Goal: Task Accomplishment & Management: Manage account settings

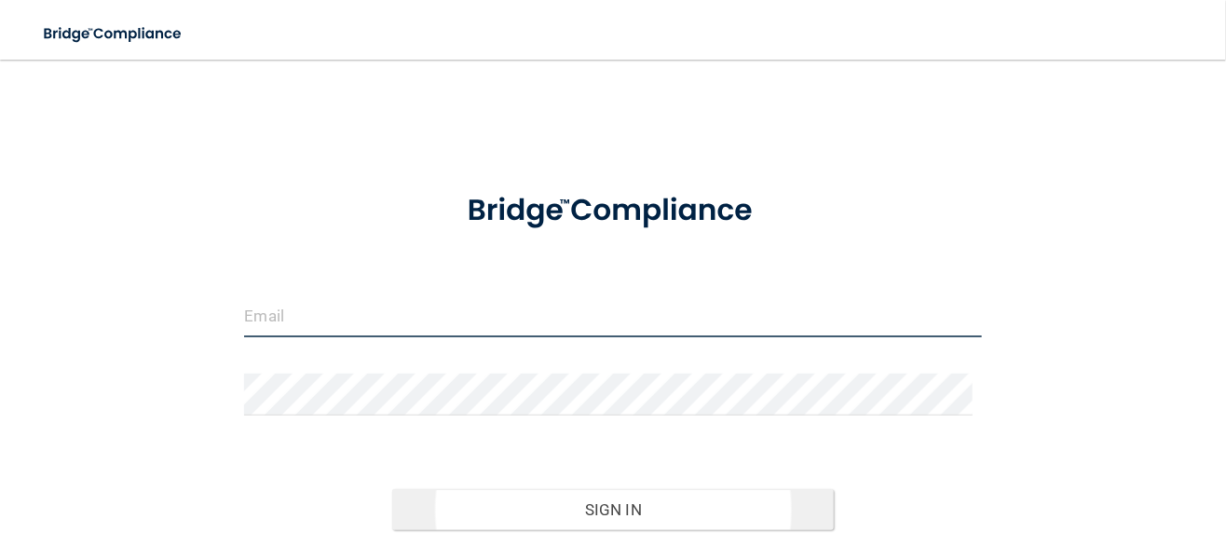
type input "[EMAIL_ADDRESS][DOMAIN_NAME]"
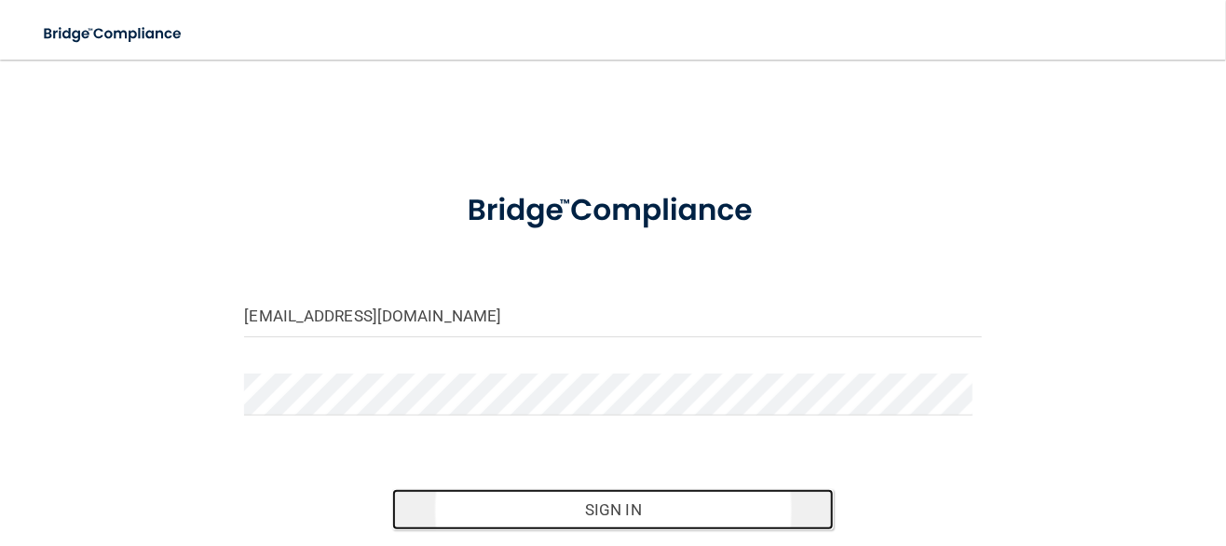
click at [620, 510] on button "Sign In" at bounding box center [613, 509] width 442 height 41
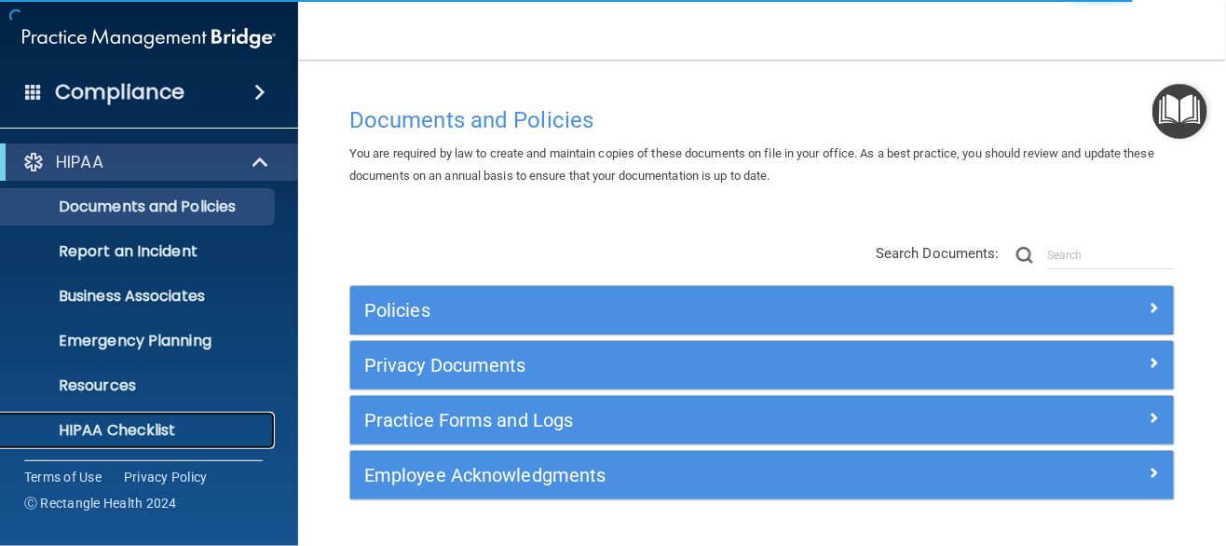
click at [149, 425] on p "HIPAA Checklist" at bounding box center [139, 430] width 254 height 19
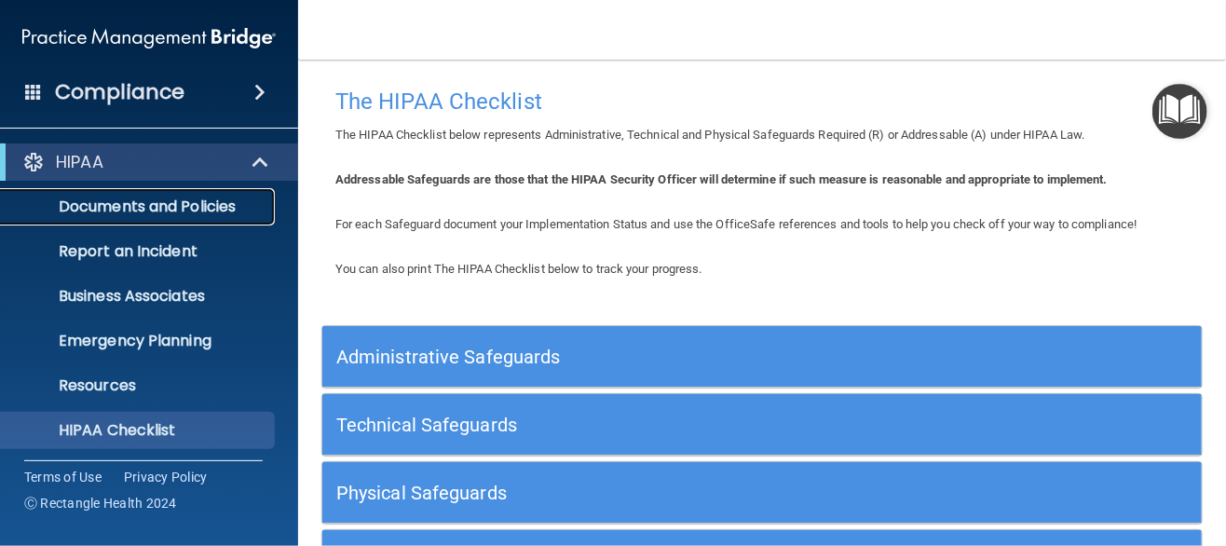
click at [122, 208] on p "Documents and Policies" at bounding box center [139, 206] width 254 height 19
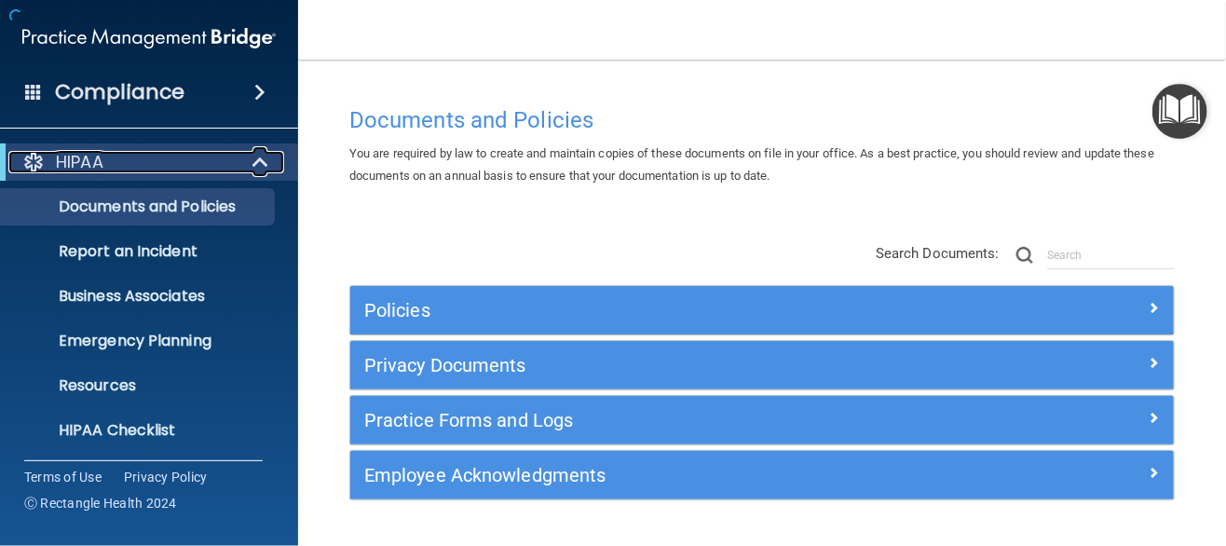
click at [154, 170] on div "HIPAA" at bounding box center [123, 162] width 230 height 22
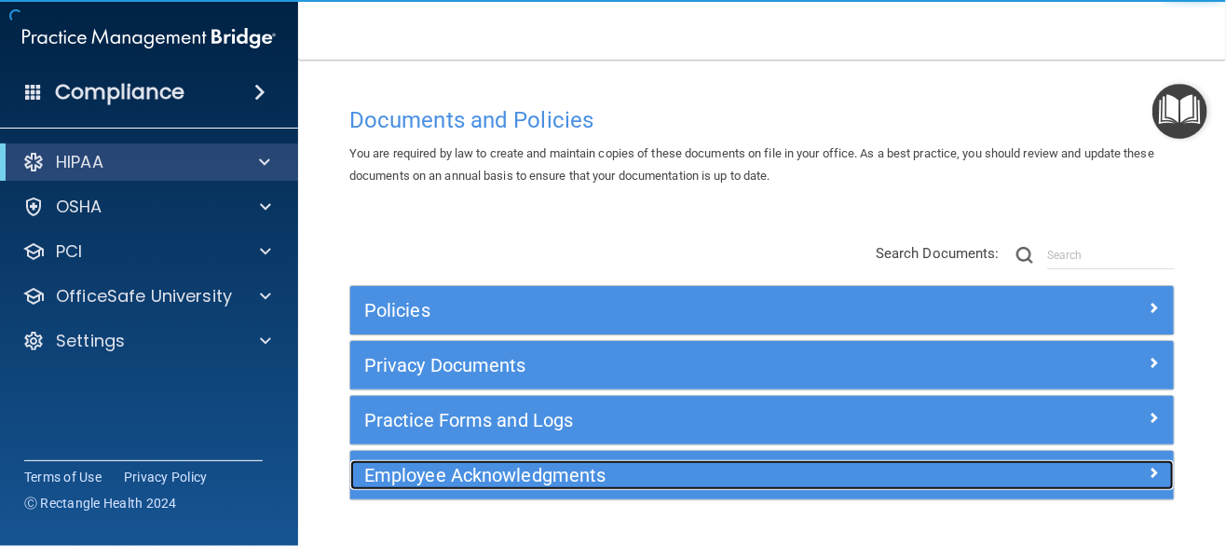
click at [518, 474] on h5 "Employee Acknowledgments" at bounding box center [659, 475] width 590 height 20
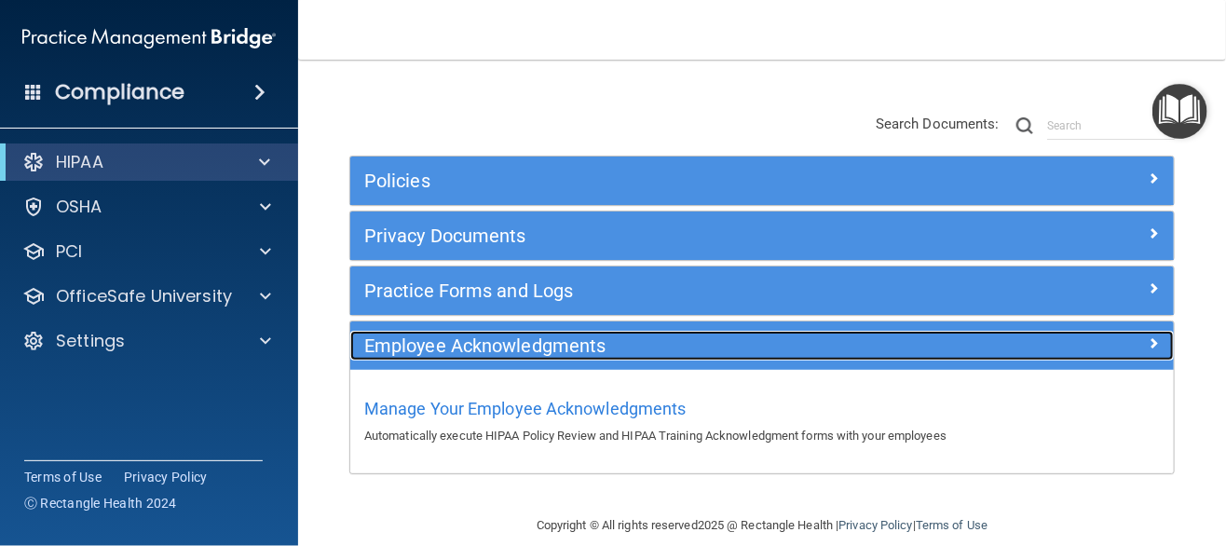
scroll to position [151, 0]
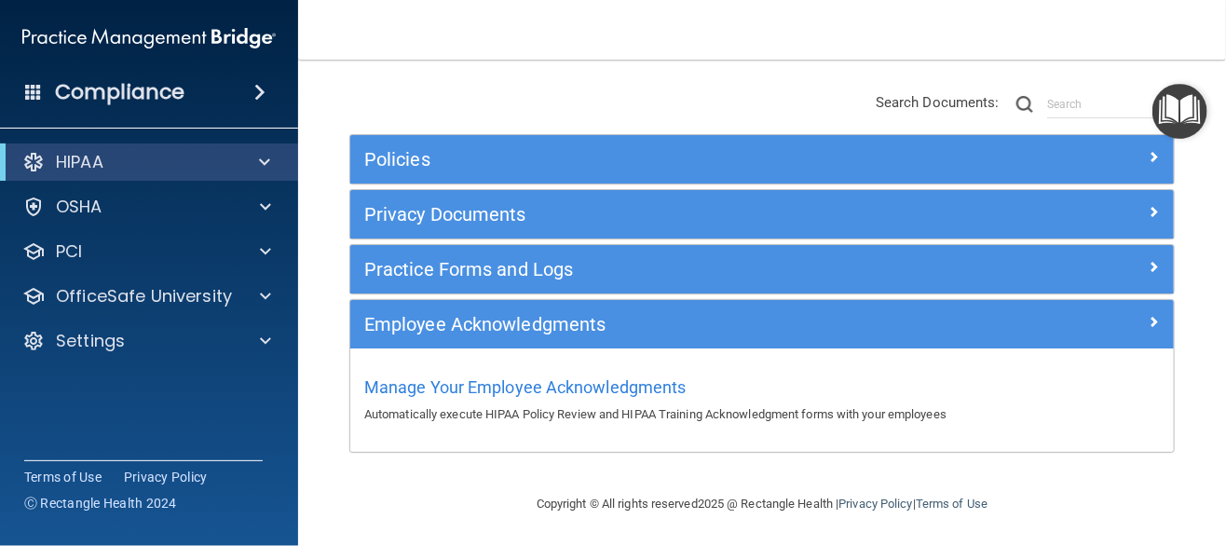
click at [851, 414] on p "Automatically execute HIPAA Policy Review and HIPAA Training Acknowledgment for…" at bounding box center [762, 414] width 796 height 22
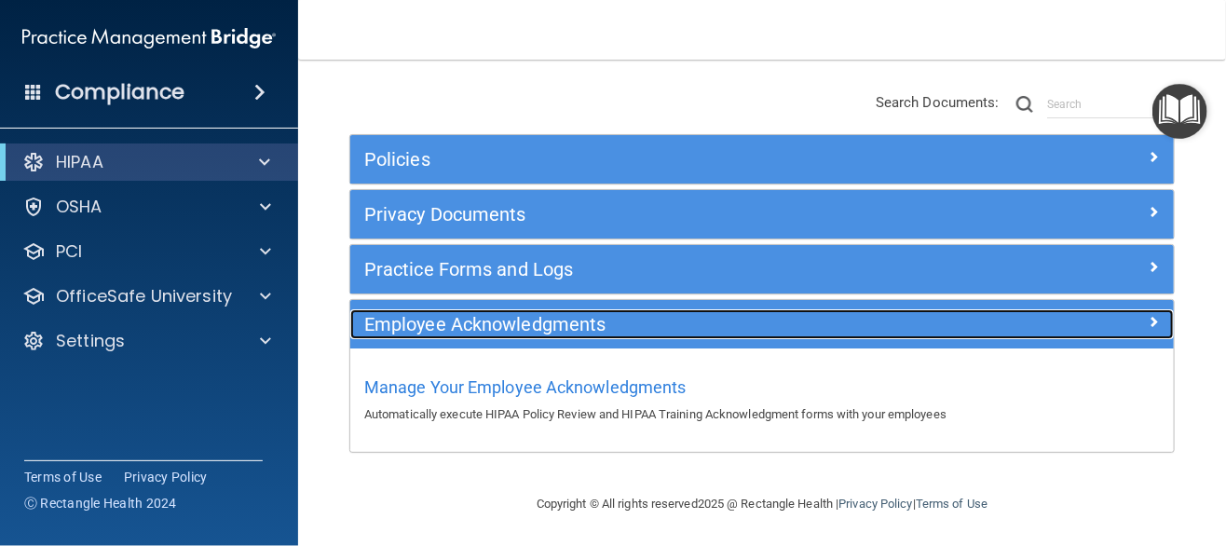
click at [520, 328] on h5 "Employee Acknowledgments" at bounding box center [659, 324] width 590 height 20
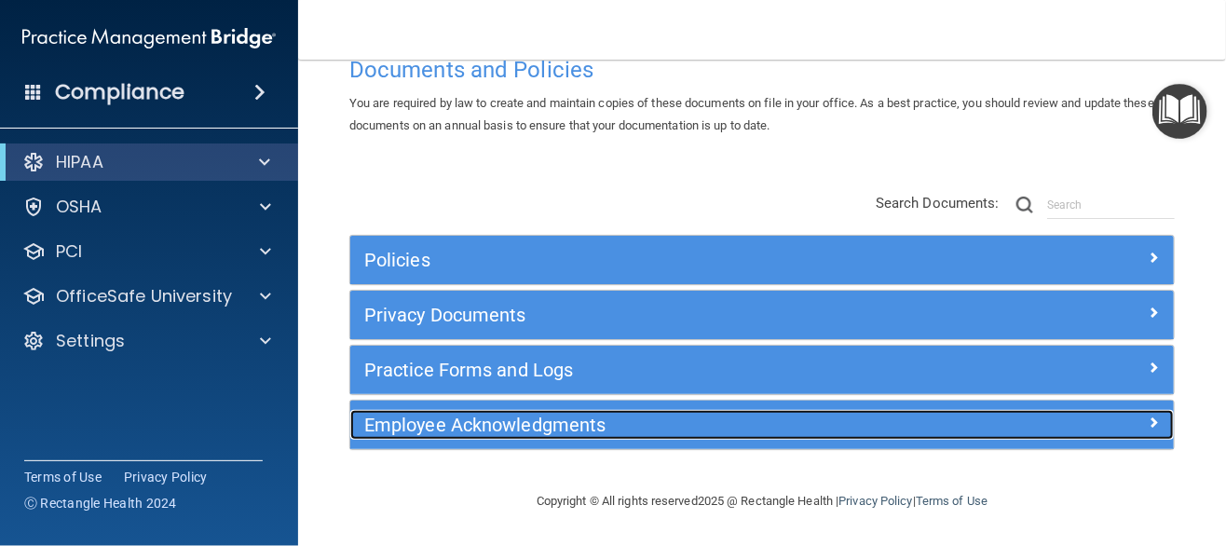
scroll to position [48, 0]
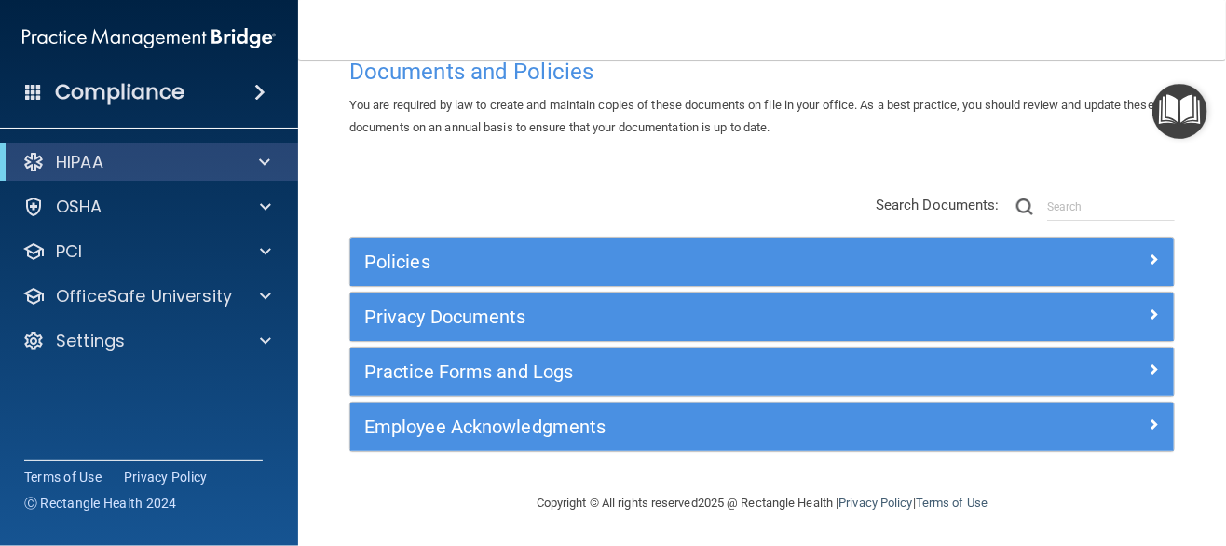
click at [448, 445] on div "Employee Acknowledgments" at bounding box center [761, 426] width 823 height 48
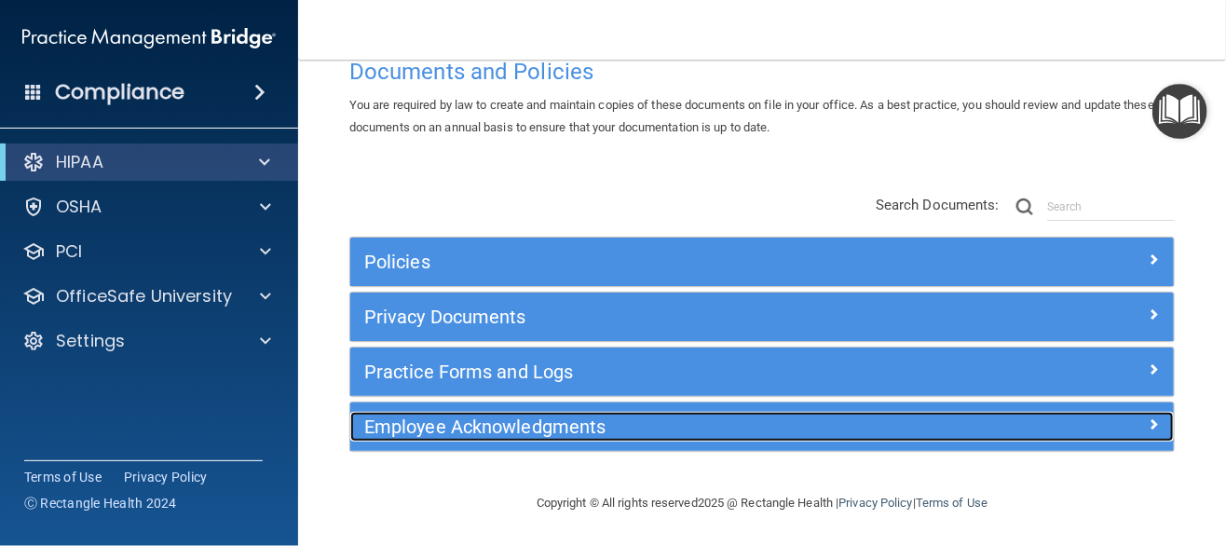
click at [455, 429] on h5 "Employee Acknowledgments" at bounding box center [659, 426] width 590 height 20
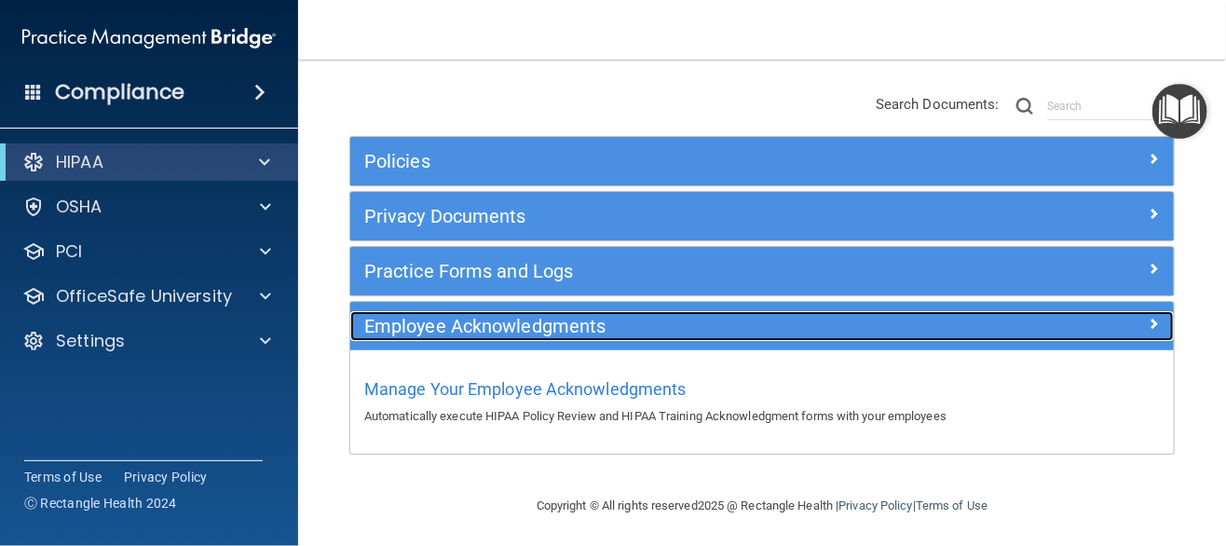
scroll to position [151, 0]
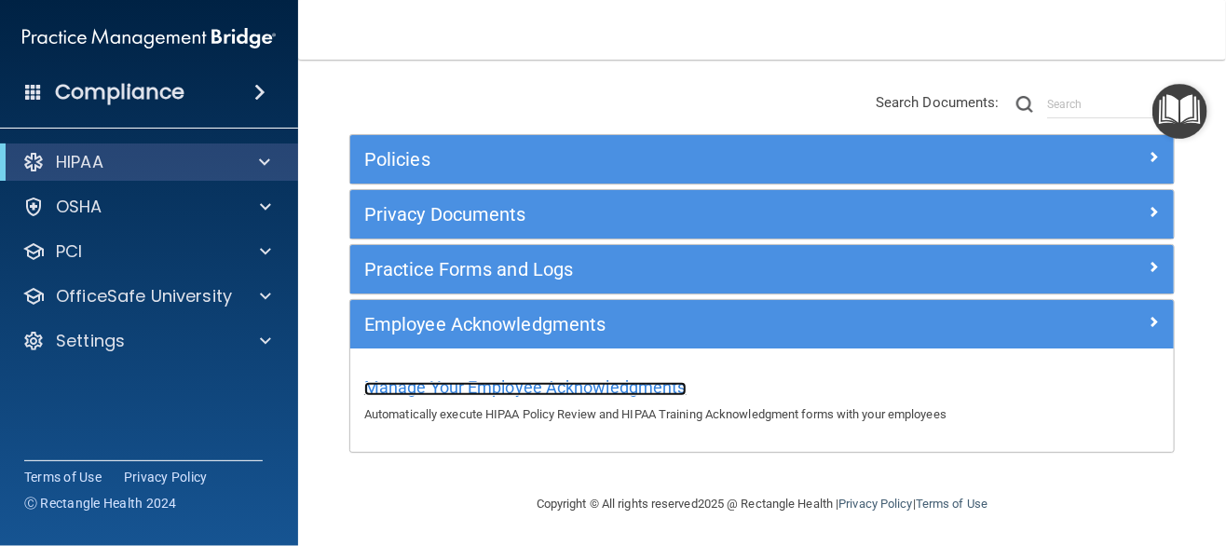
click at [499, 387] on span "Manage Your Employee Acknowledgments" at bounding box center [525, 387] width 322 height 20
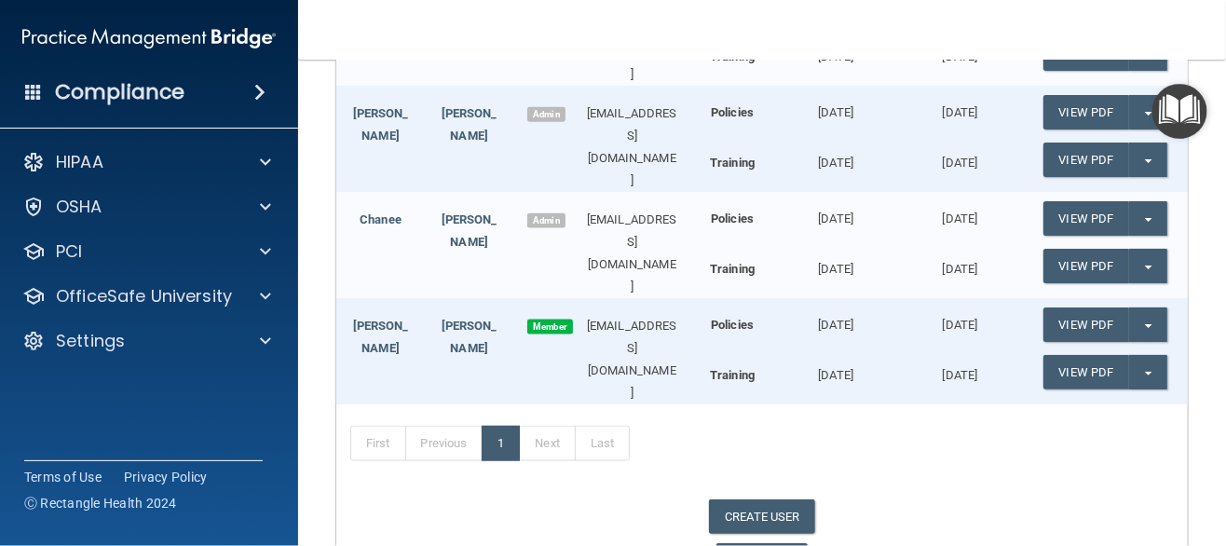
scroll to position [907, 0]
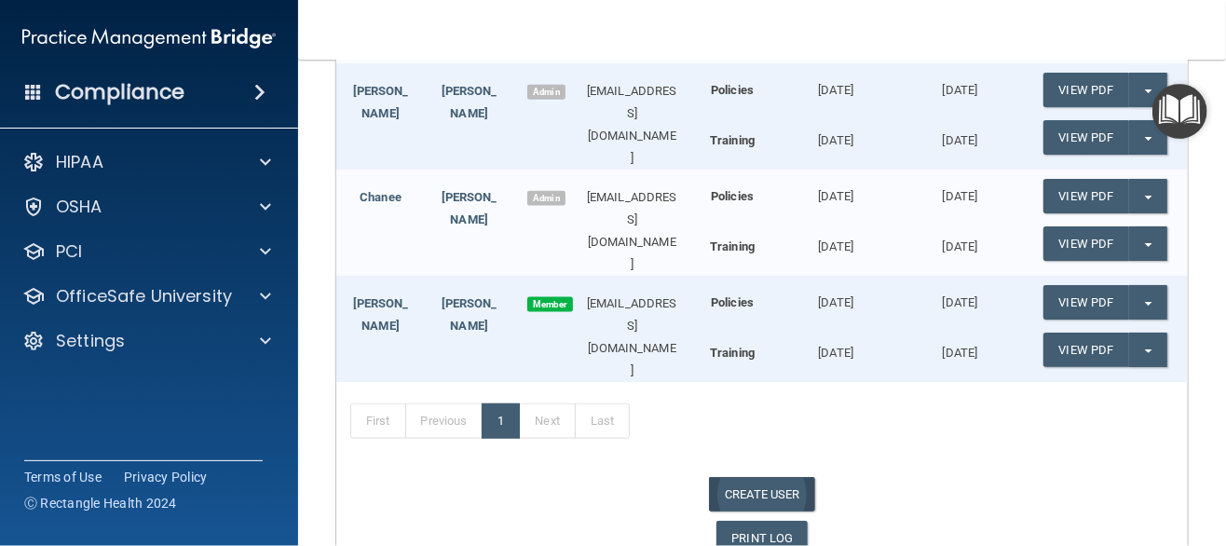
click at [762, 477] on link "CREATE USER" at bounding box center [761, 494] width 105 height 34
select select "practice_admin"
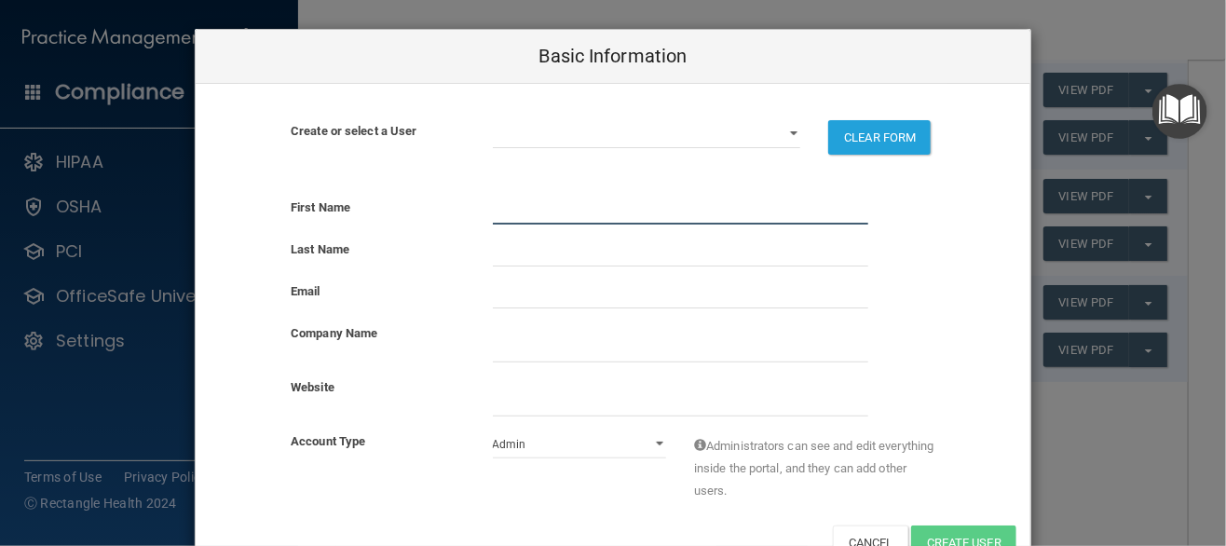
click at [510, 210] on input "text" at bounding box center [680, 211] width 375 height 28
type input "LeighE"
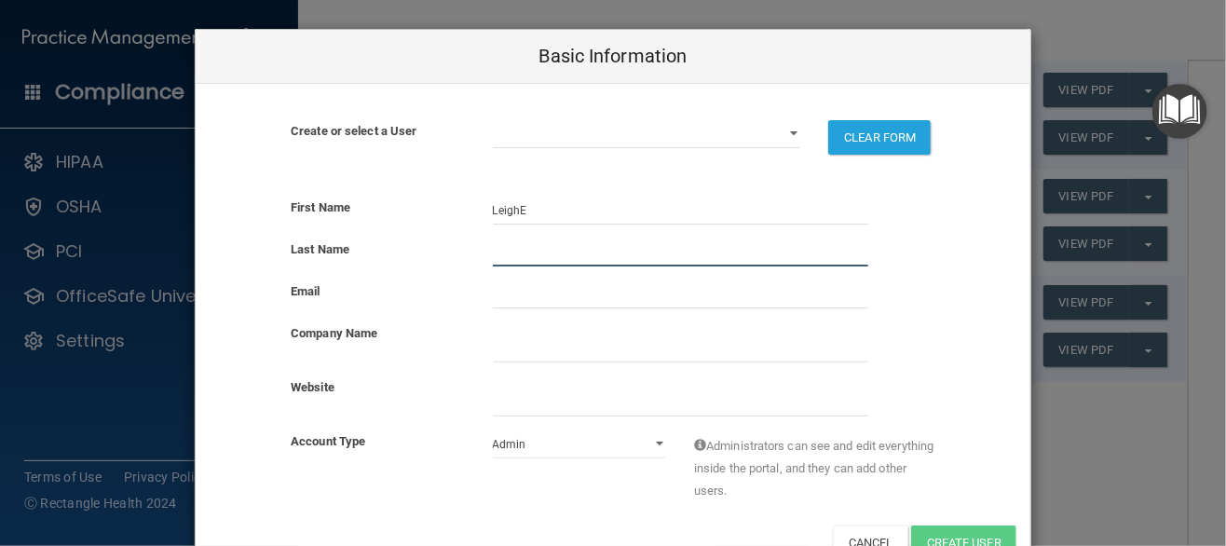
click at [498, 243] on input "text" at bounding box center [680, 252] width 375 height 28
type input "[PERSON_NAME]"
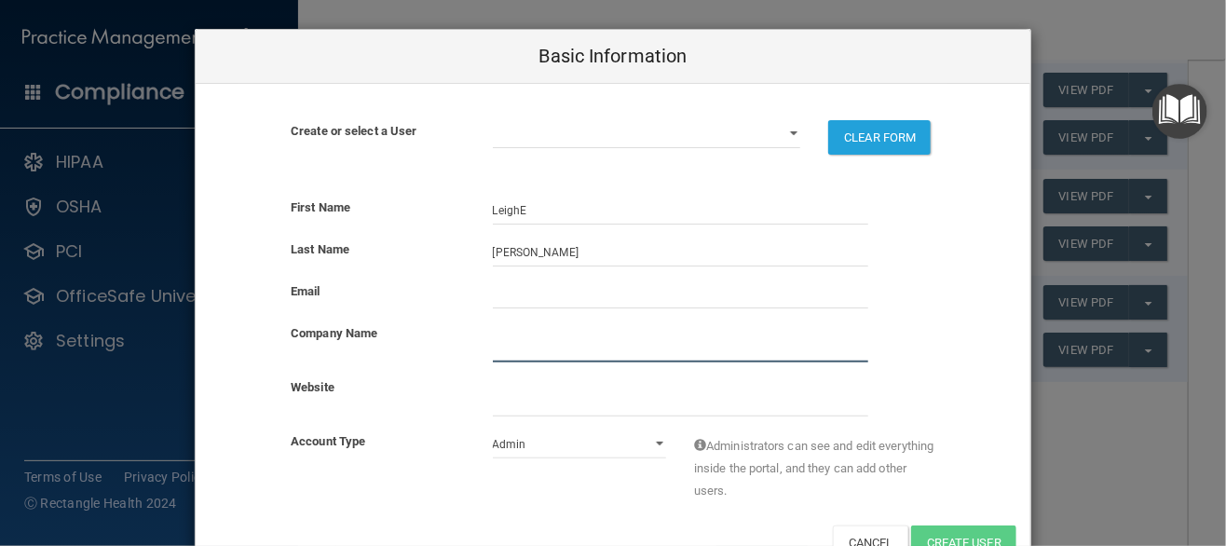
click at [498, 348] on input "company_name" at bounding box center [680, 348] width 375 height 28
type input "Longmire Dental"
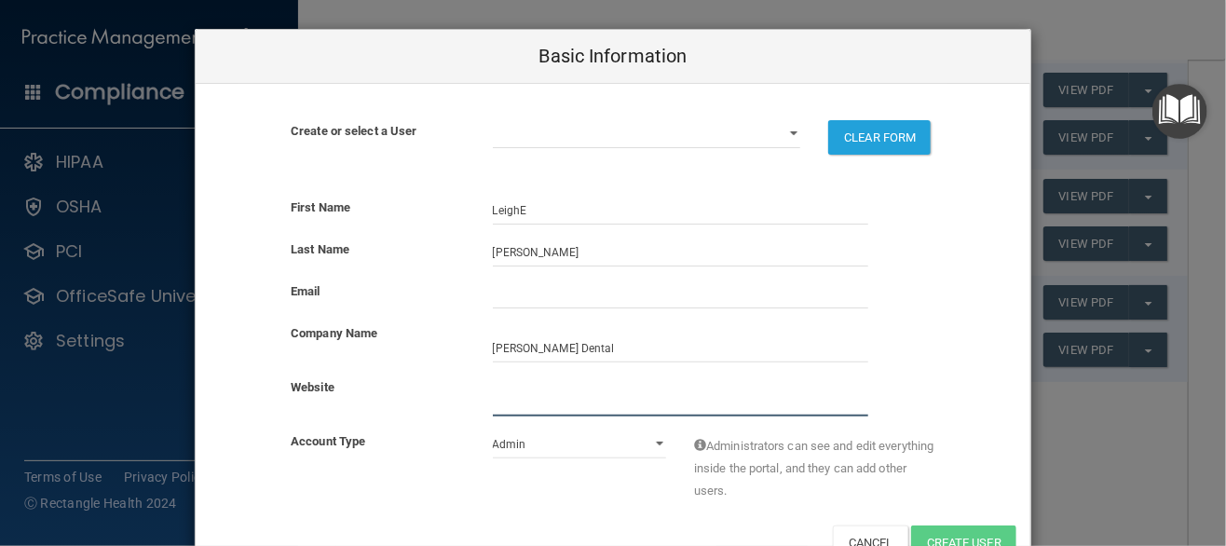
click at [537, 391] on input "website" at bounding box center [680, 402] width 375 height 28
type input "Longmire dental.com"
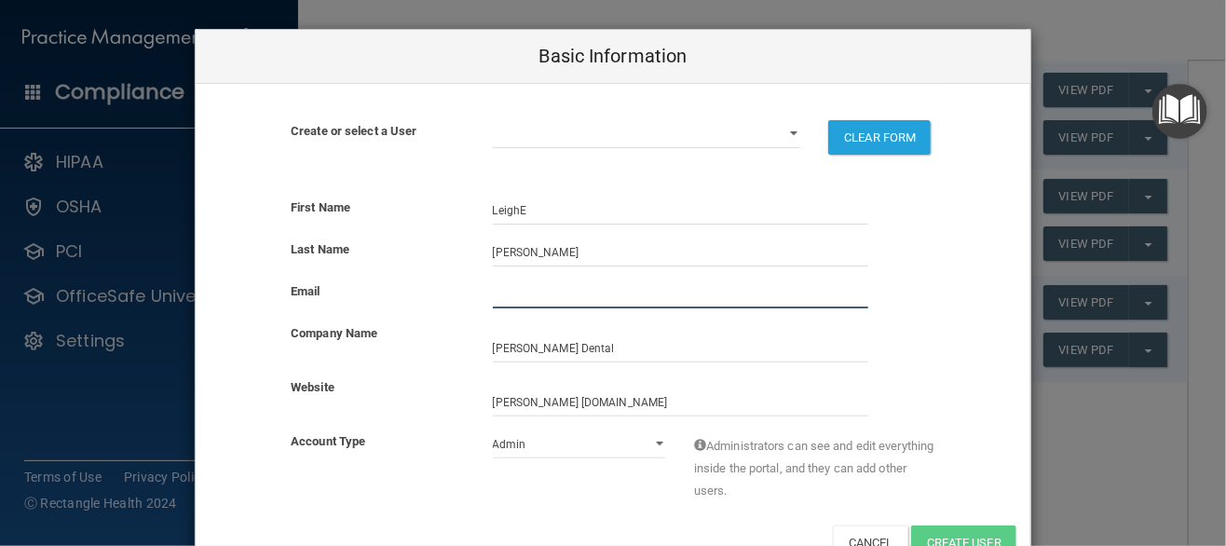
click at [500, 284] on input "email" at bounding box center [680, 294] width 375 height 28
drag, startPoint x: 516, startPoint y: 211, endPoint x: 777, endPoint y: 217, distance: 260.9
click at [520, 211] on input "LeighE" at bounding box center [680, 211] width 375 height 28
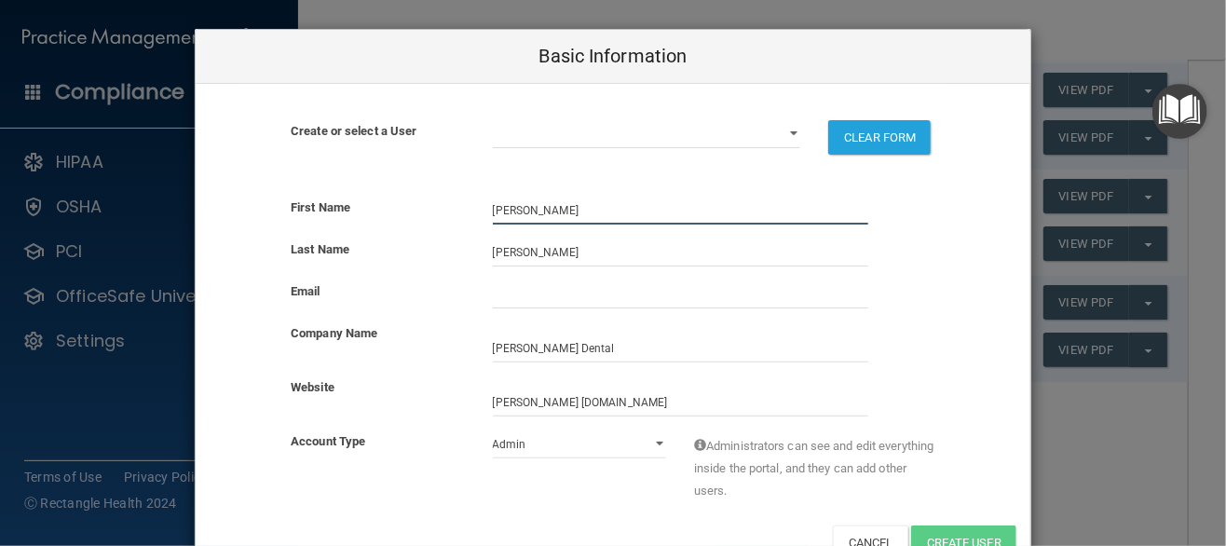
type input "[PERSON_NAME]"
click at [493, 293] on input "email" at bounding box center [680, 294] width 375 height 28
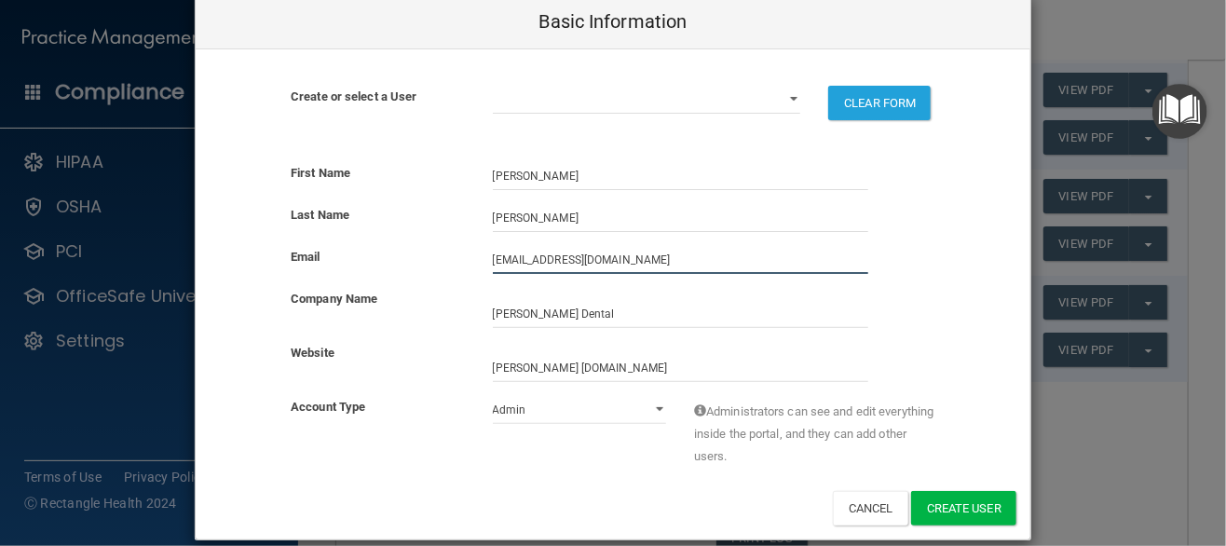
scroll to position [54, 0]
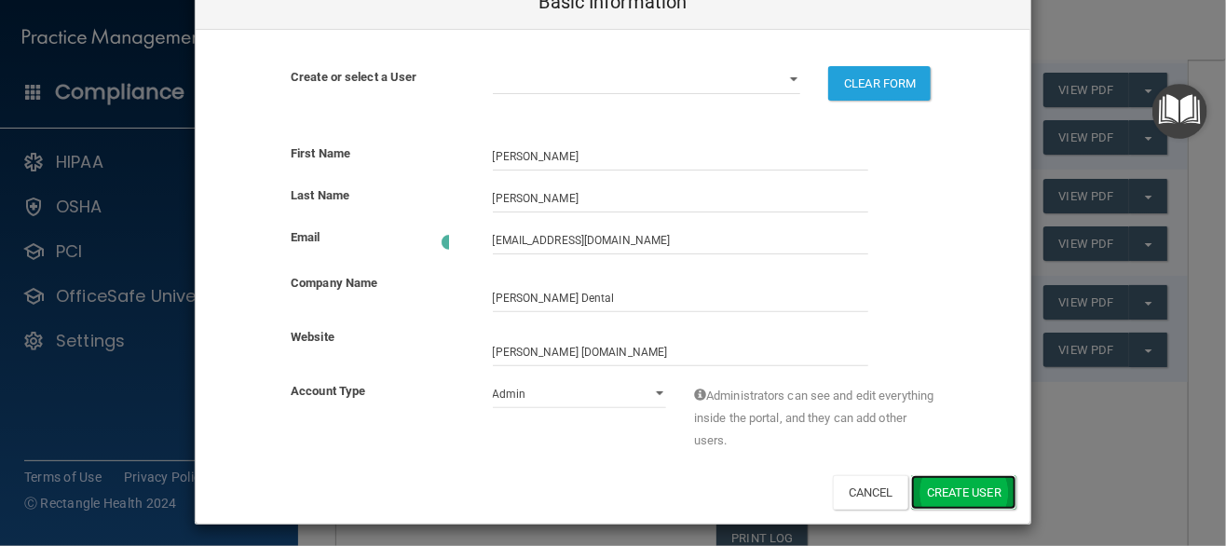
click at [956, 484] on button "Create User" at bounding box center [963, 492] width 105 height 34
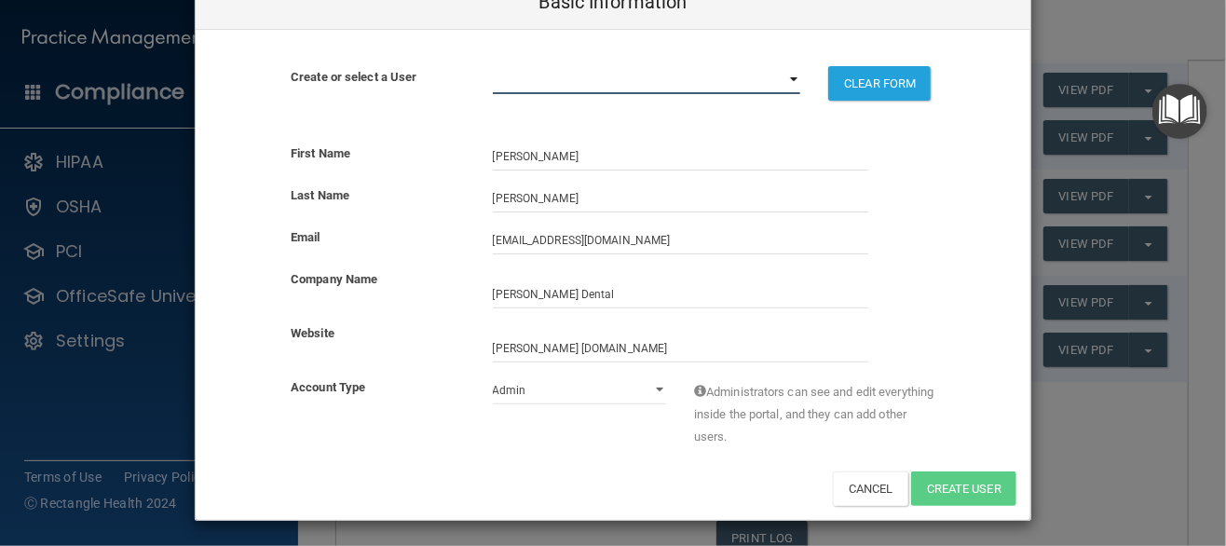
click at [787, 76] on select "chaneeshearn@yahoo.com ilsaseveda@gmail.com jackers07@yahoo.com ddsconsulting21…" at bounding box center [647, 80] width 308 height 28
click at [961, 181] on div "First Name Leigh" at bounding box center [613, 164] width 835 height 42
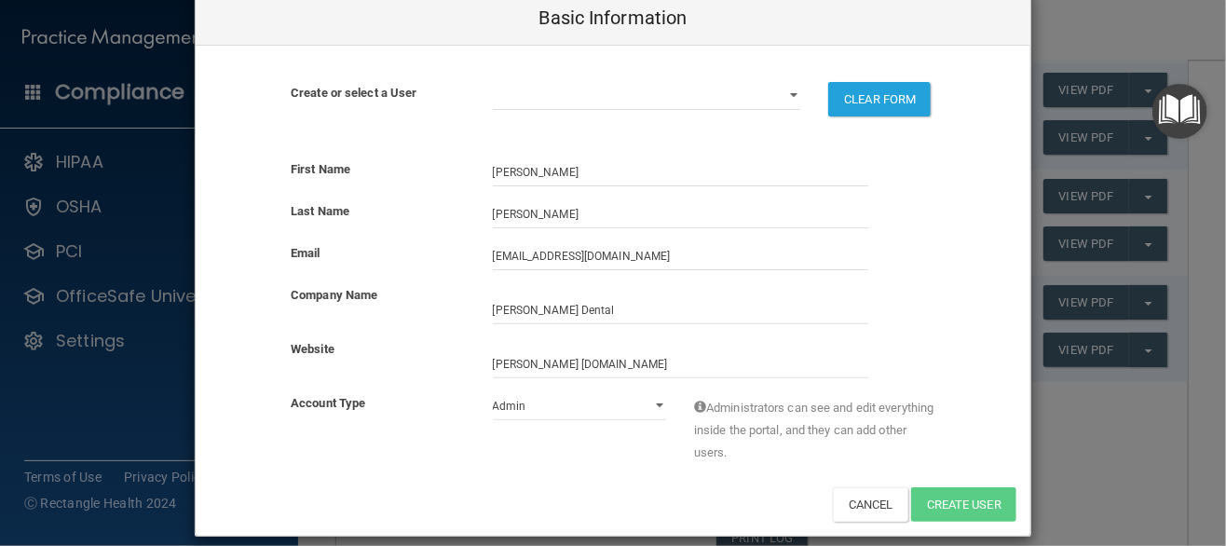
scroll to position [0, 0]
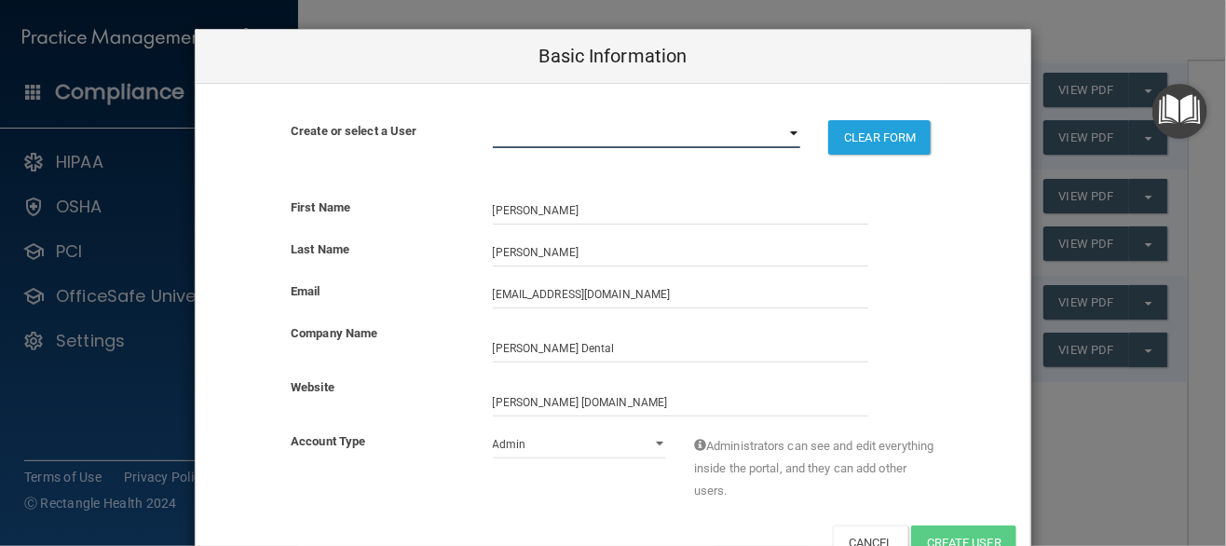
click at [785, 129] on select "chaneeshearn@yahoo.com ilsaseveda@gmail.com jackers07@yahoo.com ddsconsulting21…" at bounding box center [647, 134] width 308 height 28
click at [941, 225] on div "First Name Leigh" at bounding box center [613, 218] width 835 height 42
click at [647, 442] on select "Admin Member" at bounding box center [580, 444] width 174 height 28
click at [493, 430] on select "Admin Member" at bounding box center [580, 444] width 174 height 28
click at [546, 291] on input "[EMAIL_ADDRESS][DOMAIN_NAME]" at bounding box center [680, 294] width 375 height 28
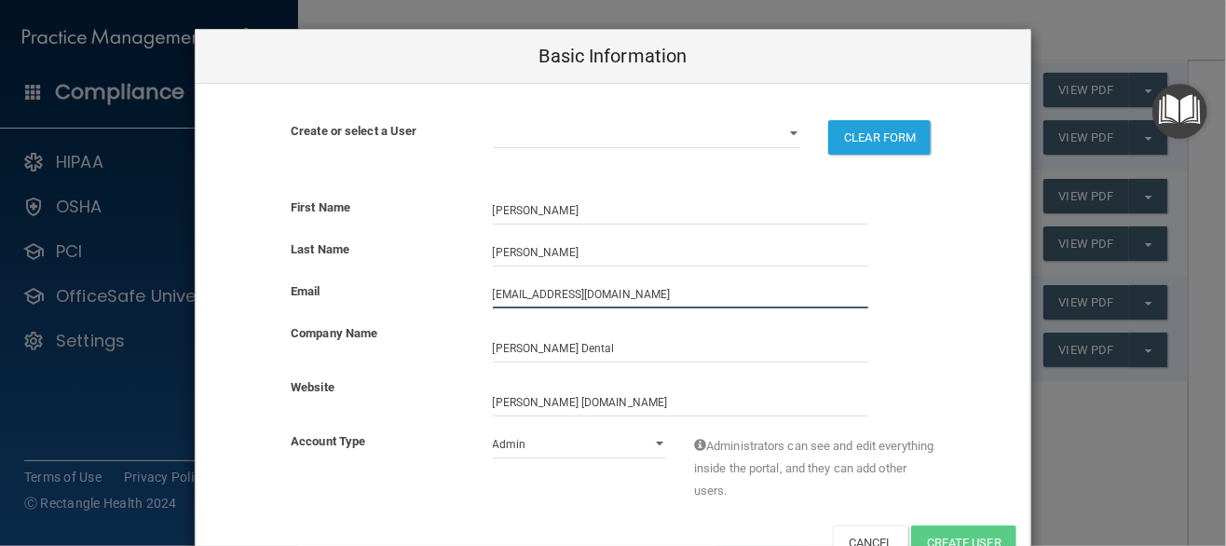
click at [549, 291] on input "[EMAIL_ADDRESS][DOMAIN_NAME]" at bounding box center [680, 294] width 375 height 28
type input "leigh.rogers9@gmail.com"
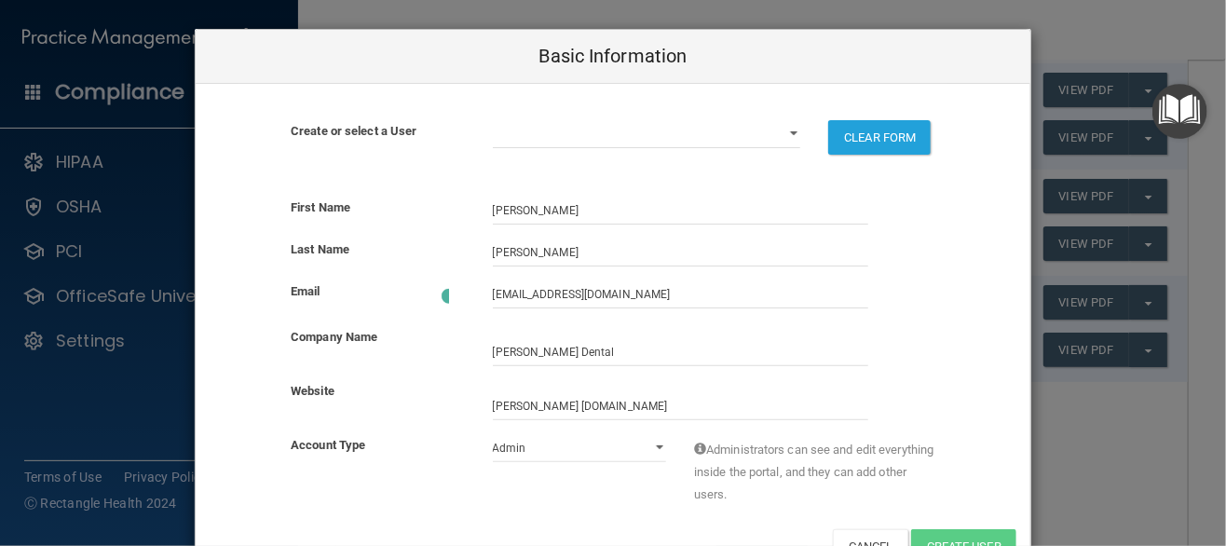
click at [921, 365] on div "Company Name" at bounding box center [613, 353] width 835 height 54
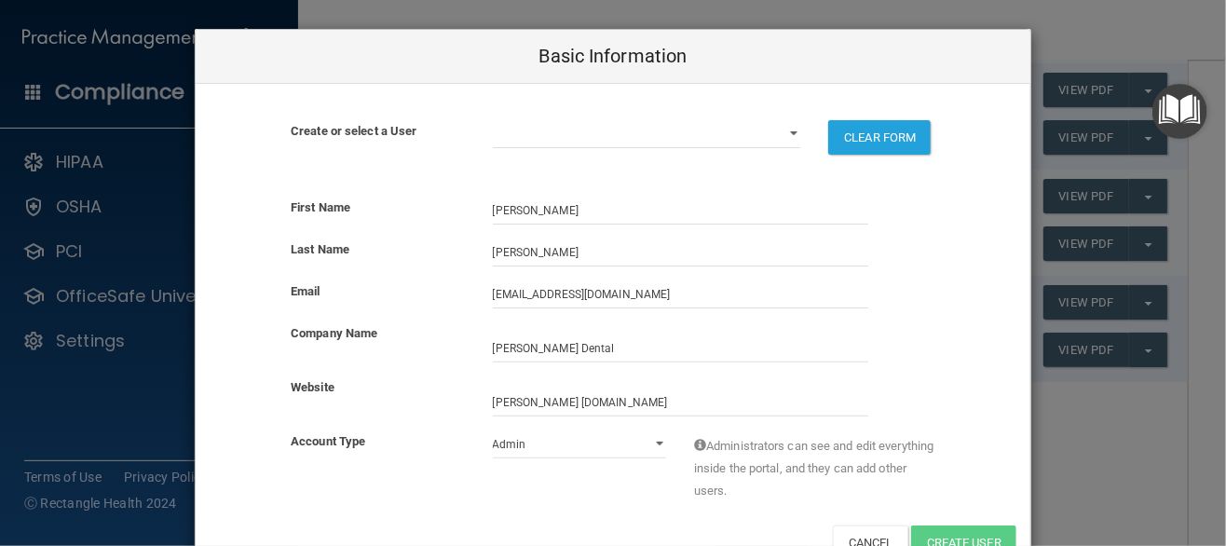
scroll to position [54, 0]
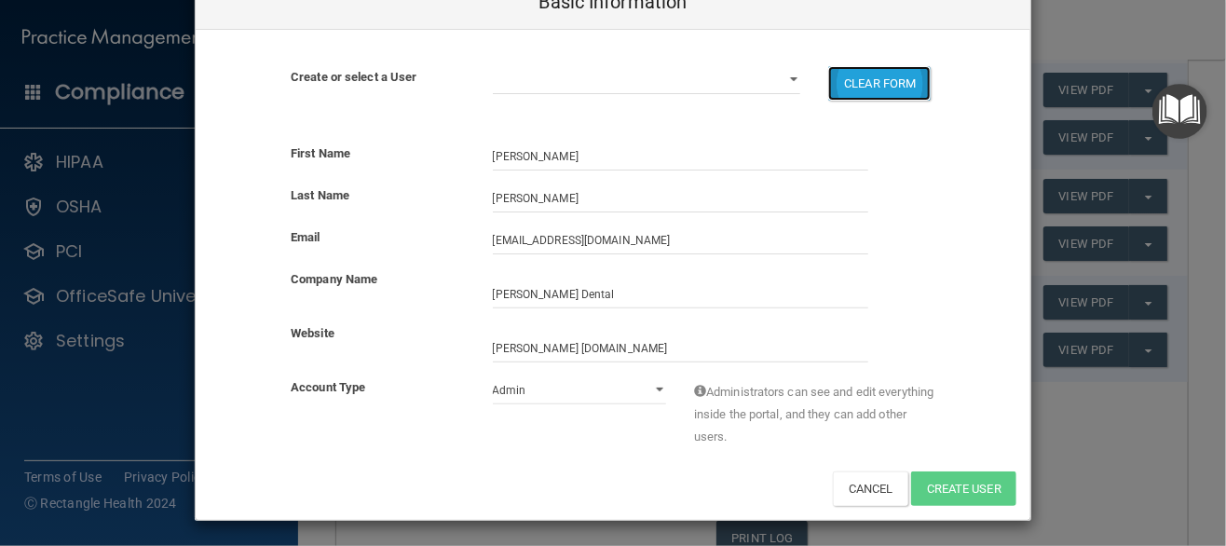
click at [857, 77] on button "CLEAR FORM" at bounding box center [879, 83] width 102 height 34
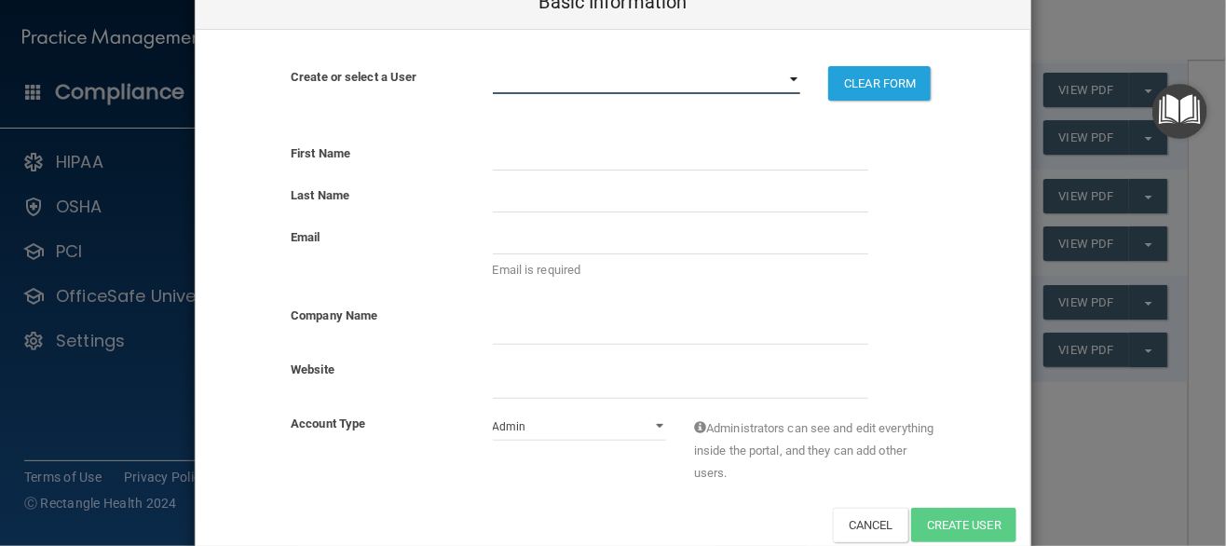
click at [780, 80] on select "chaneeshearn@yahoo.com ilsaseveda@gmail.com jackers07@yahoo.com ddsconsulting21…" at bounding box center [647, 80] width 308 height 28
click at [946, 308] on div "Company Name" at bounding box center [613, 325] width 835 height 40
click at [507, 158] on input "text" at bounding box center [680, 157] width 375 height 28
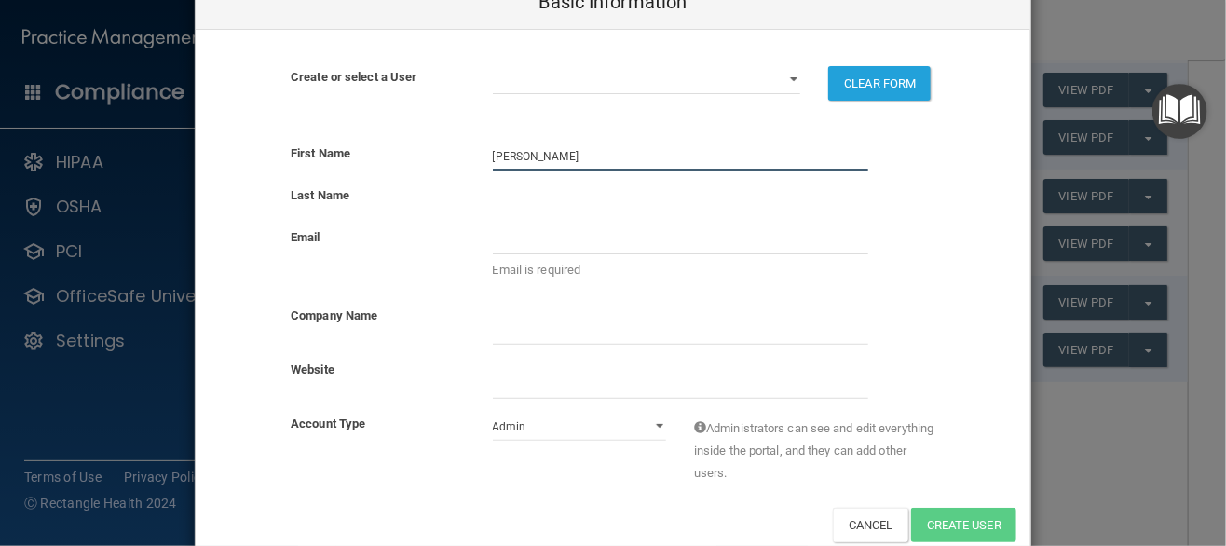
type input "[PERSON_NAME]"
click at [493, 197] on input "text" at bounding box center [680, 198] width 375 height 28
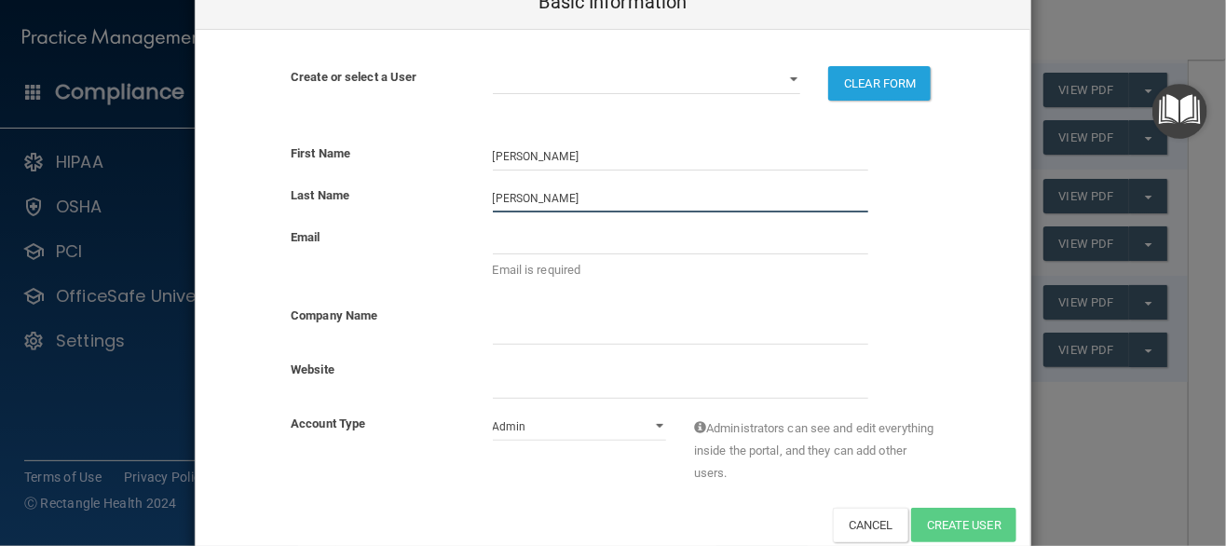
type input "[PERSON_NAME]"
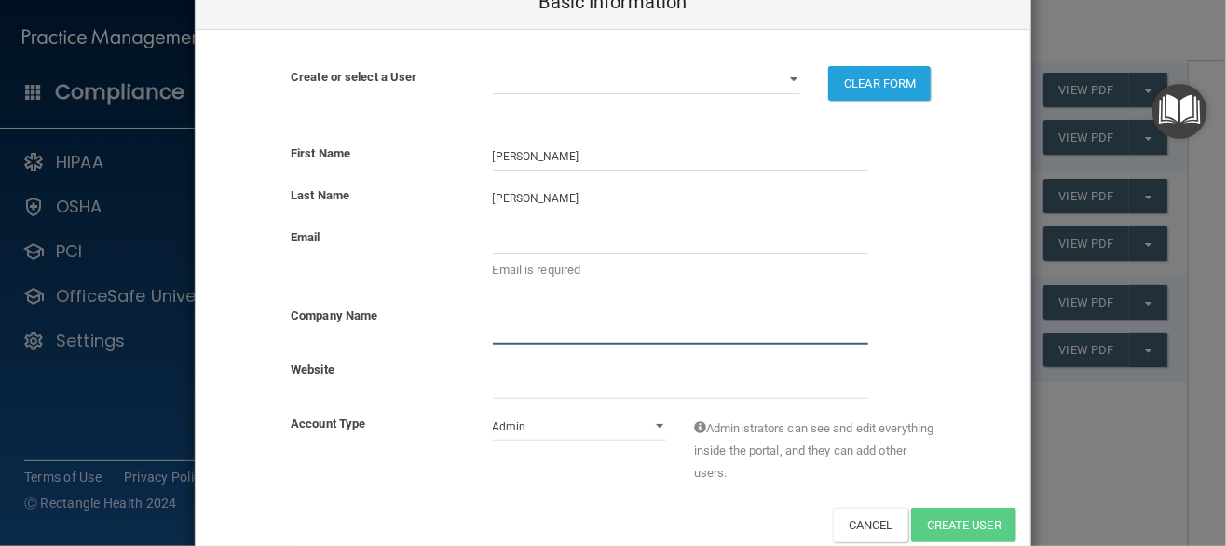
click at [510, 338] on input "company_name" at bounding box center [680, 331] width 375 height 28
type input "James Lutonsky, DDS, PLLC"
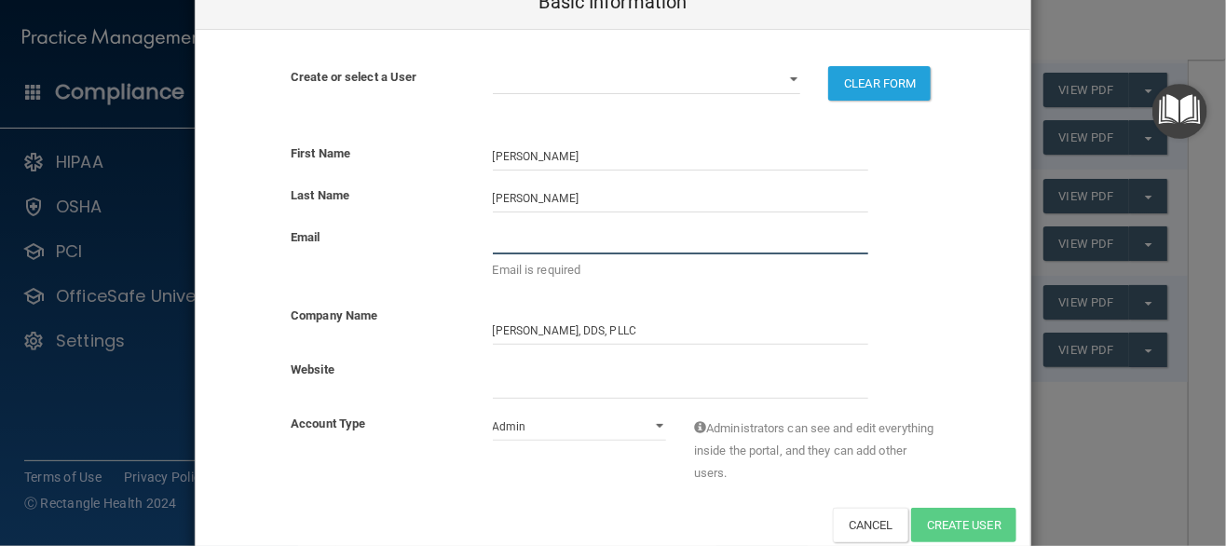
type input "[EMAIL_ADDRESS][DOMAIN_NAME]"
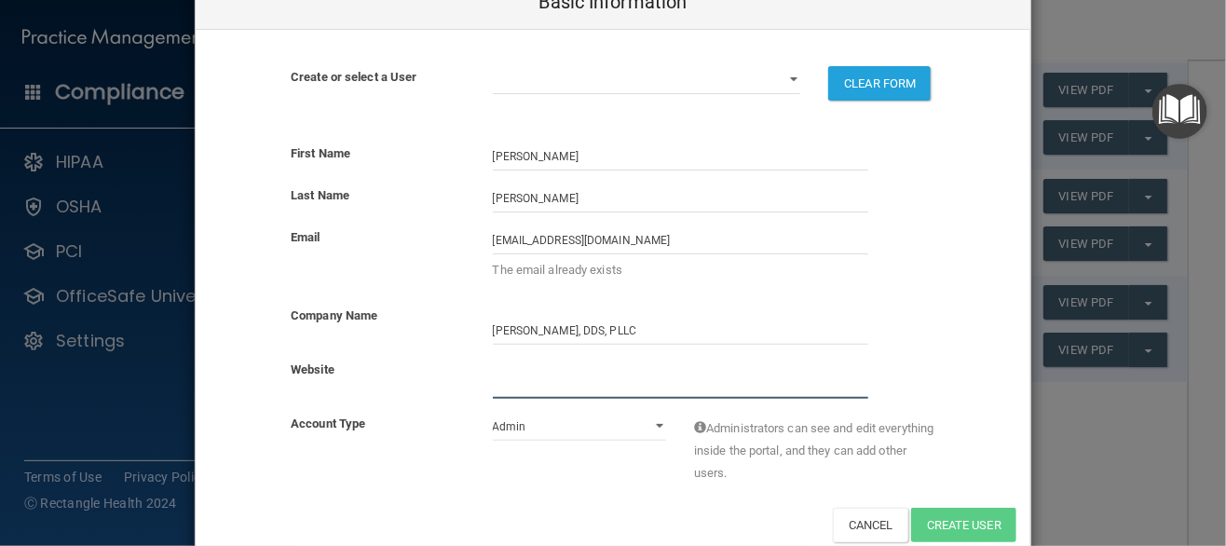
click at [525, 386] on input "website" at bounding box center [680, 385] width 375 height 28
type input "Longmire dental.com"
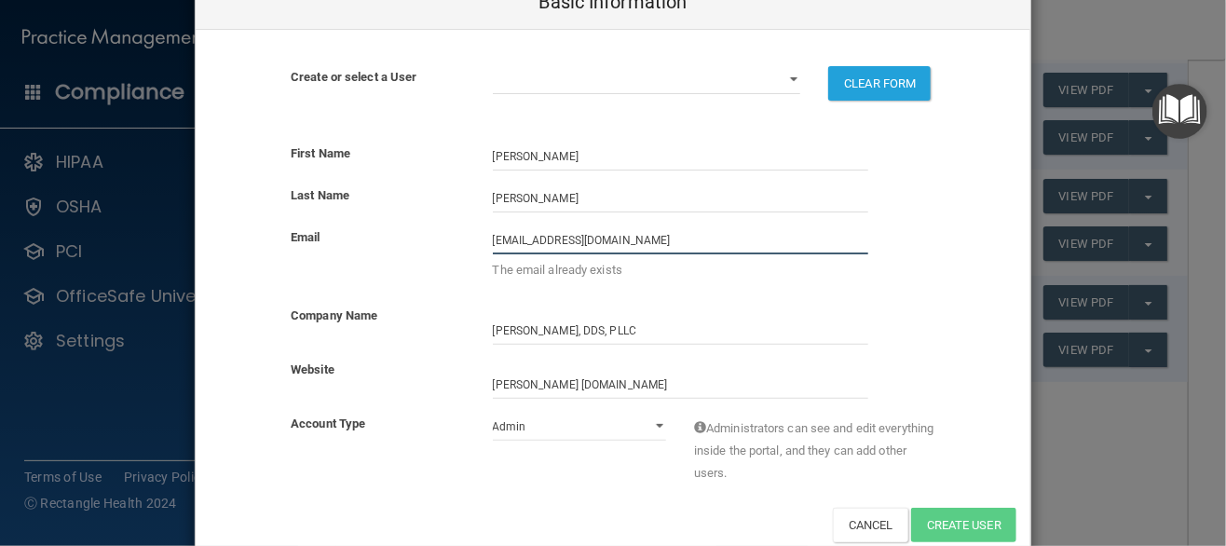
drag, startPoint x: 484, startPoint y: 240, endPoint x: 718, endPoint y: 254, distance: 234.2
click at [718, 254] on div "drlutonsky@drlutonsky.com The email already exists" at bounding box center [680, 258] width 403 height 64
type input "[EMAIL_ADDRESS][DOMAIN_NAME]"
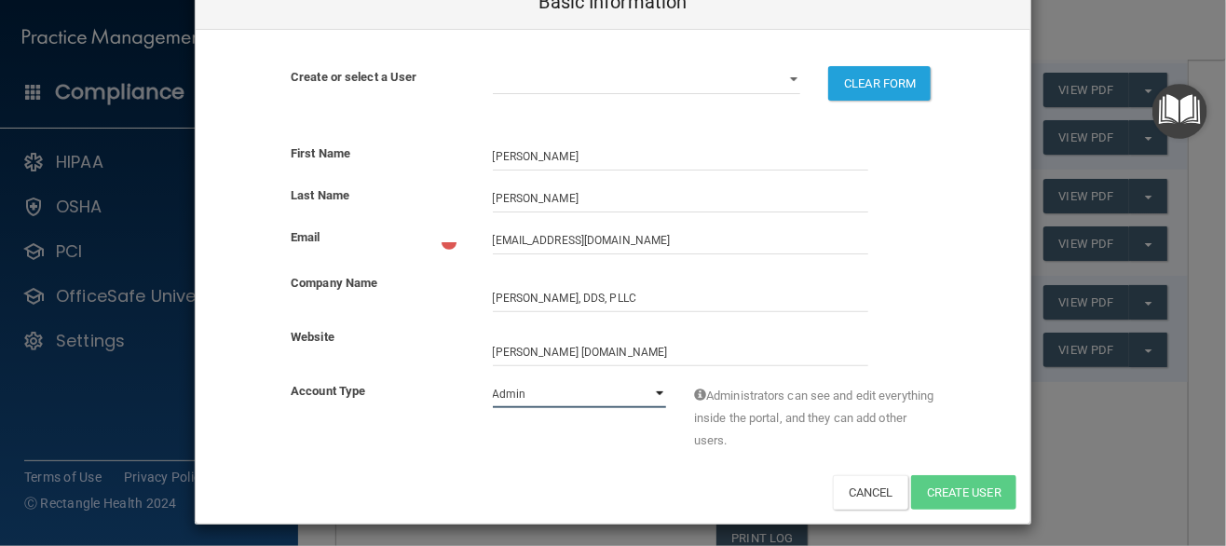
click at [655, 424] on div "Account Type Admin Member Administrators can see and edit everything inside the…" at bounding box center [613, 420] width 835 height 81
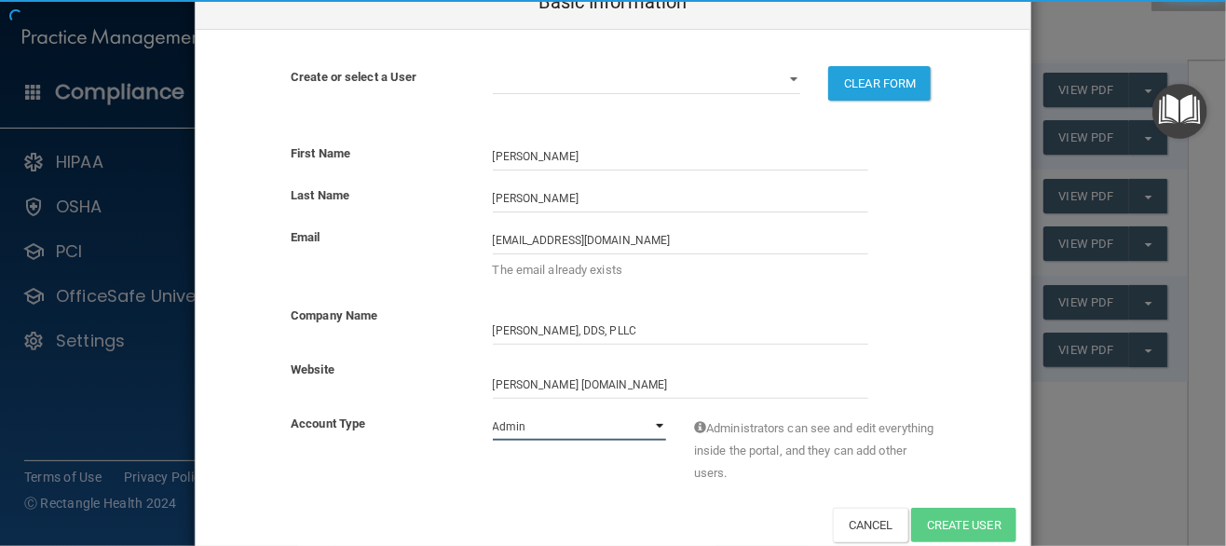
click at [493, 413] on select "Admin Member" at bounding box center [580, 427] width 174 height 28
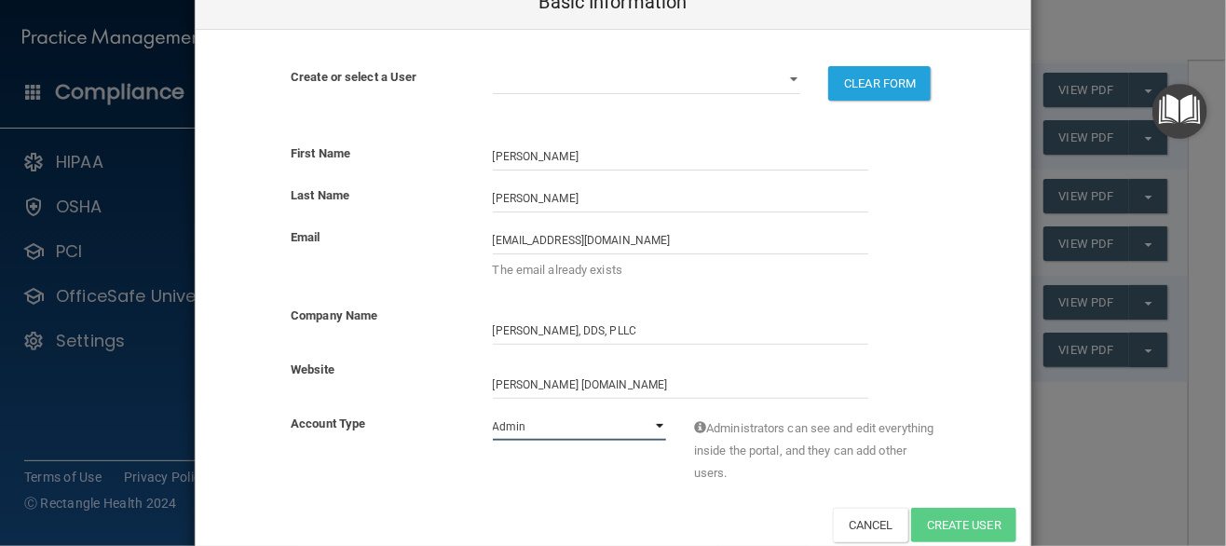
click at [653, 424] on select "Admin Member" at bounding box center [580, 427] width 174 height 28
select select "practice_member"
click at [493, 413] on select "Admin Member" at bounding box center [580, 427] width 174 height 28
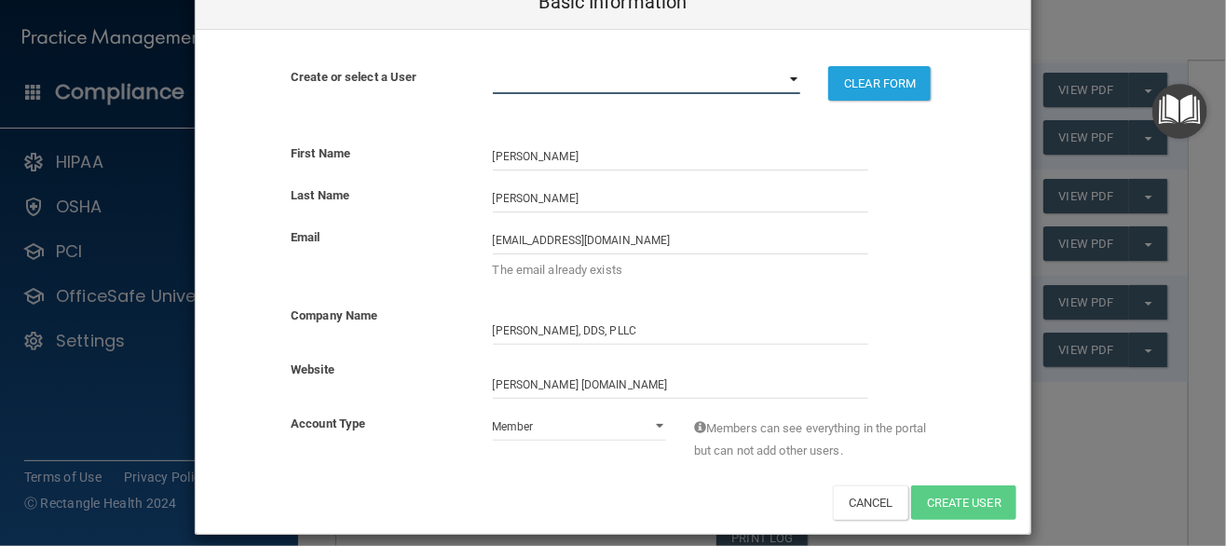
click at [787, 78] on select "chaneeshearn@yahoo.com ilsaseveda@gmail.com jackers07@yahoo.com ddsconsulting21…" at bounding box center [647, 80] width 308 height 28
click at [952, 174] on div "First Name Leigh" at bounding box center [613, 164] width 835 height 42
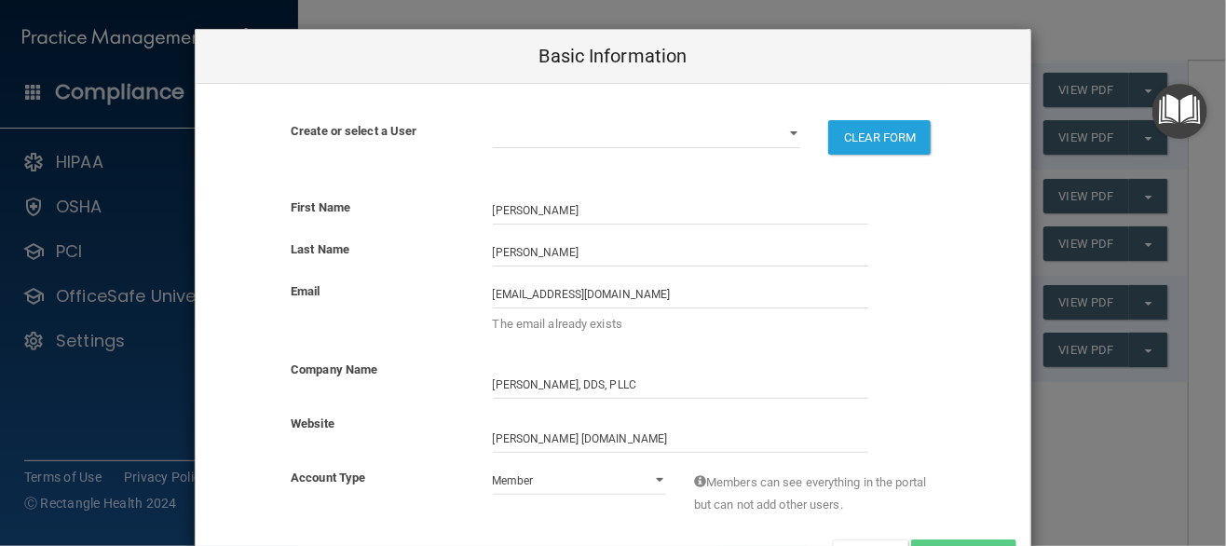
scroll to position [68, 0]
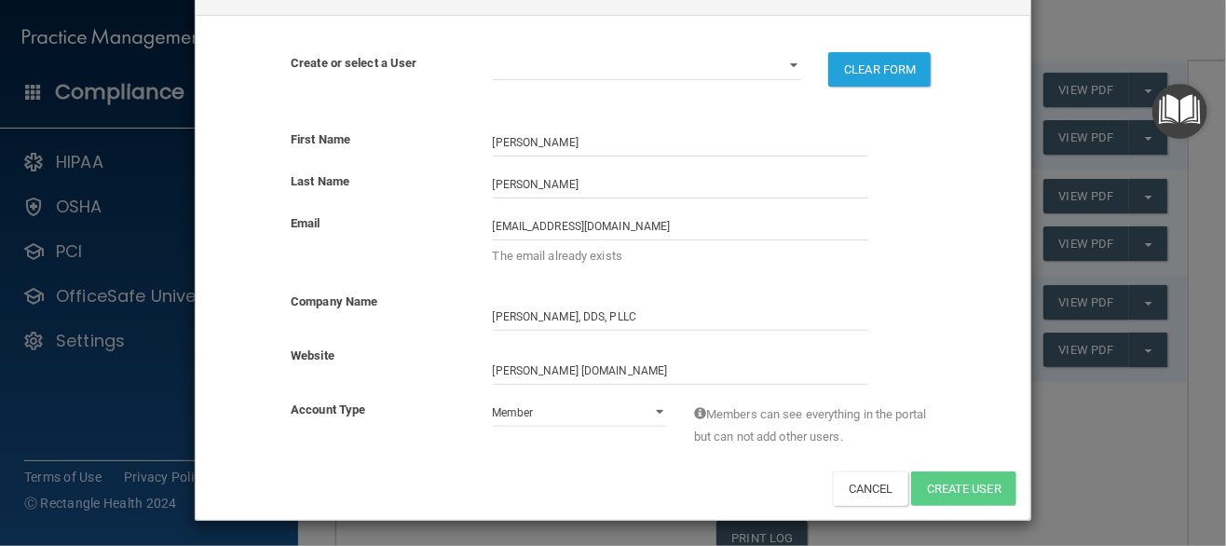
click at [1082, 403] on div "Basic Information Create or select a User chaneeshearn@yahoo.com ilsaseveda@gma…" at bounding box center [613, 273] width 1226 height 546
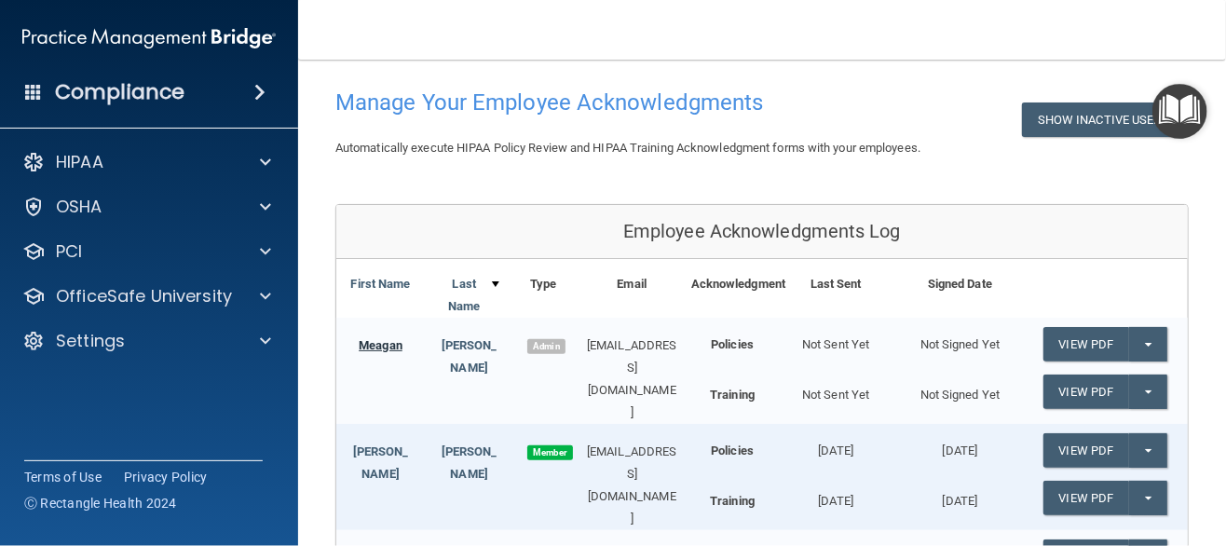
scroll to position [80, 0]
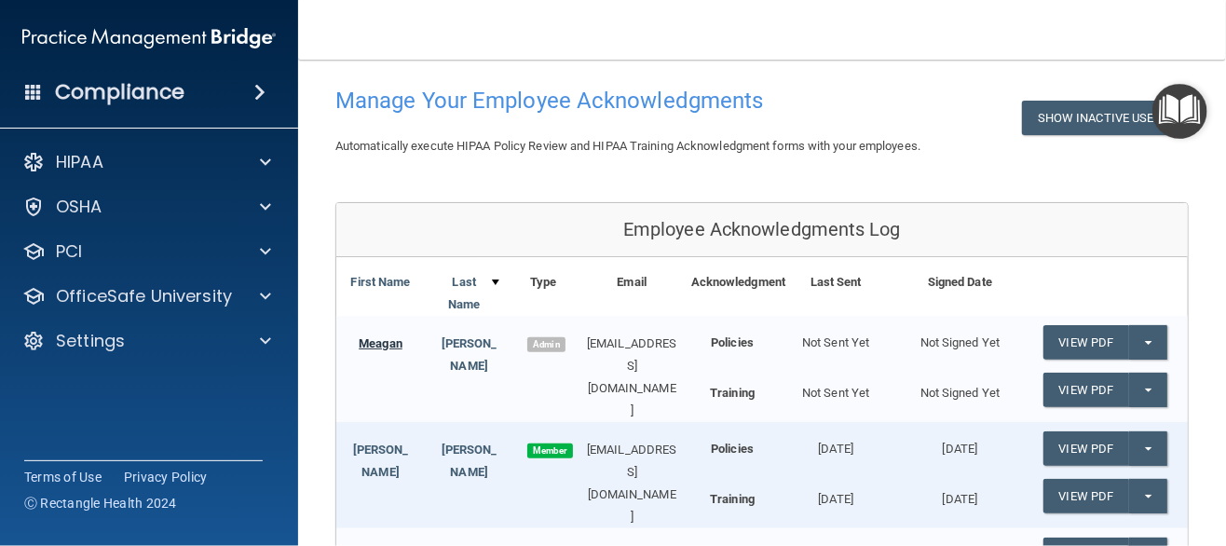
click at [388, 340] on link "Meagan" at bounding box center [381, 343] width 44 height 14
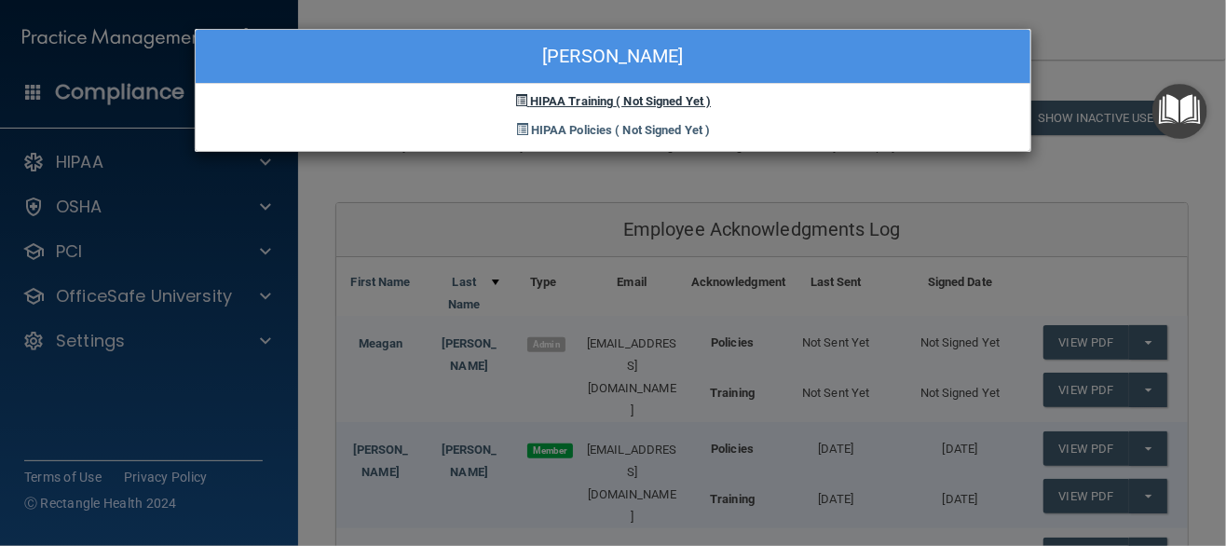
click at [604, 100] on span "HIPAA Training" at bounding box center [571, 101] width 83 height 14
click at [660, 100] on span "( Not Signed Yet )" at bounding box center [663, 101] width 95 height 14
click at [576, 134] on span "HIPAA Policies" at bounding box center [571, 130] width 81 height 14
click at [955, 340] on div "Meagan Harden HIPAA Training ( Not Signed Yet ) HIPAA Policies ( Not Signed Yet…" at bounding box center [613, 273] width 1226 height 546
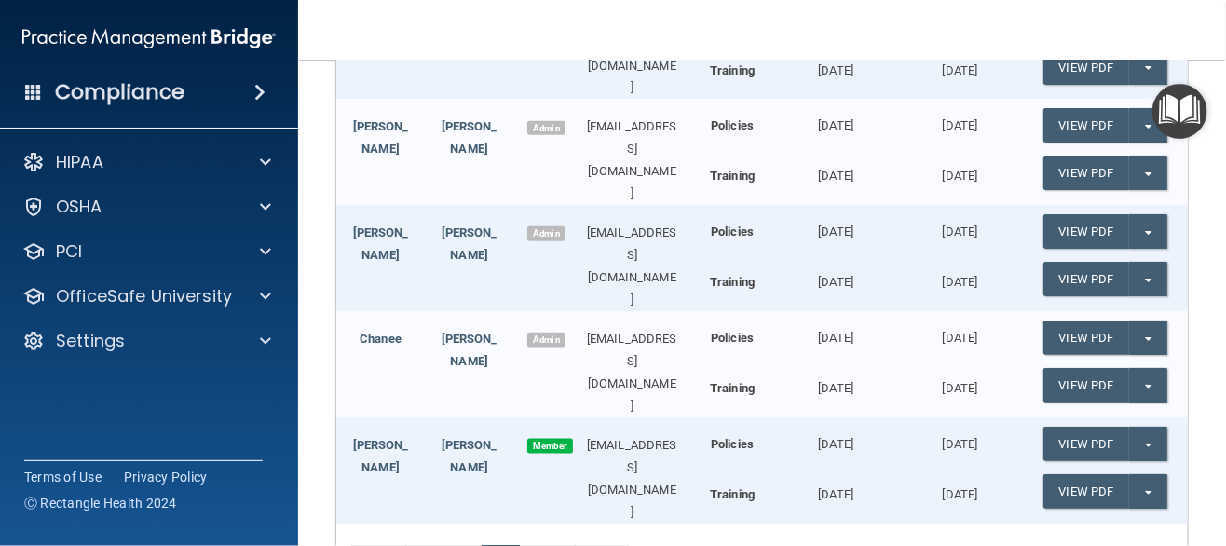
scroll to position [722, 0]
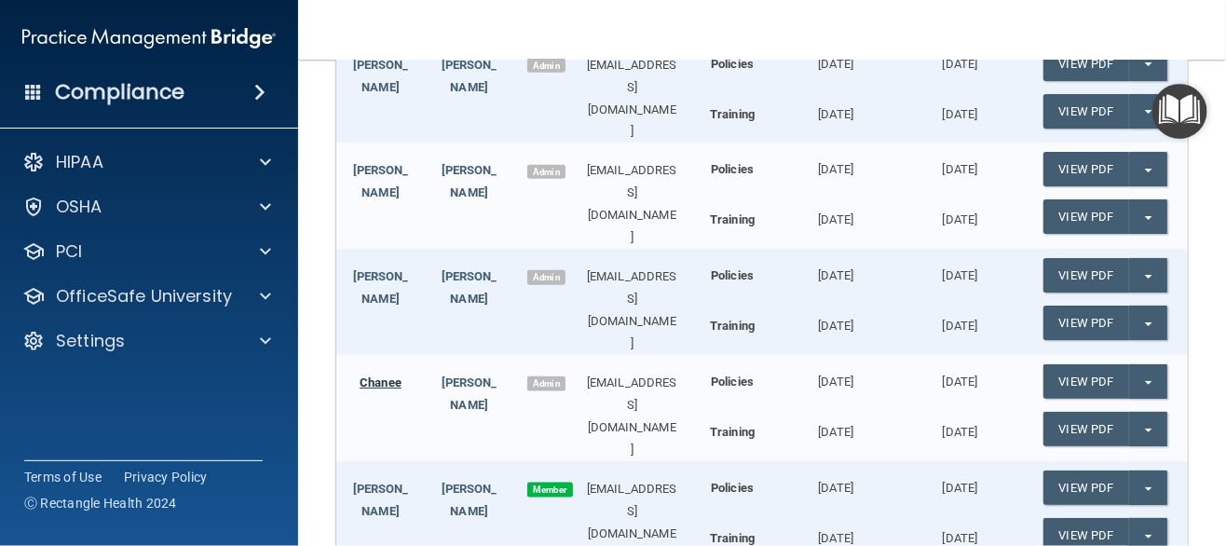
click at [376, 375] on link "Chanee" at bounding box center [381, 382] width 42 height 14
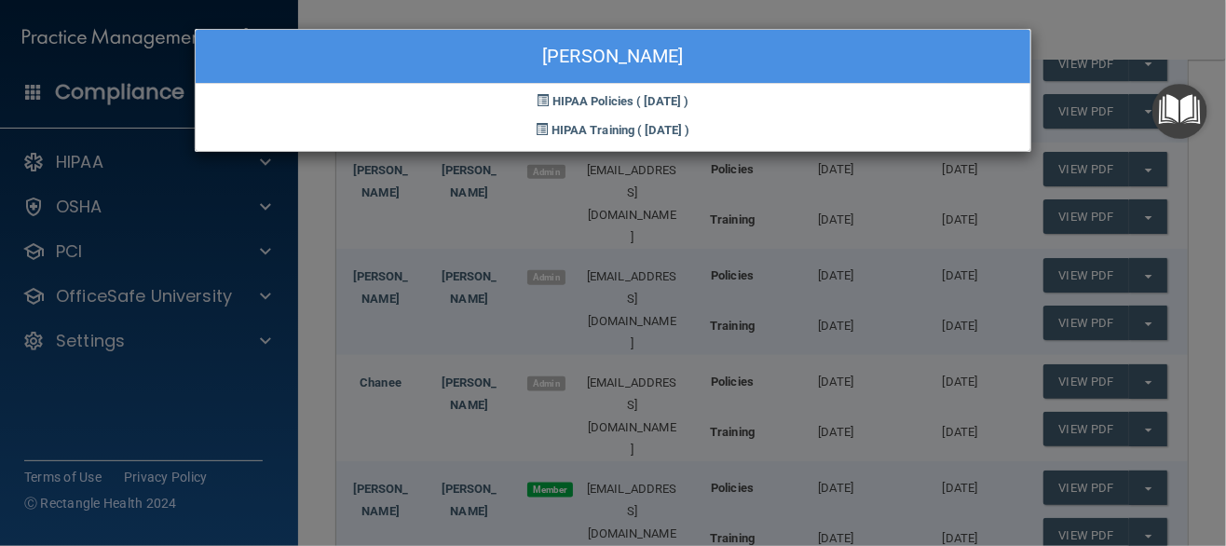
click at [810, 504] on div "Chanee Shearn HIPAA Policies ( 03/07/2024 ) HIPAA Training ( 10/30/2024 )" at bounding box center [613, 273] width 1226 height 546
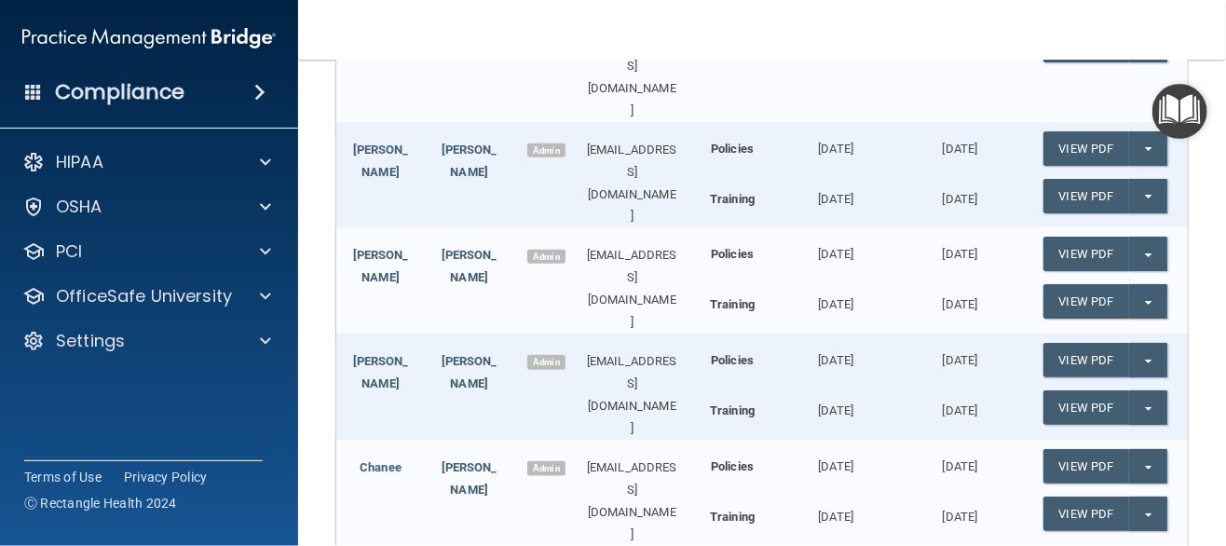
scroll to position [635, 0]
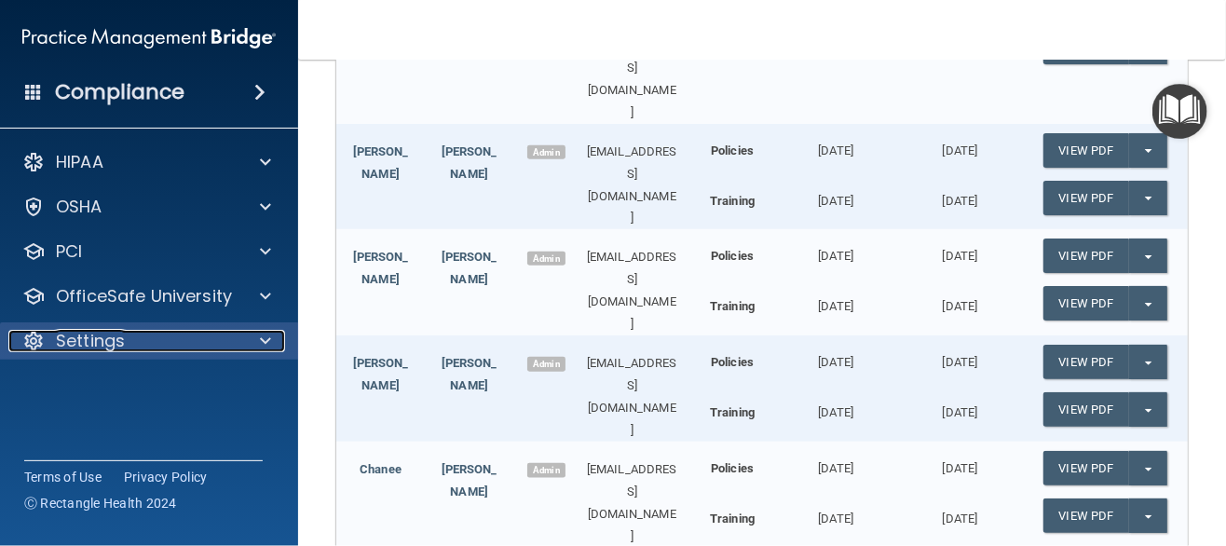
drag, startPoint x: 390, startPoint y: 386, endPoint x: 265, endPoint y: 339, distance: 134.1
click at [265, 339] on span at bounding box center [265, 341] width 11 height 22
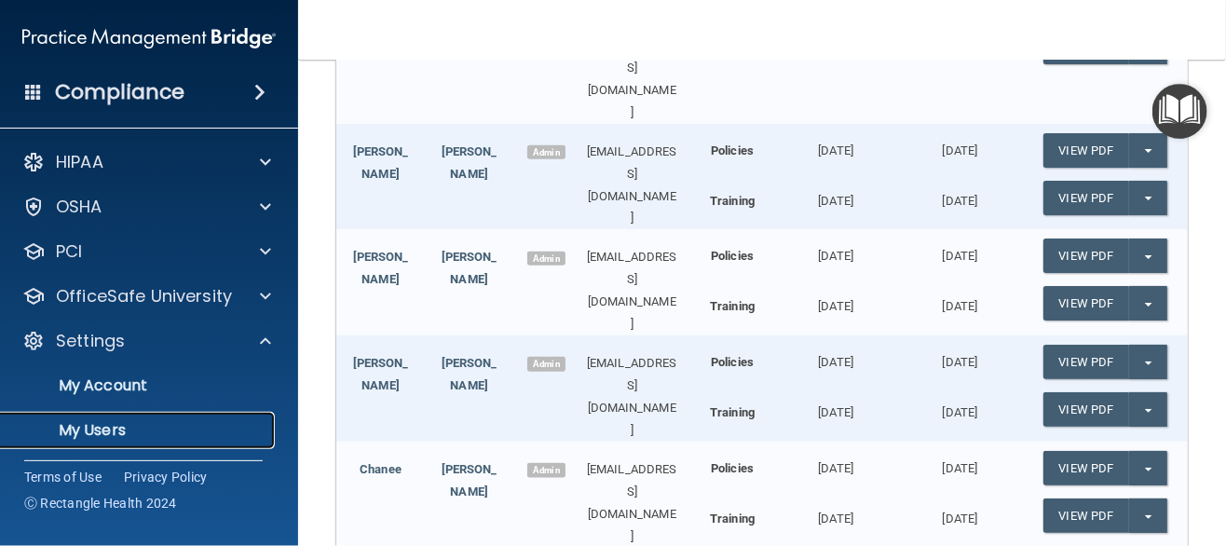
click at [121, 436] on p "My Users" at bounding box center [139, 430] width 254 height 19
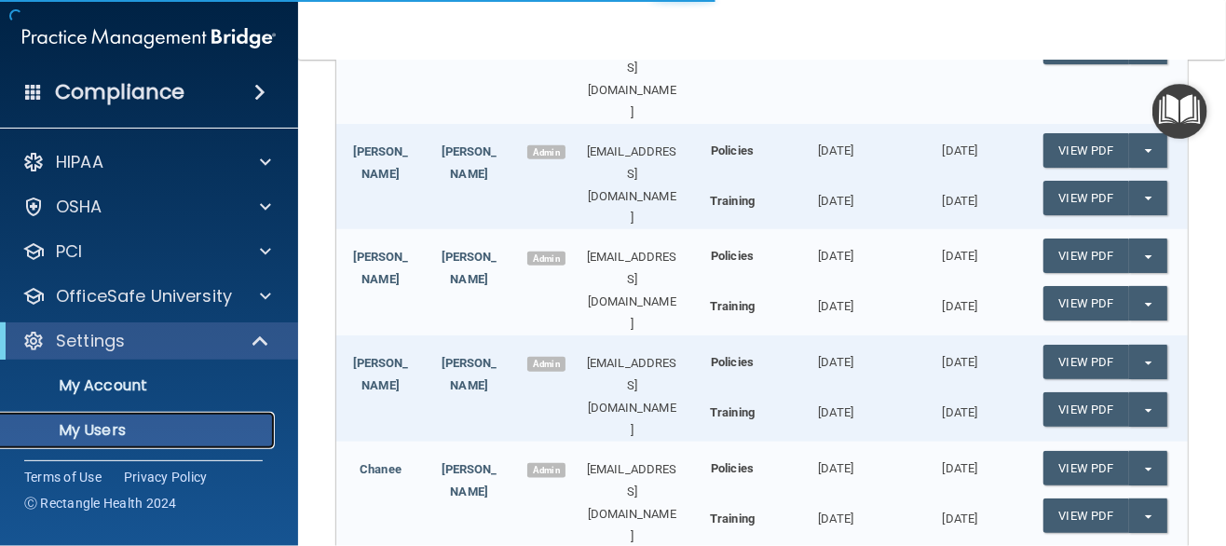
select select "20"
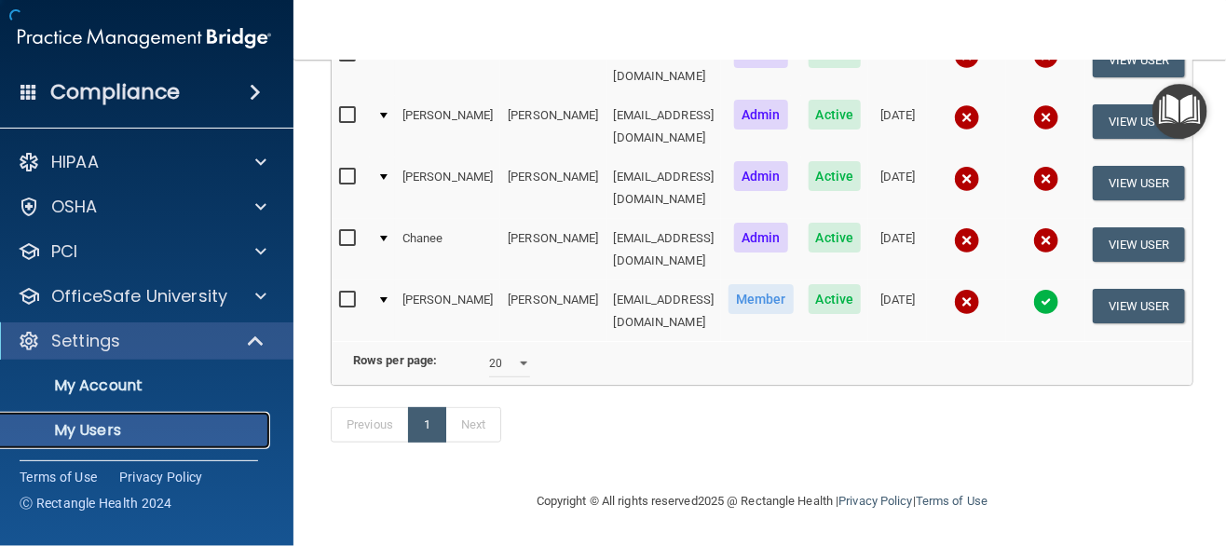
scroll to position [459, 0]
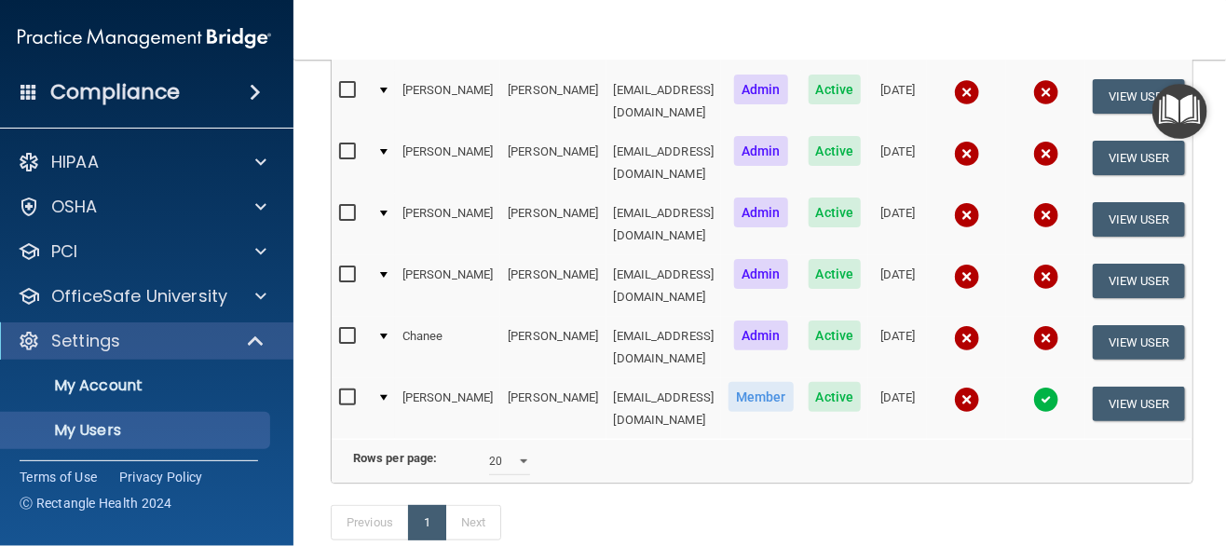
click at [340, 329] on input "checkbox" at bounding box center [349, 336] width 21 height 15
checkbox input "true"
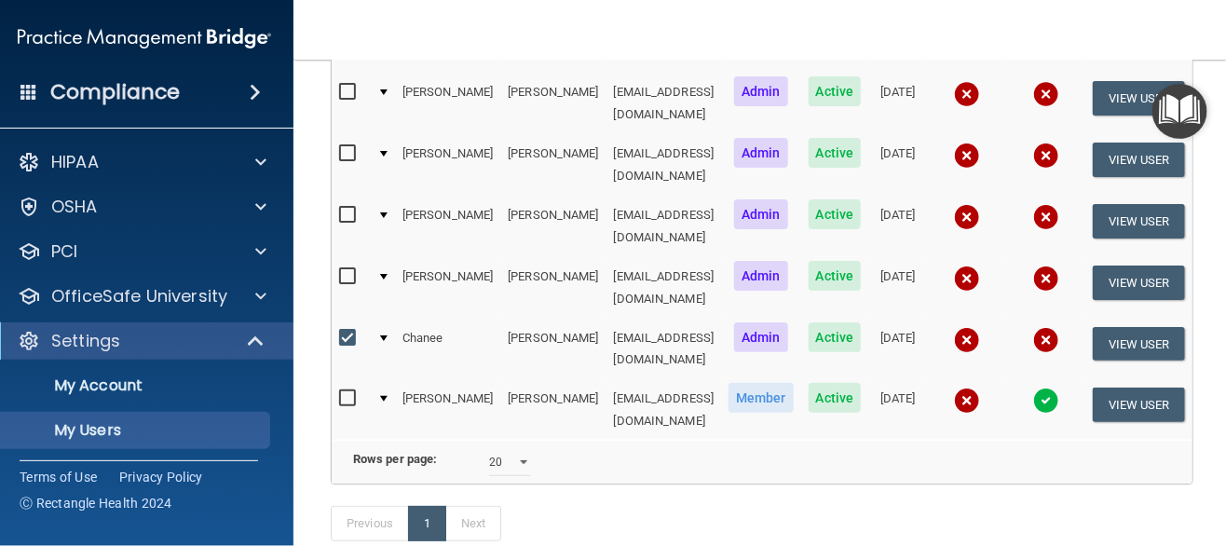
scroll to position [460, 0]
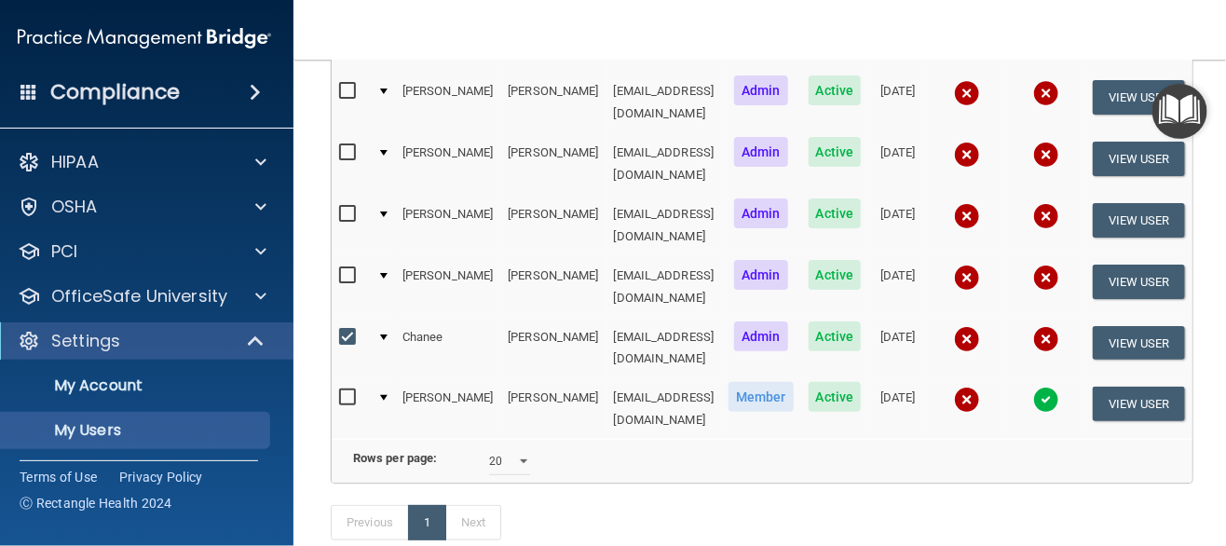
click at [955, 326] on img at bounding box center [967, 339] width 26 height 26
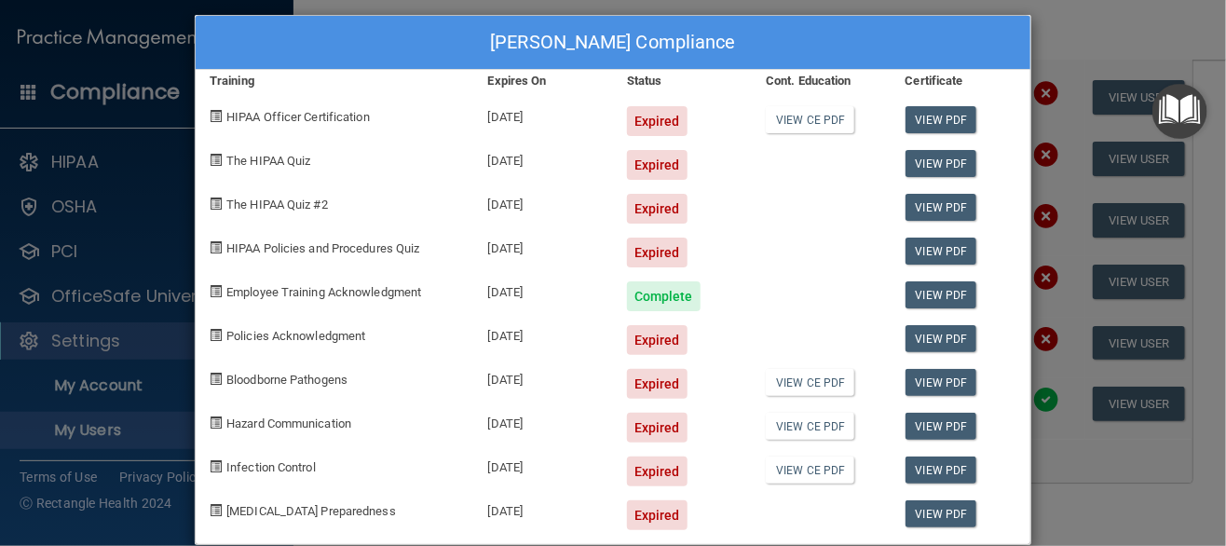
scroll to position [0, 0]
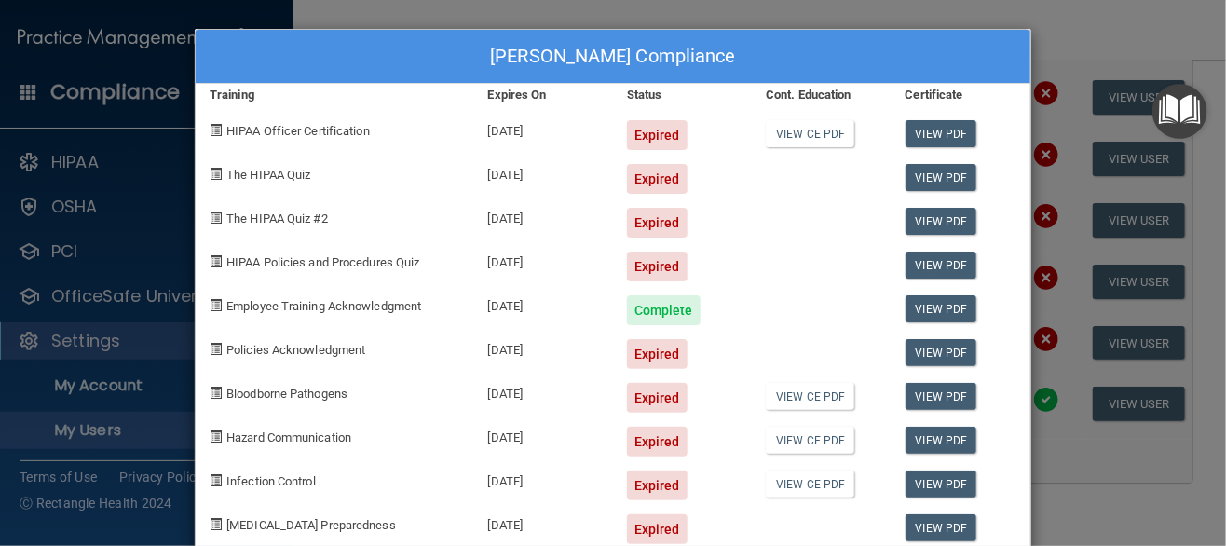
click at [1089, 460] on div "Chanee Shearn's Compliance Training Expires On Status Cont. Education Certifica…" at bounding box center [613, 273] width 1226 height 546
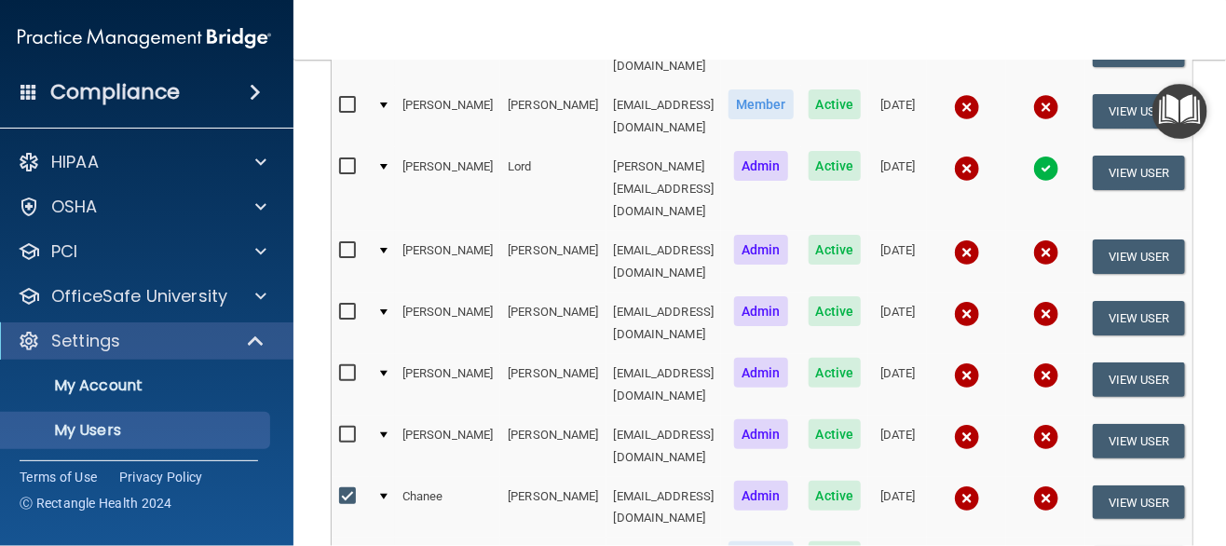
scroll to position [182, 0]
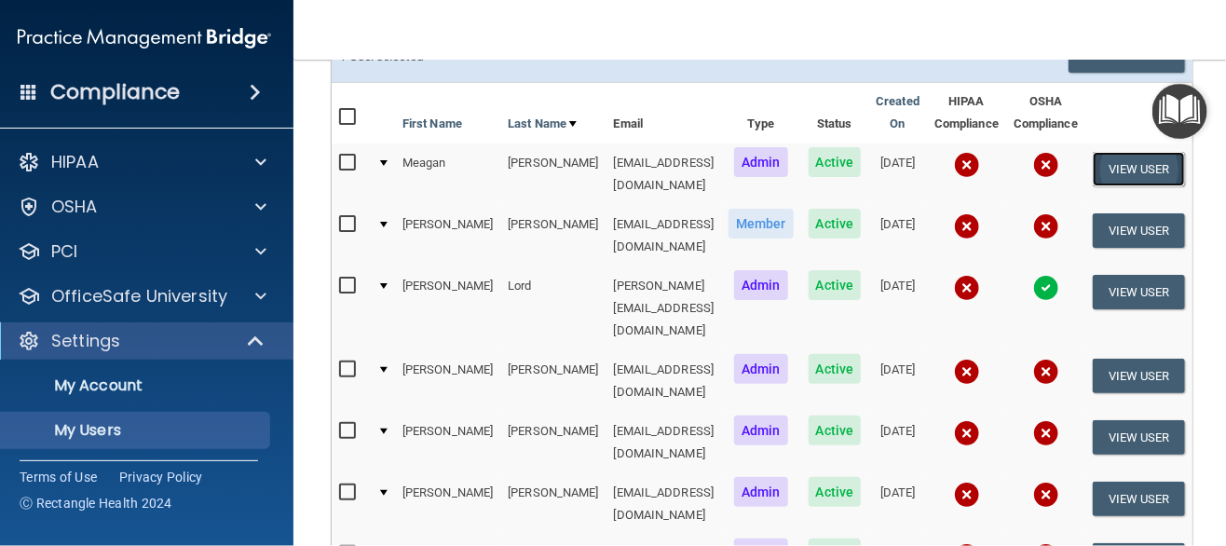
click at [1117, 165] on button "View User" at bounding box center [1139, 169] width 92 height 34
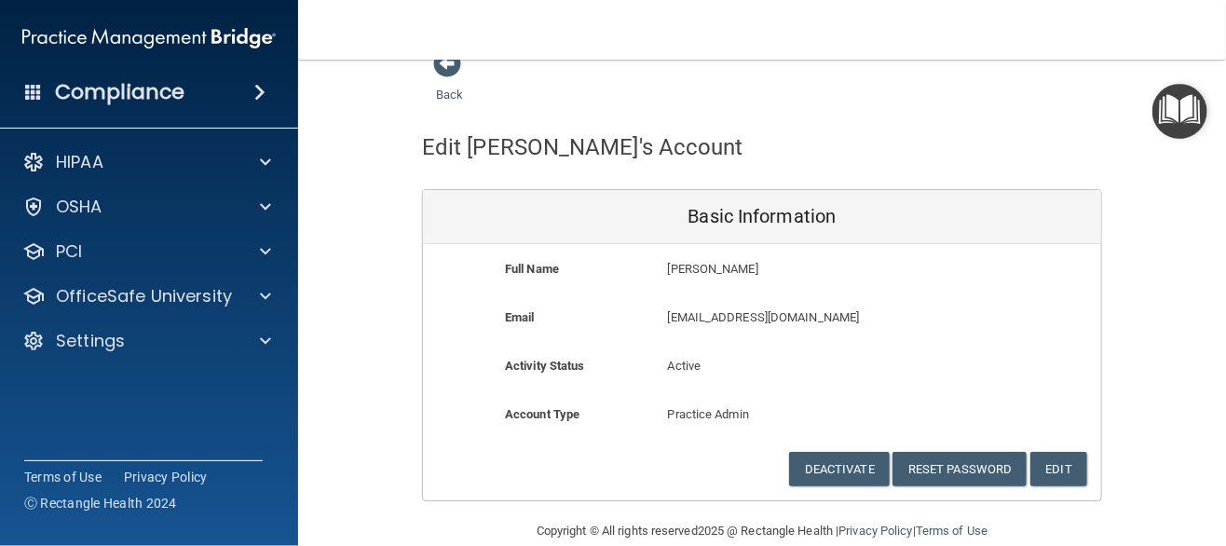
scroll to position [56, 0]
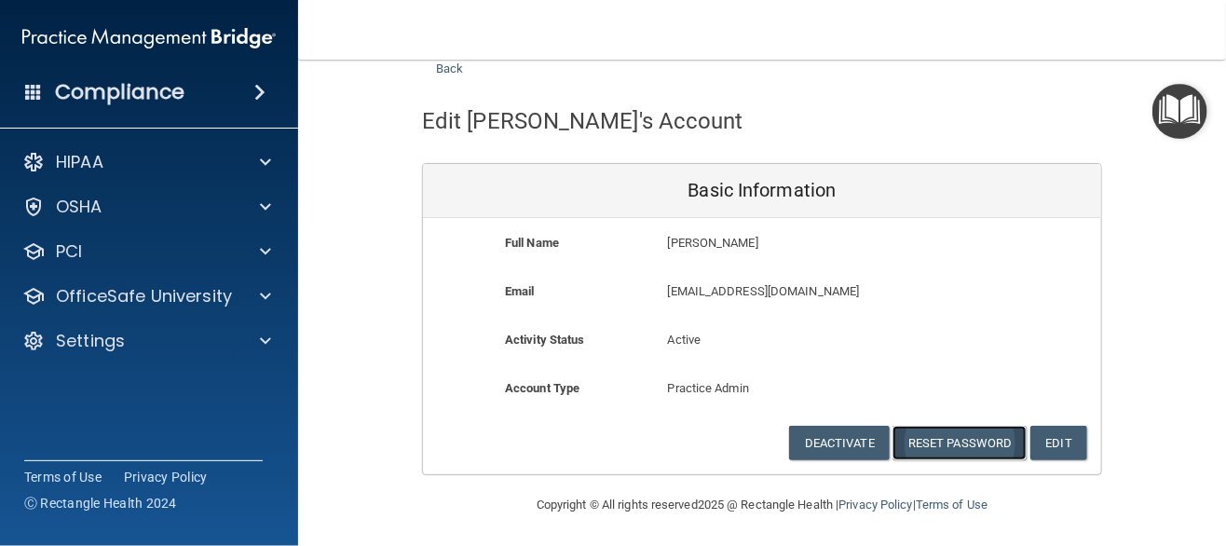
click at [949, 443] on button "Reset Password" at bounding box center [959, 443] width 134 height 34
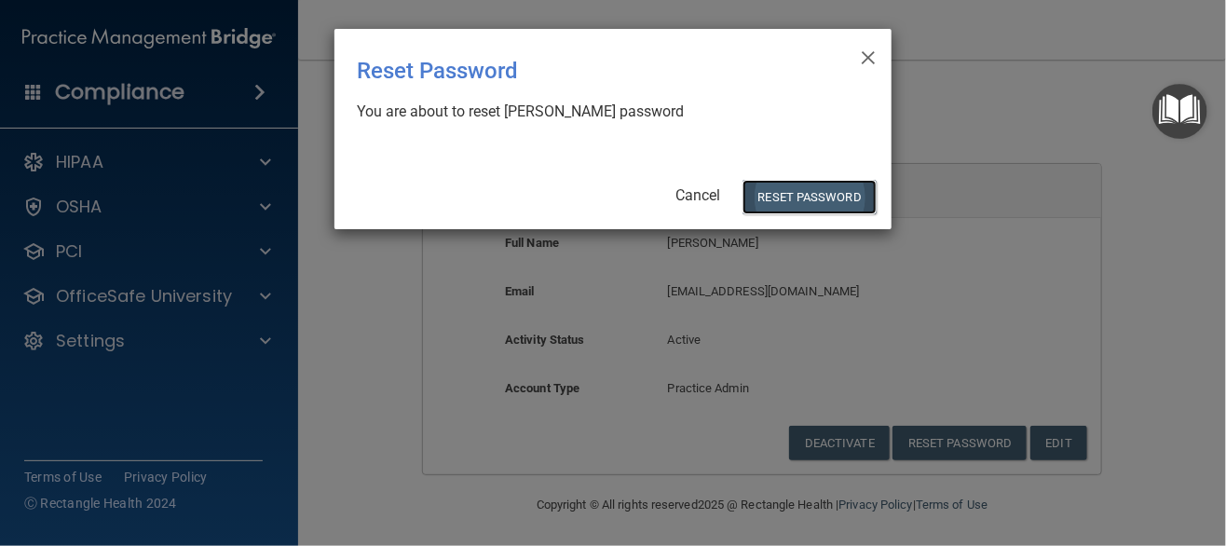
click at [799, 193] on button "Reset Password" at bounding box center [809, 197] width 134 height 34
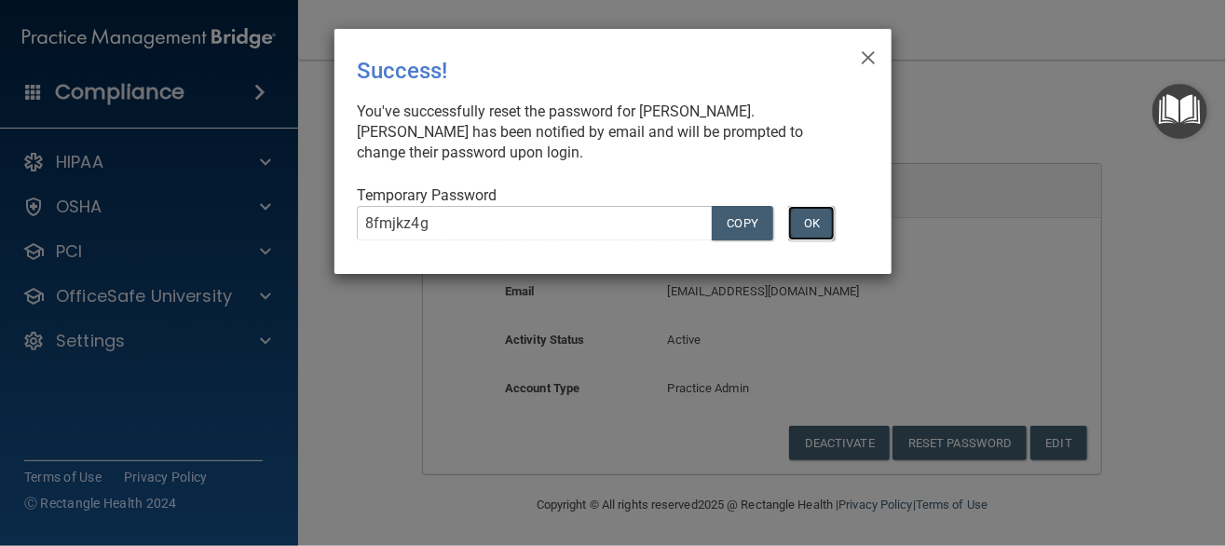
click at [809, 230] on button "OK" at bounding box center [811, 223] width 47 height 34
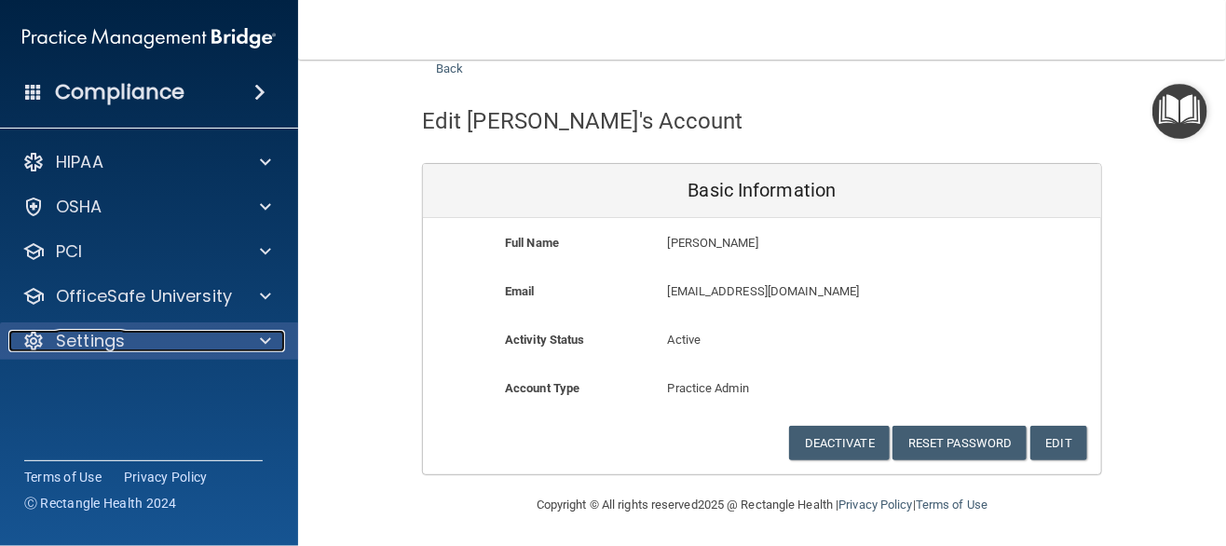
click at [150, 351] on div "Settings" at bounding box center [123, 341] width 231 height 22
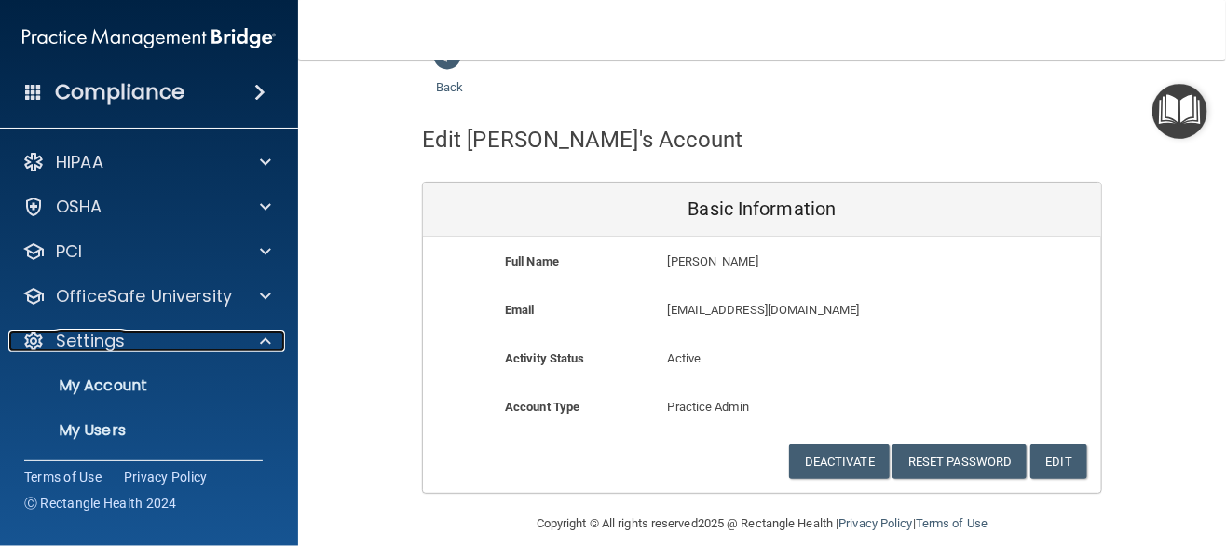
scroll to position [0, 0]
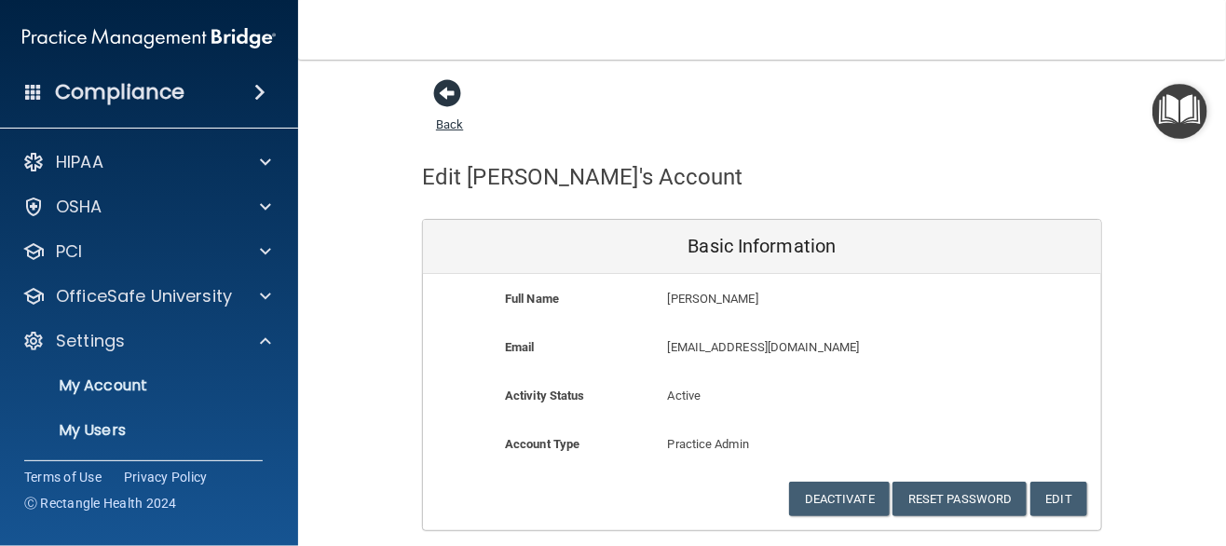
click at [438, 93] on span at bounding box center [447, 93] width 28 height 28
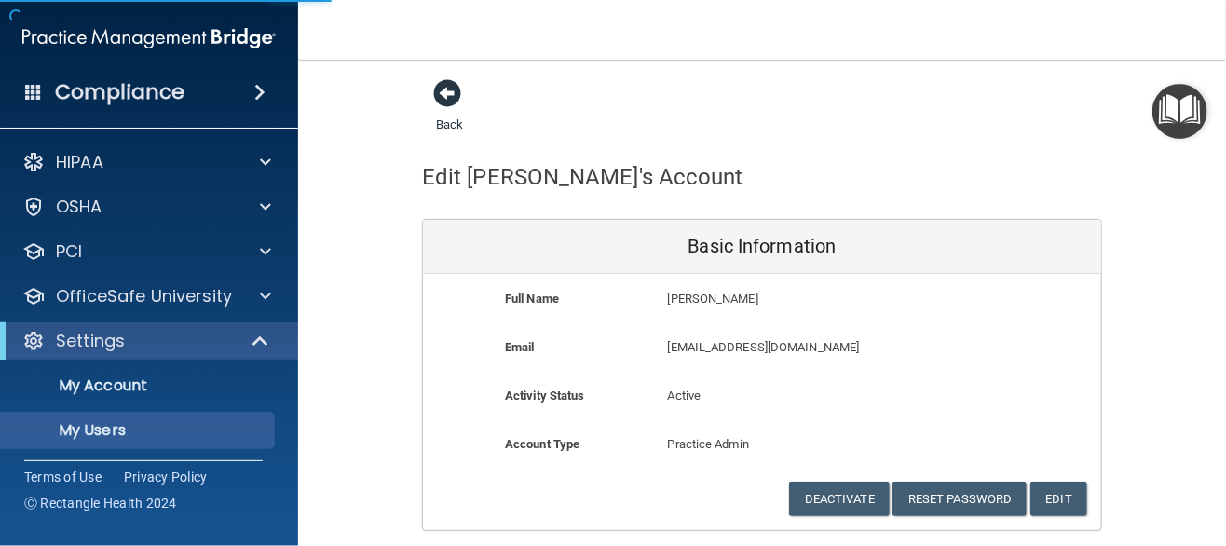
select select "20"
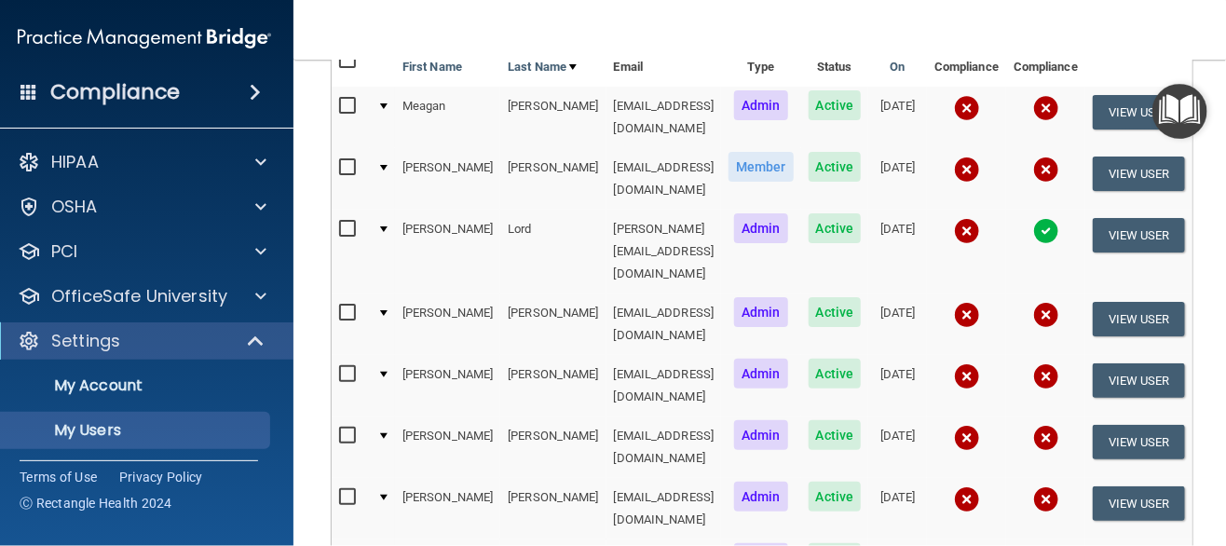
scroll to position [279, 0]
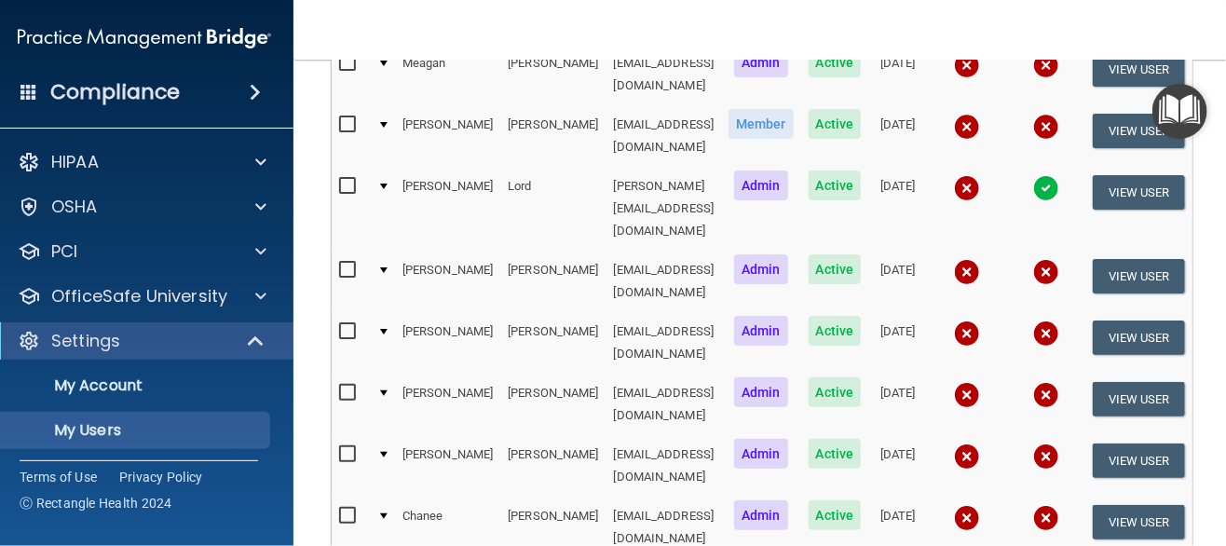
click at [343, 509] on input "checkbox" at bounding box center [349, 516] width 21 height 15
checkbox input "true"
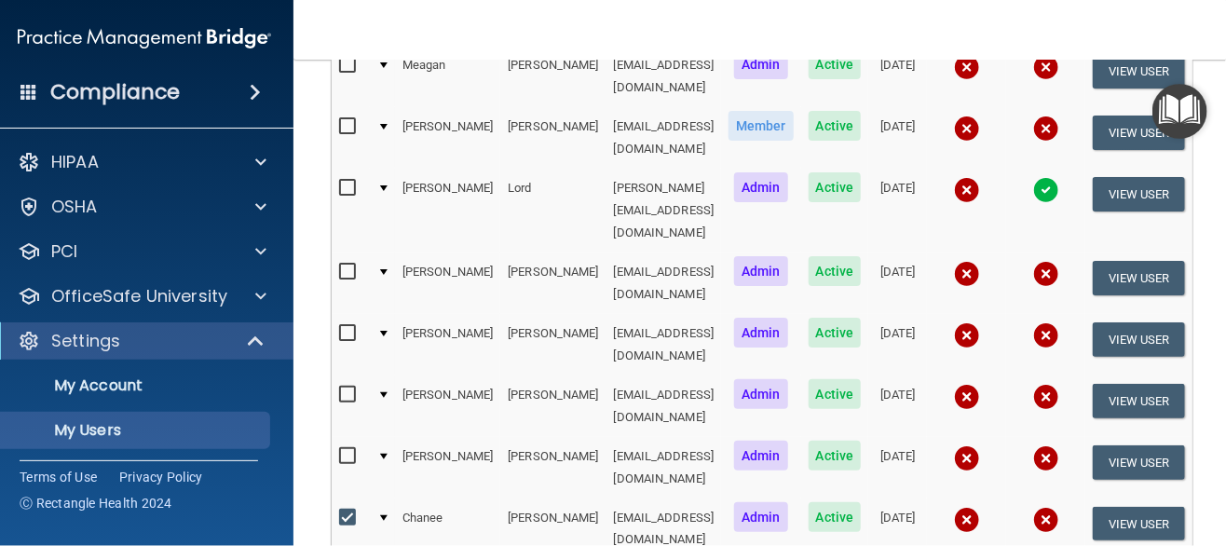
scroll to position [280, 0]
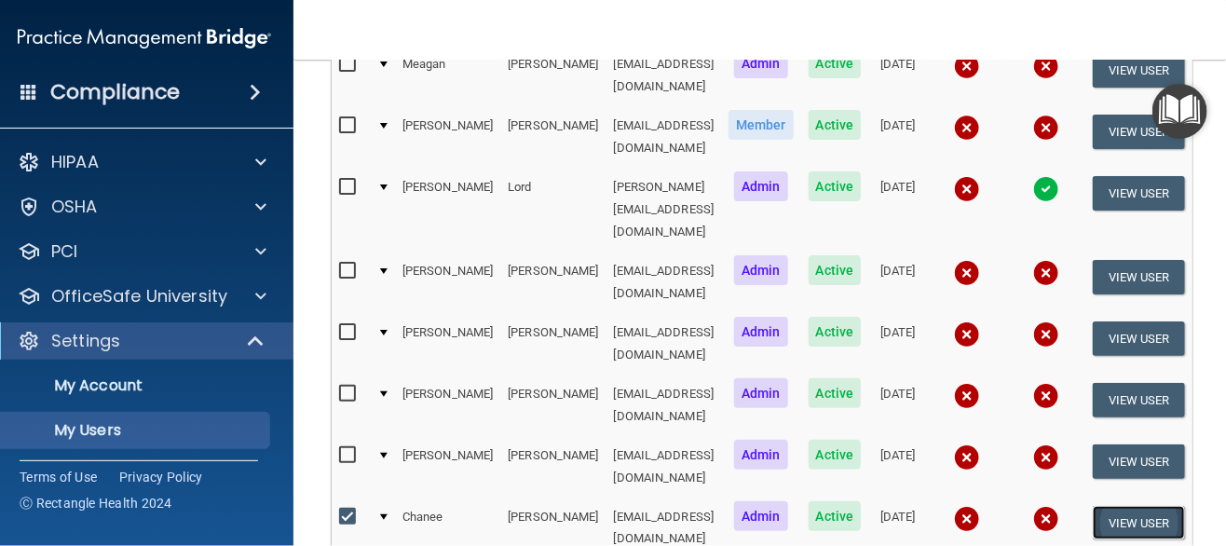
click at [1115, 506] on button "View User" at bounding box center [1139, 523] width 92 height 34
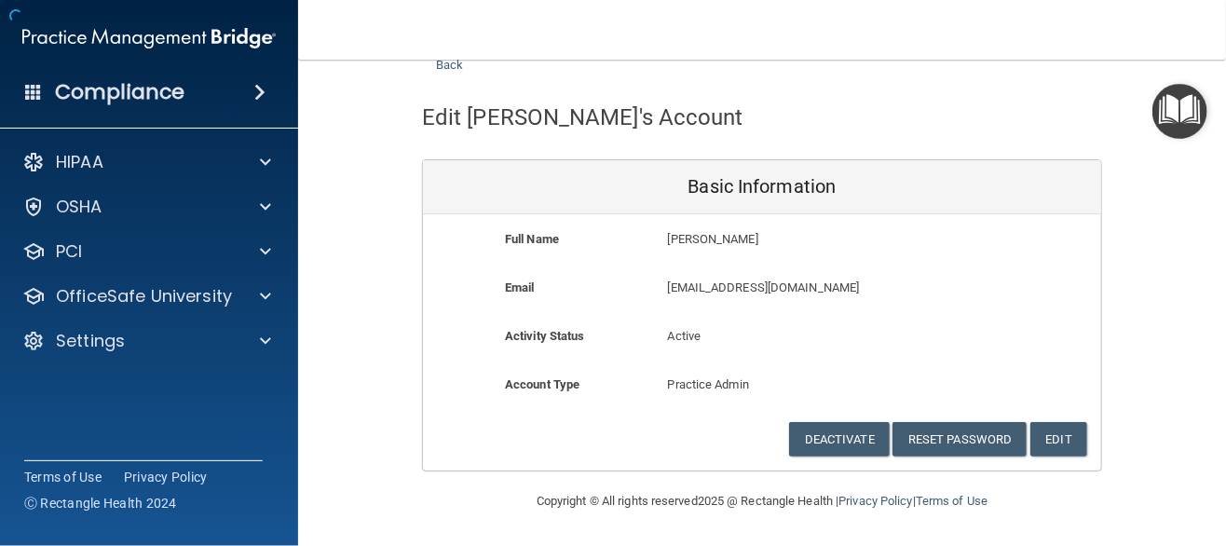
scroll to position [56, 0]
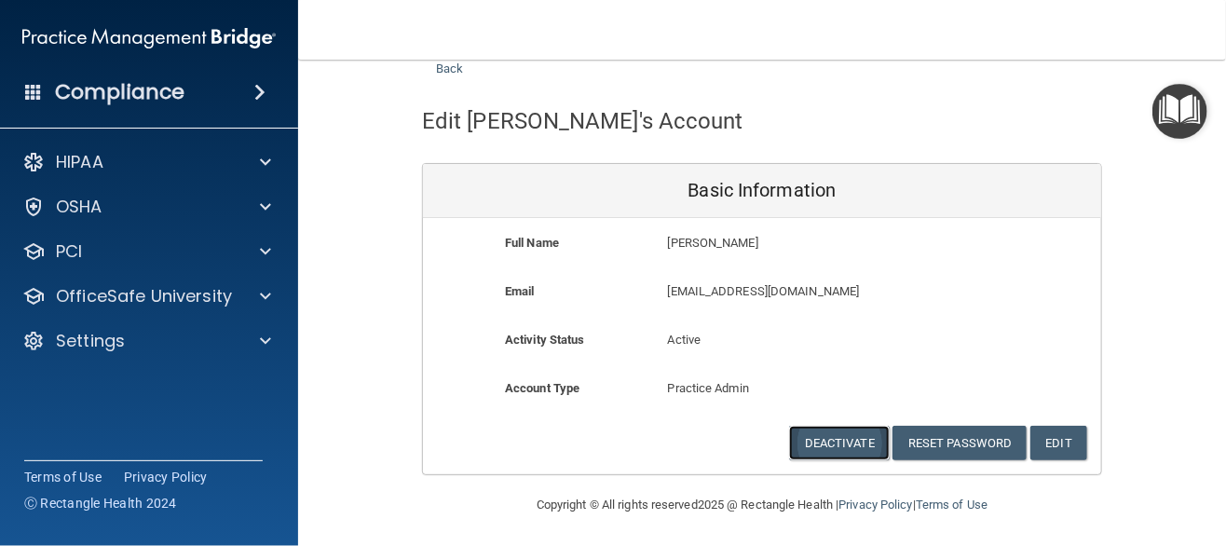
click at [832, 447] on button "Deactivate" at bounding box center [839, 443] width 101 height 34
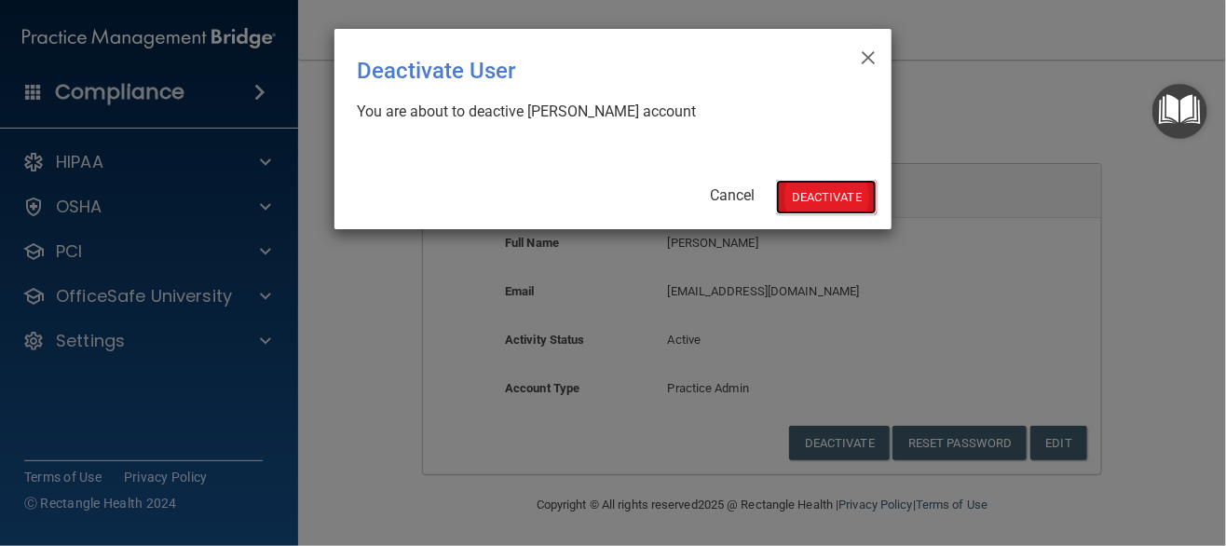
click at [819, 183] on button "Deactivate" at bounding box center [826, 197] width 101 height 34
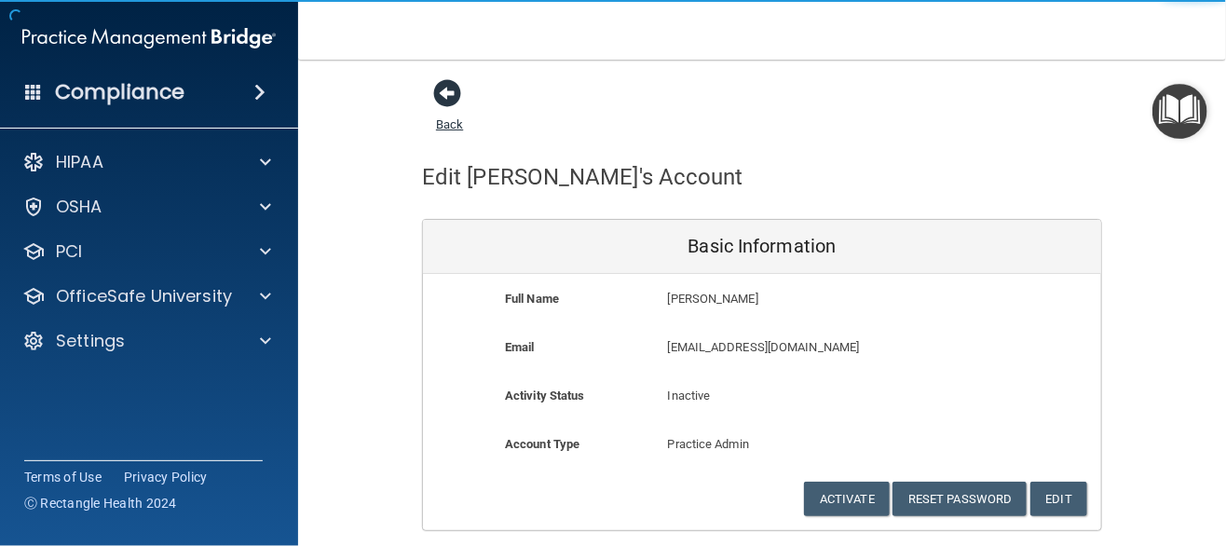
click at [438, 90] on span at bounding box center [447, 93] width 28 height 28
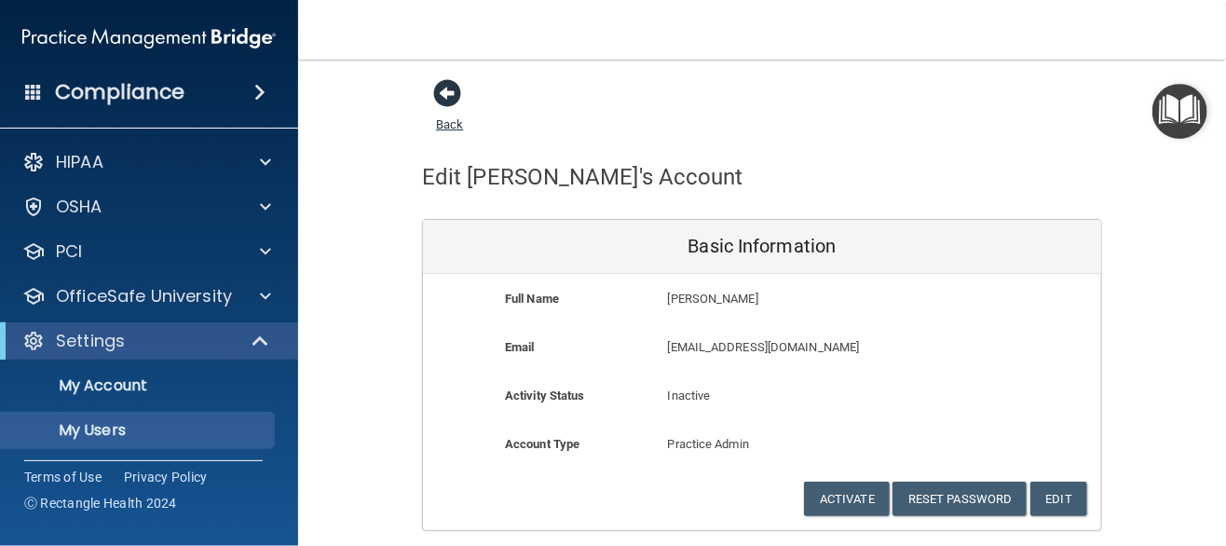
select select "20"
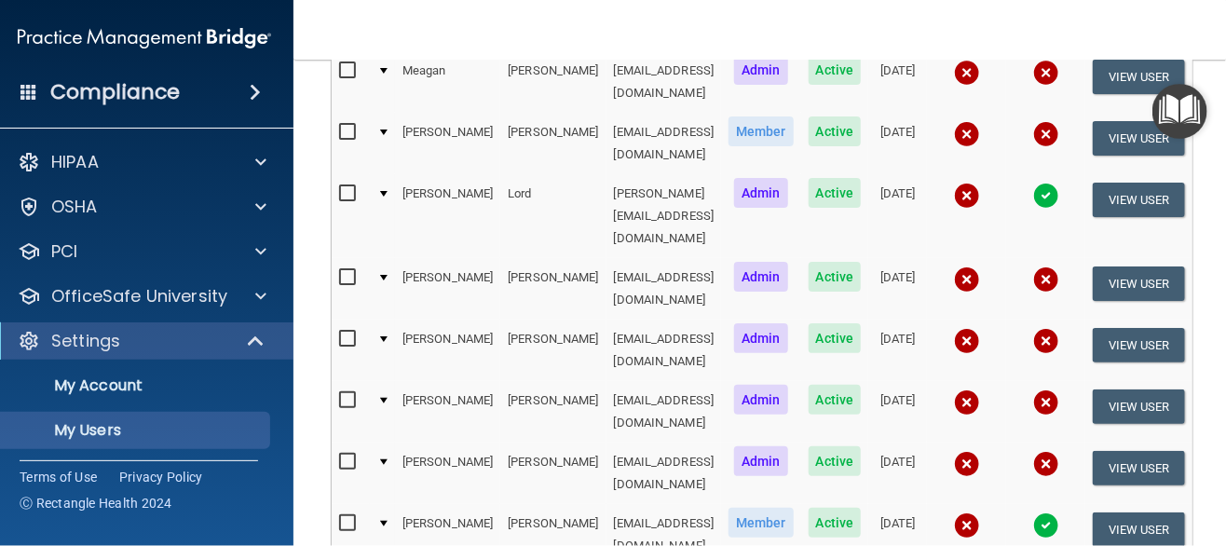
scroll to position [279, 0]
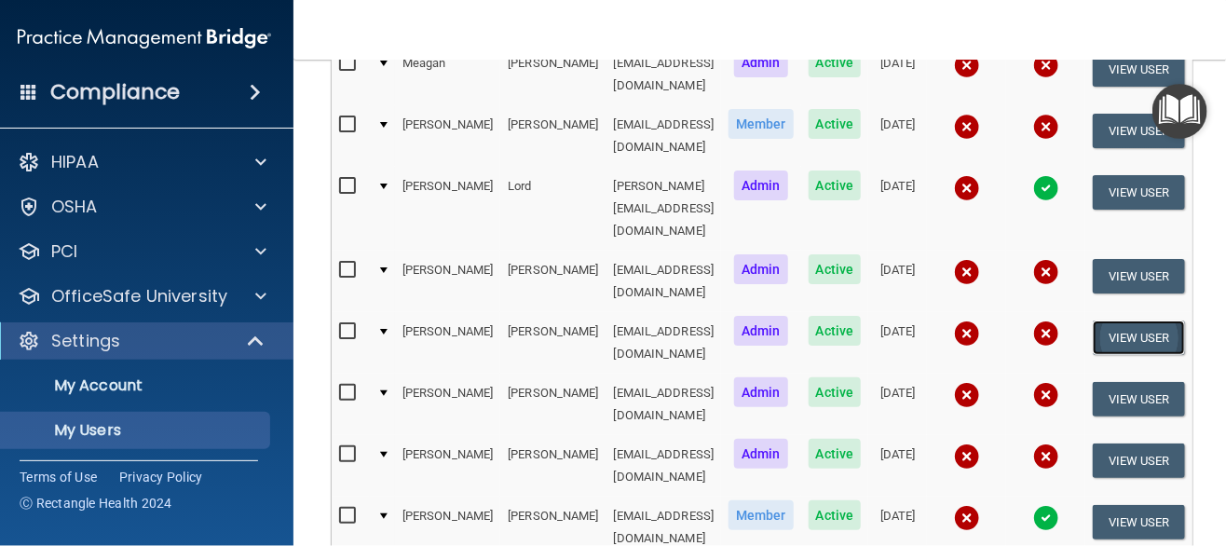
click at [1113, 320] on button "View User" at bounding box center [1139, 337] width 92 height 34
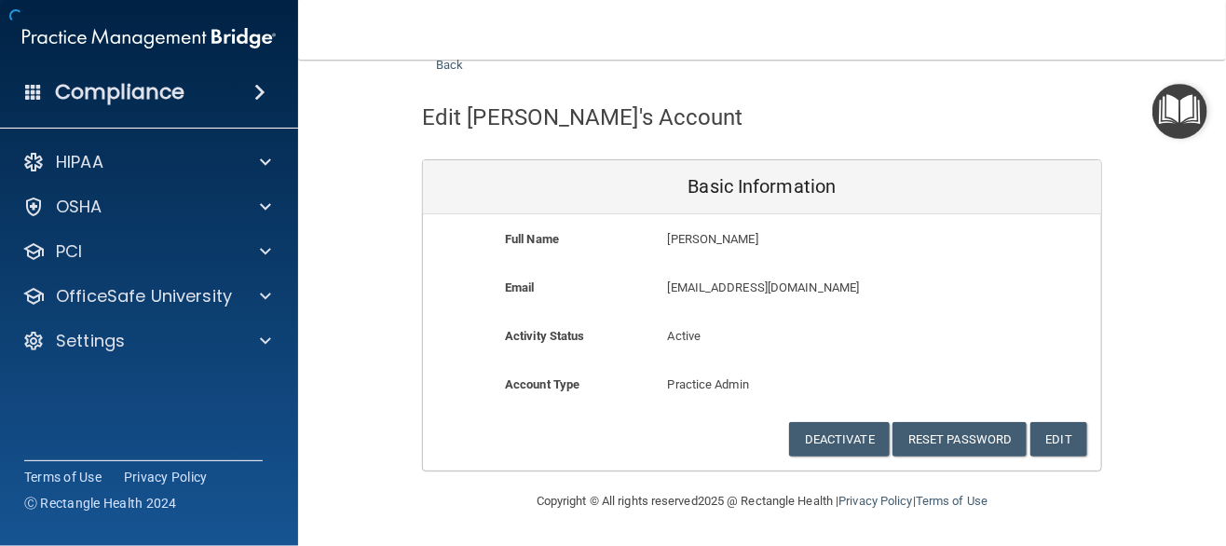
scroll to position [56, 0]
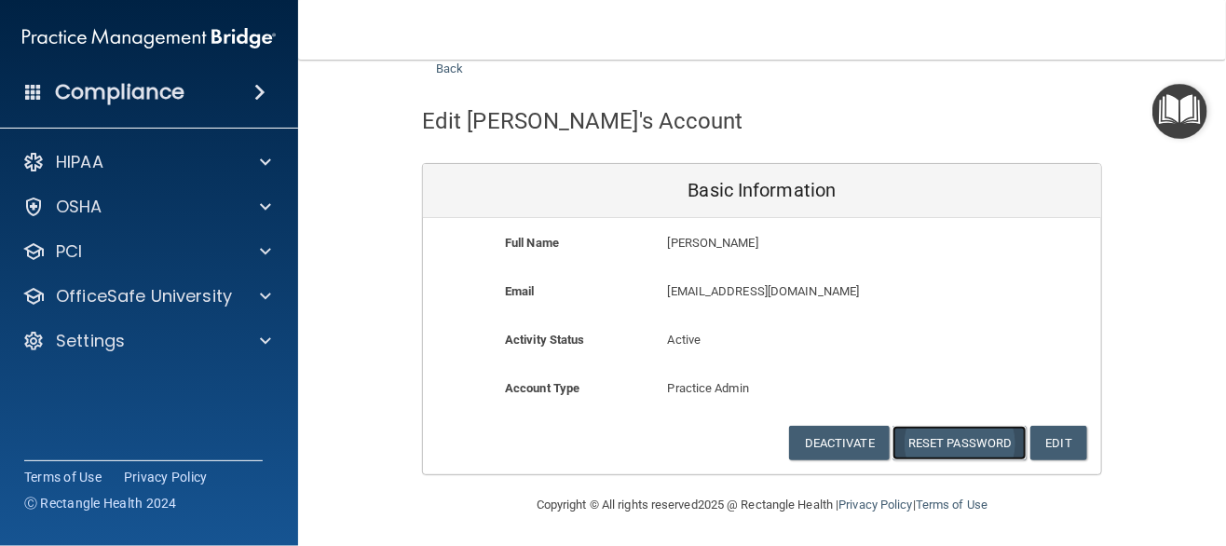
click at [942, 445] on button "Reset Password" at bounding box center [959, 443] width 134 height 34
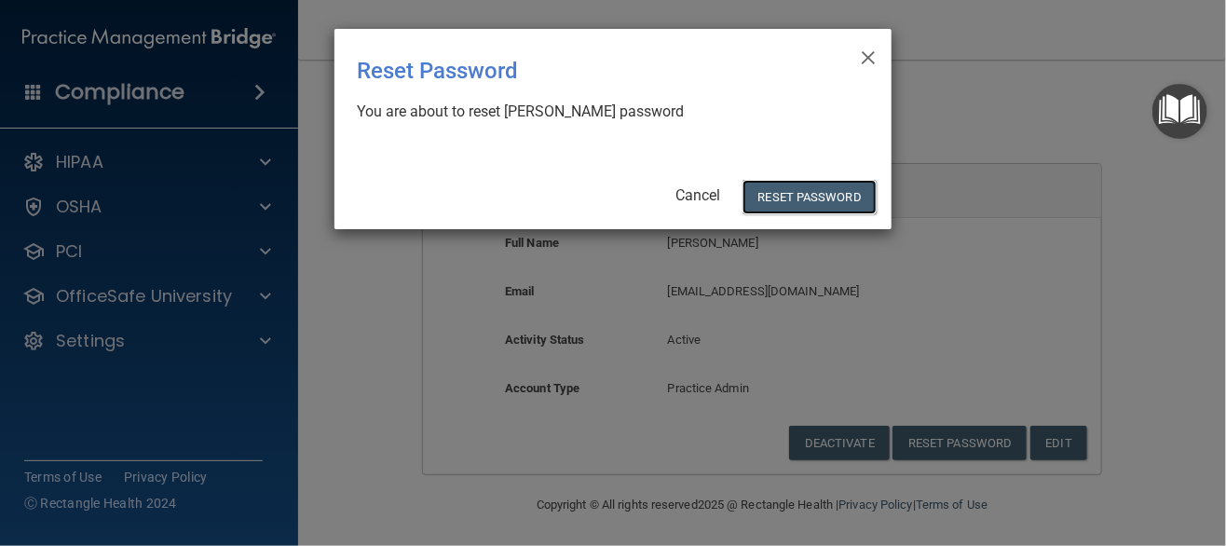
drag, startPoint x: 804, startPoint y: 188, endPoint x: 891, endPoint y: 204, distance: 89.0
click at [805, 188] on button "Reset Password" at bounding box center [809, 197] width 134 height 34
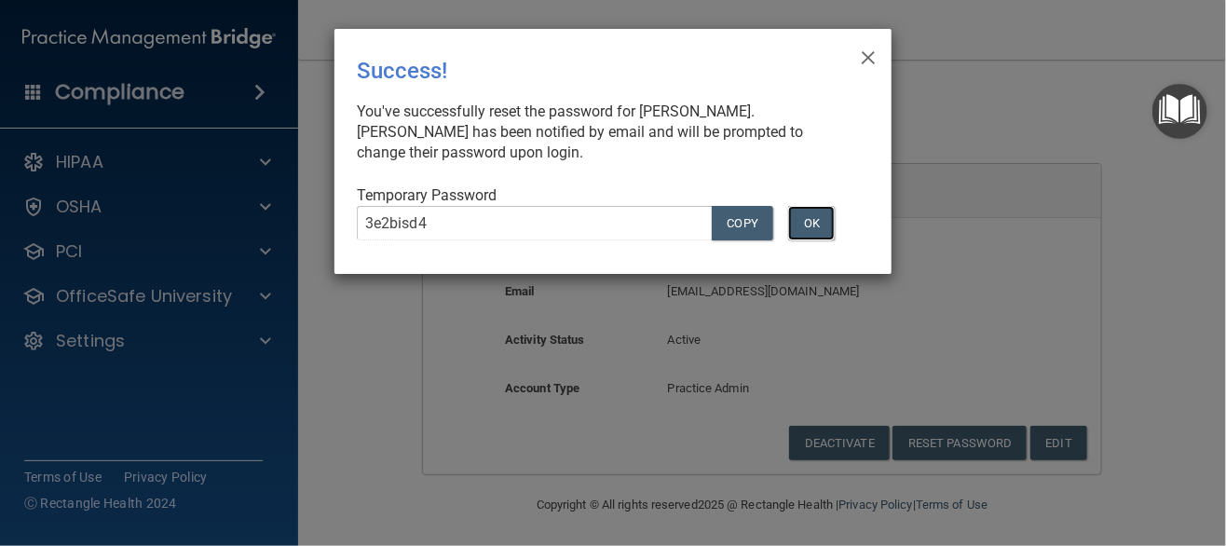
drag, startPoint x: 818, startPoint y: 219, endPoint x: 1224, endPoint y: 284, distance: 411.3
click at [818, 219] on button "OK" at bounding box center [811, 223] width 47 height 34
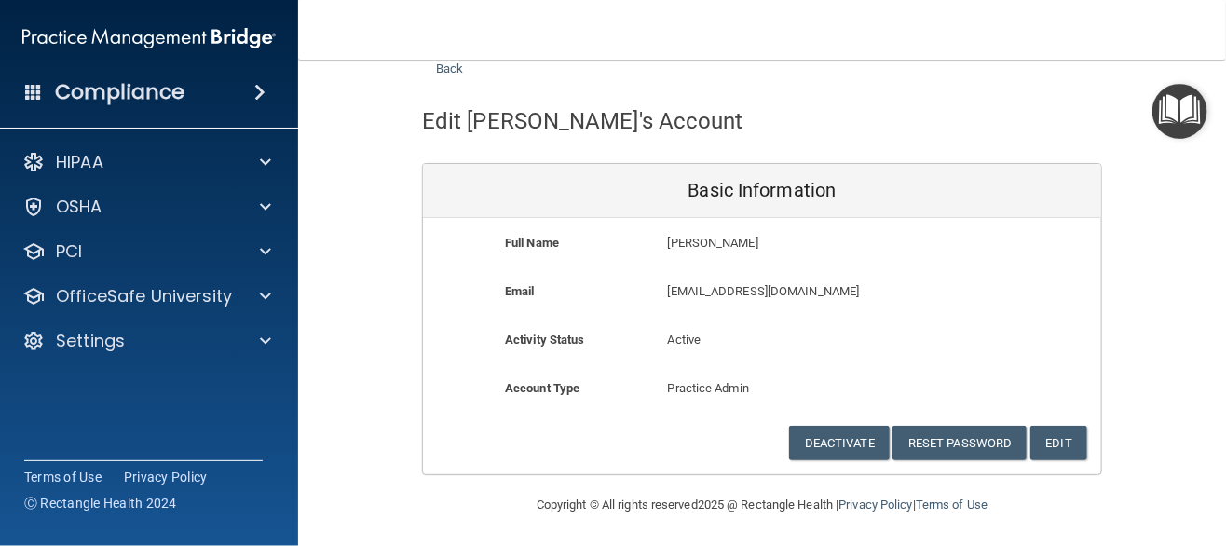
scroll to position [0, 0]
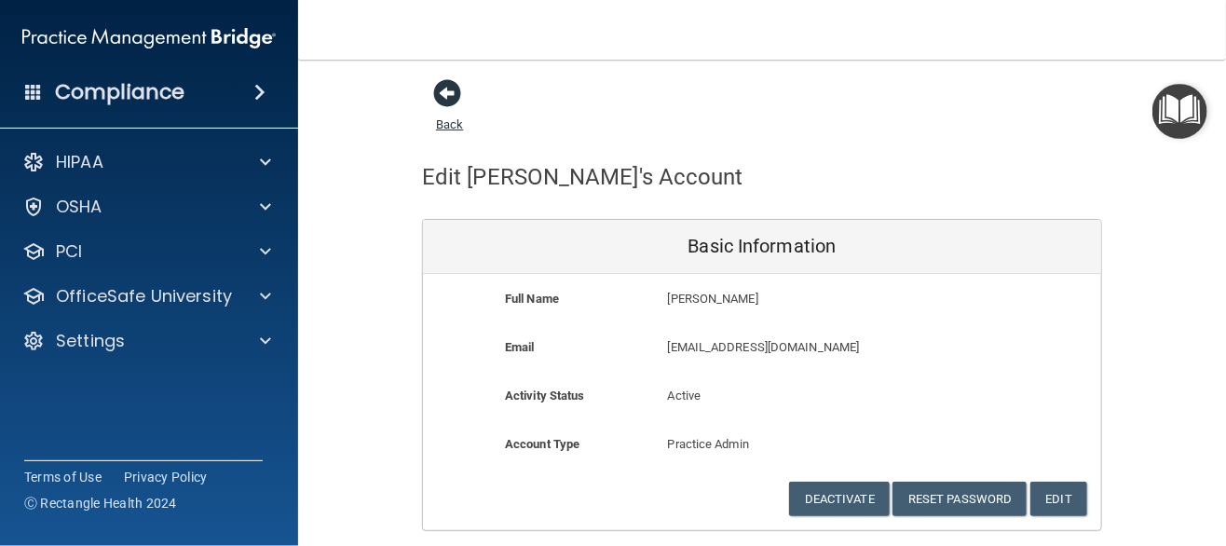
click at [442, 91] on span at bounding box center [447, 93] width 28 height 28
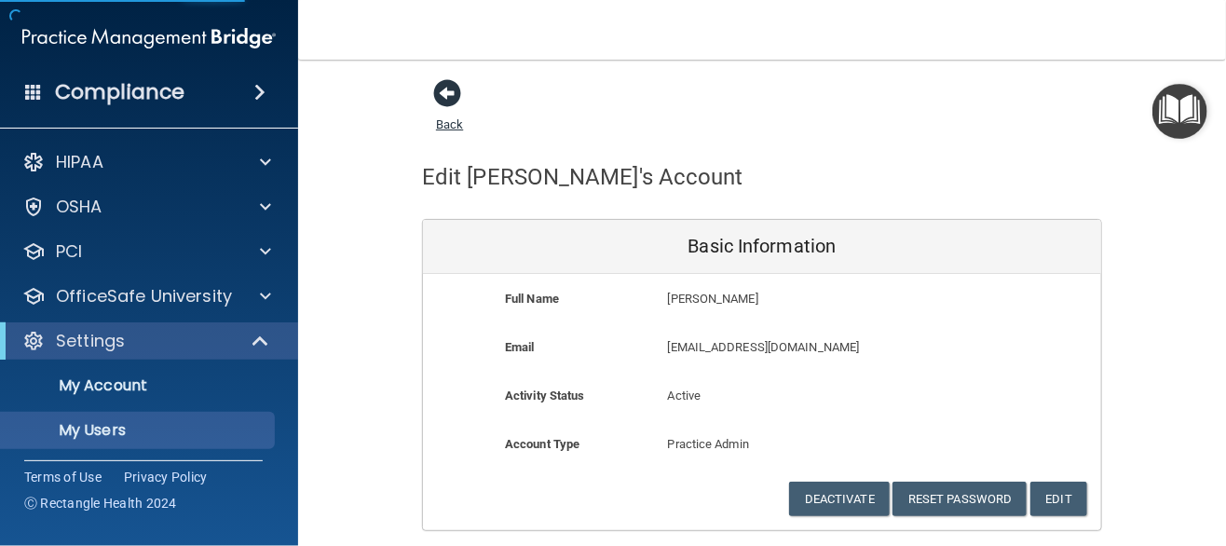
select select "20"
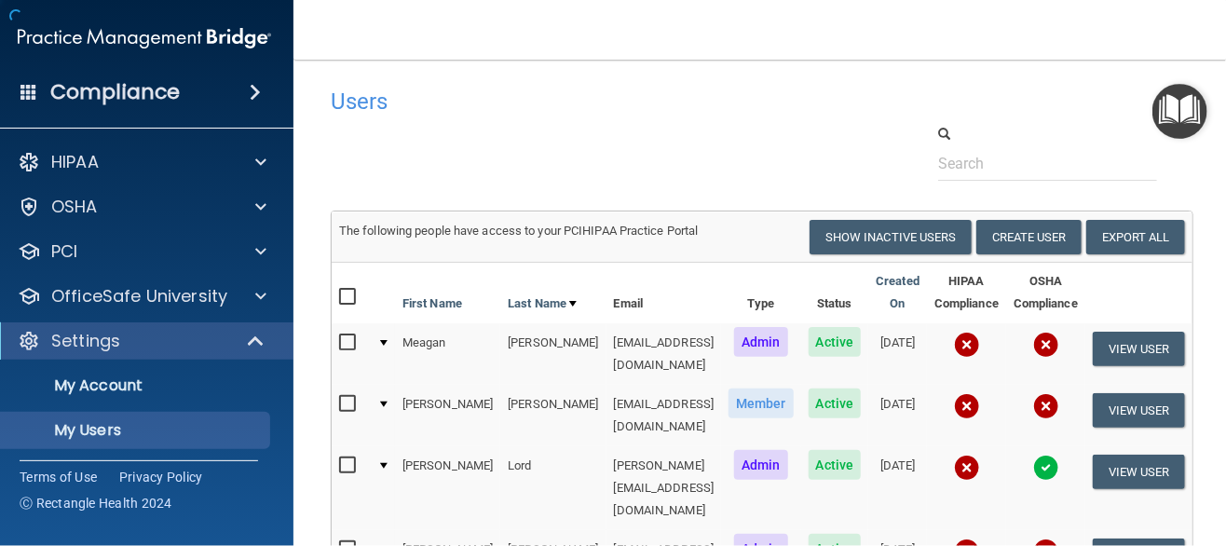
click at [439, 90] on h4 "Users" at bounding box center [577, 101] width 492 height 24
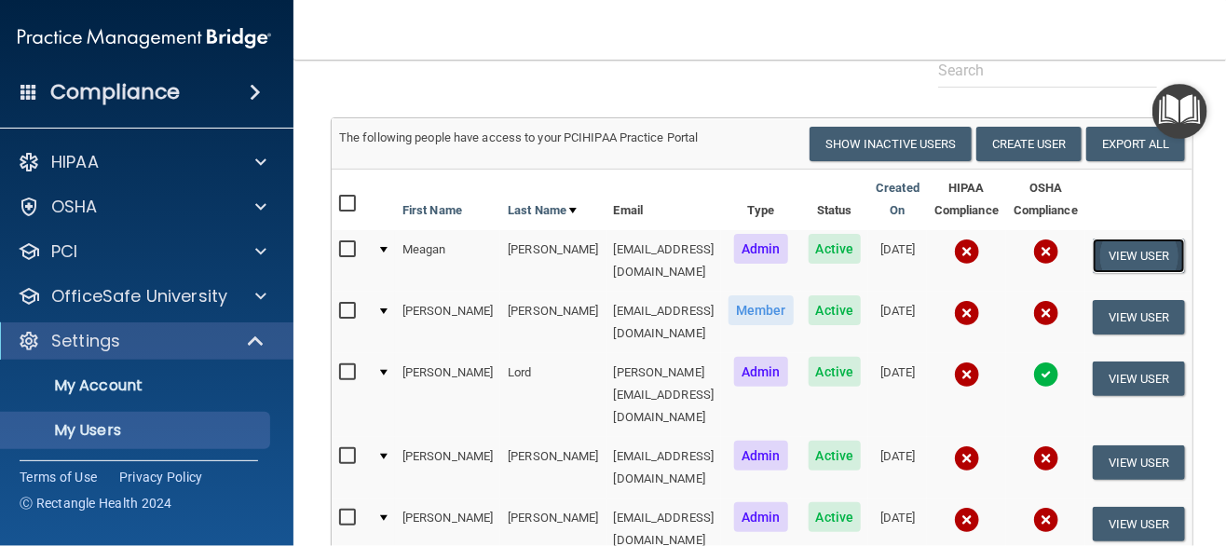
click at [1132, 256] on button "View User" at bounding box center [1139, 255] width 92 height 34
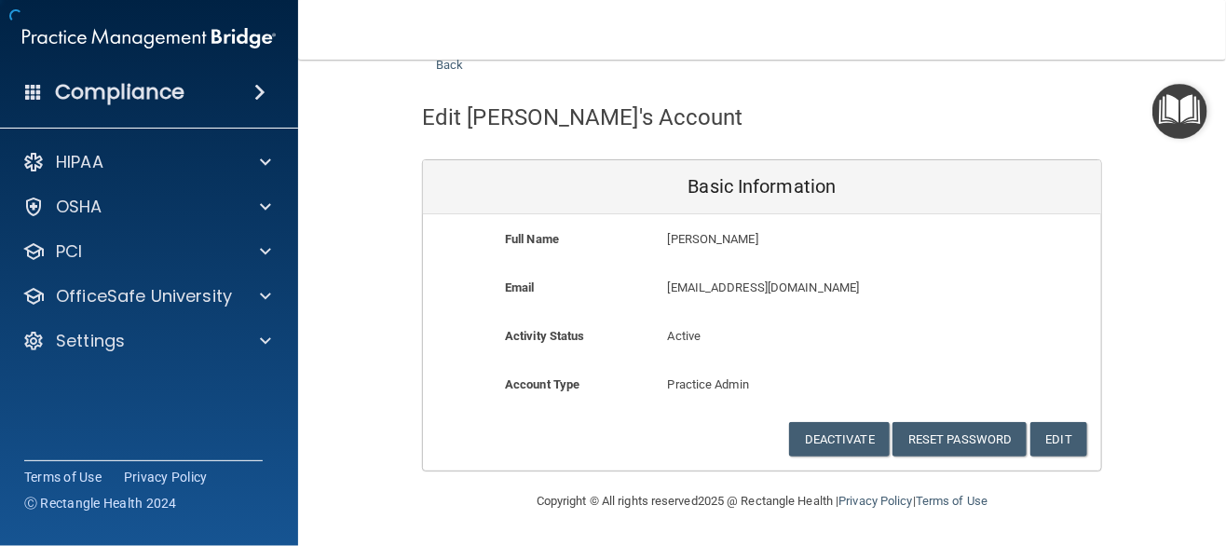
scroll to position [56, 0]
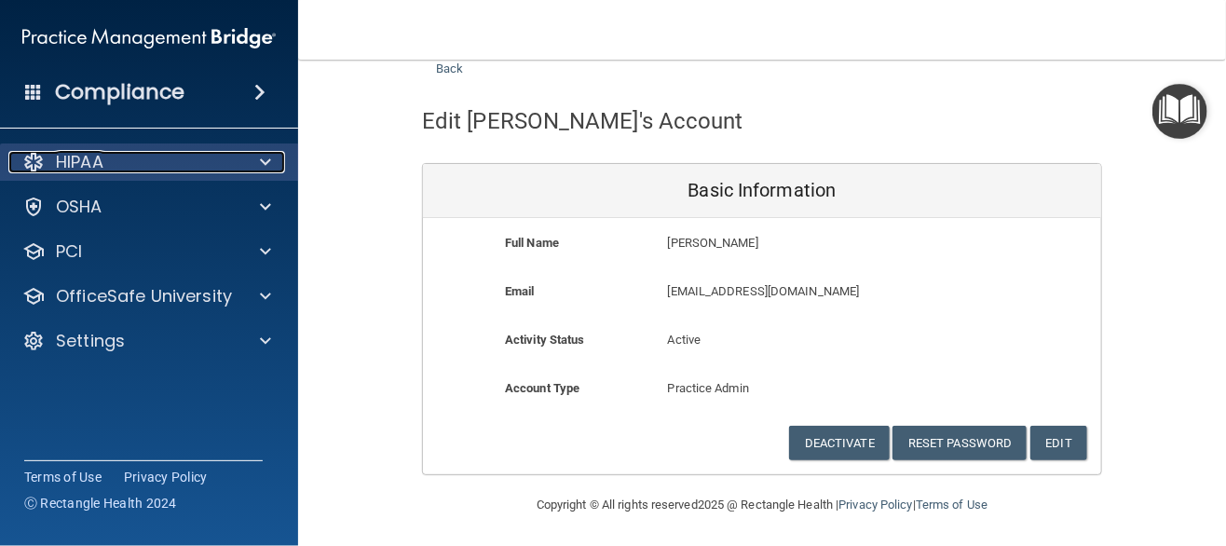
click at [204, 169] on div "HIPAA" at bounding box center [123, 162] width 231 height 22
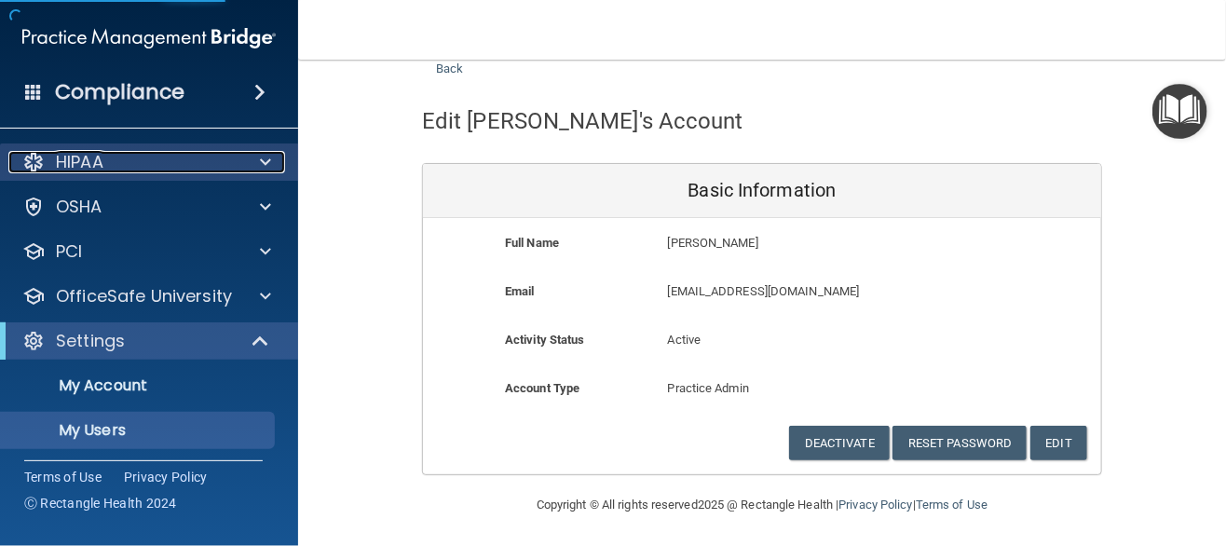
select select "20"
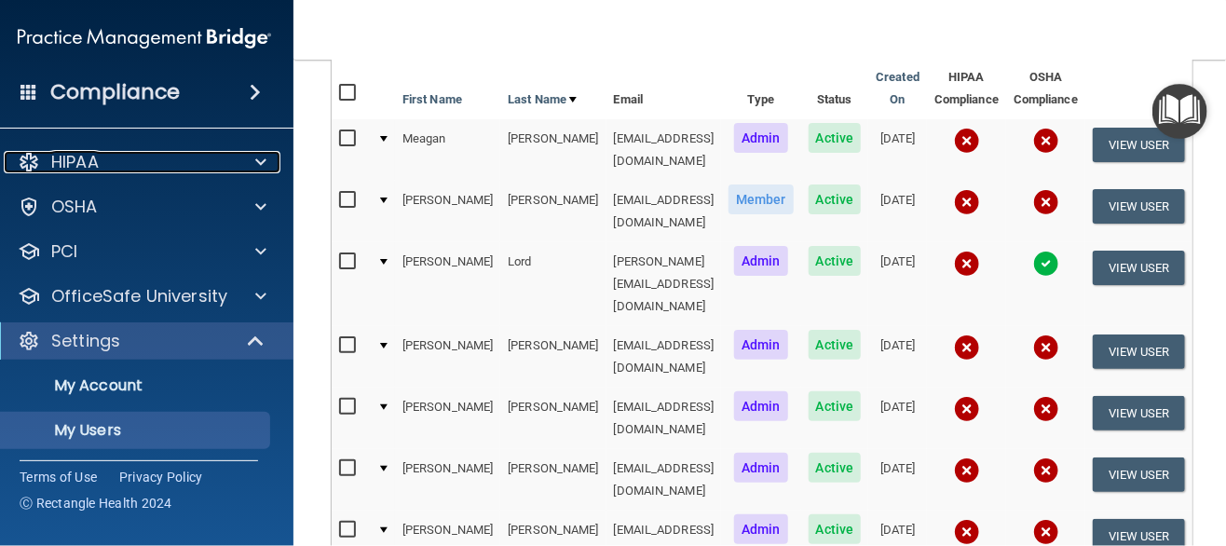
scroll to position [222, 0]
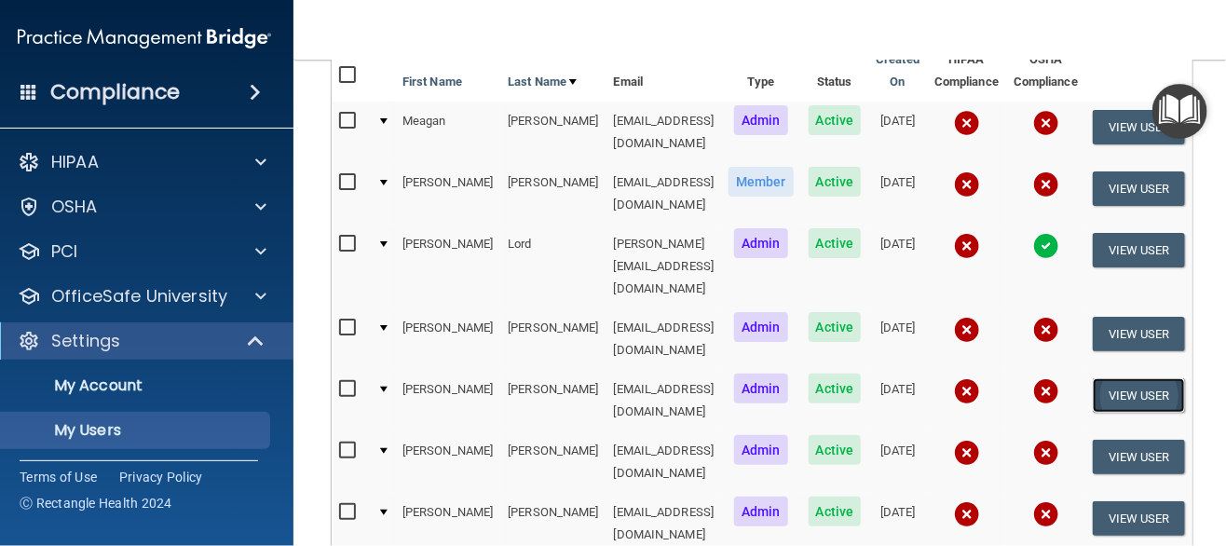
click at [1122, 378] on button "View User" at bounding box center [1139, 395] width 92 height 34
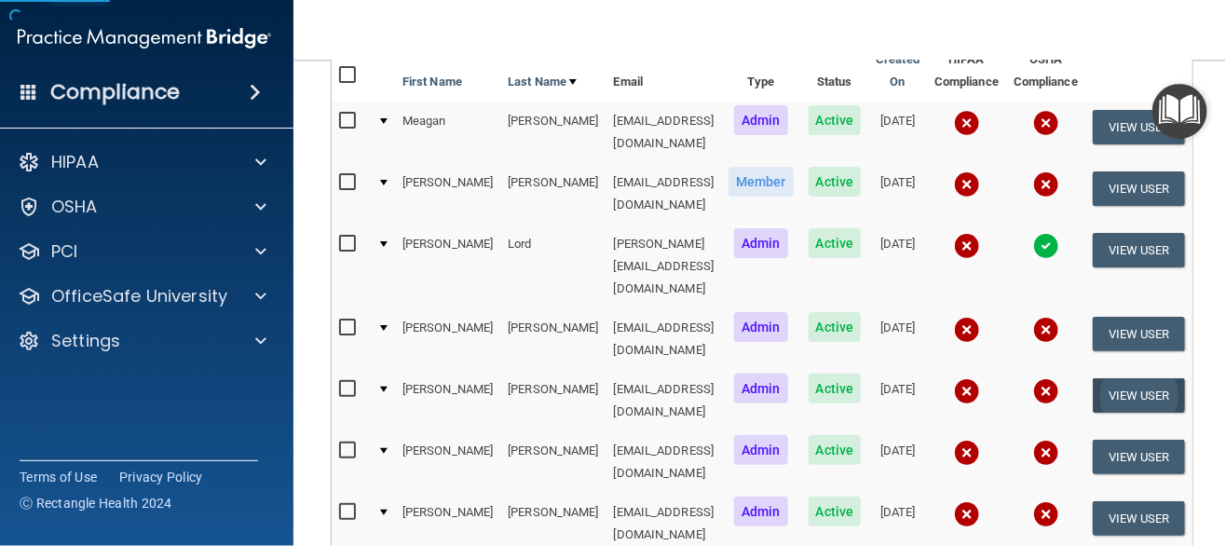
scroll to position [56, 0]
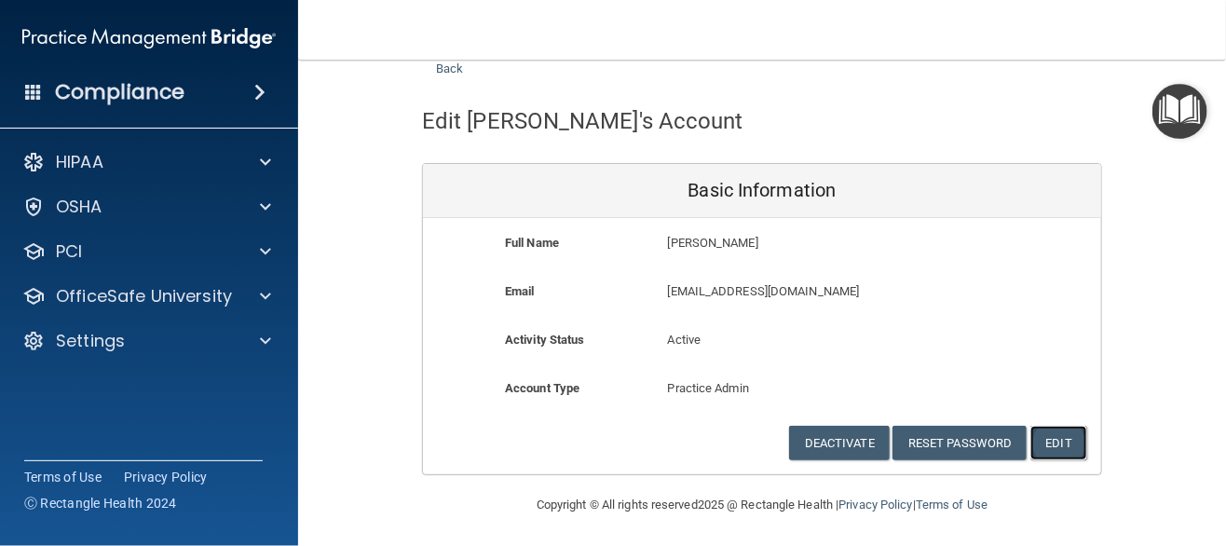
click at [1046, 448] on button "Edit" at bounding box center [1058, 443] width 57 height 34
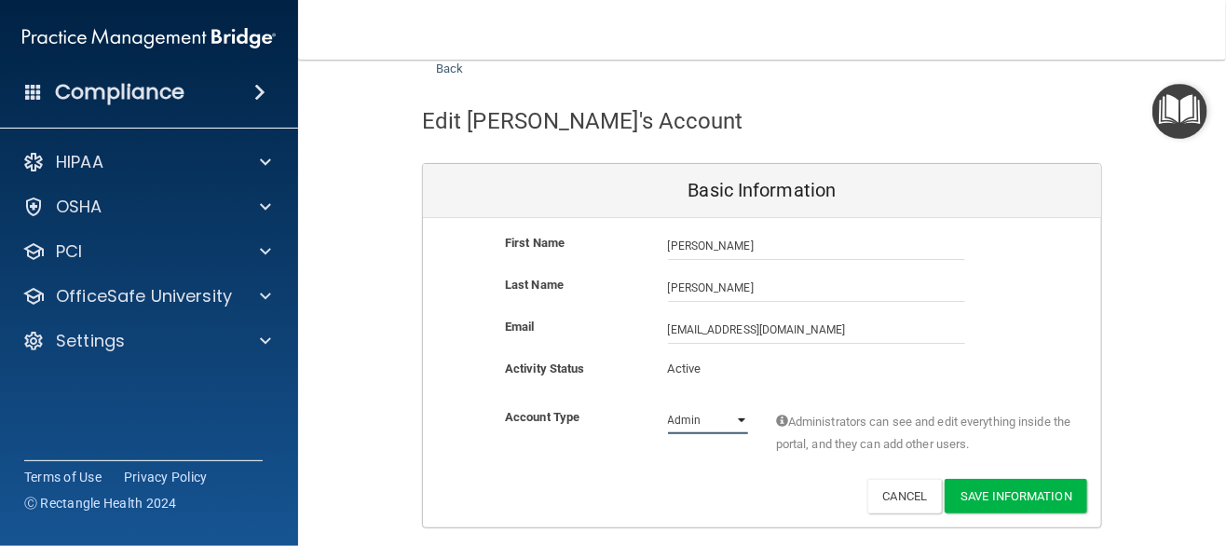
click at [736, 417] on select "Admin Member" at bounding box center [708, 420] width 80 height 28
select select "practice_member"
click at [668, 406] on select "Admin Member" at bounding box center [708, 420] width 80 height 28
drag, startPoint x: 1000, startPoint y: 497, endPoint x: 1099, endPoint y: 505, distance: 99.1
click at [1004, 496] on button "Save Information" at bounding box center [1016, 496] width 143 height 34
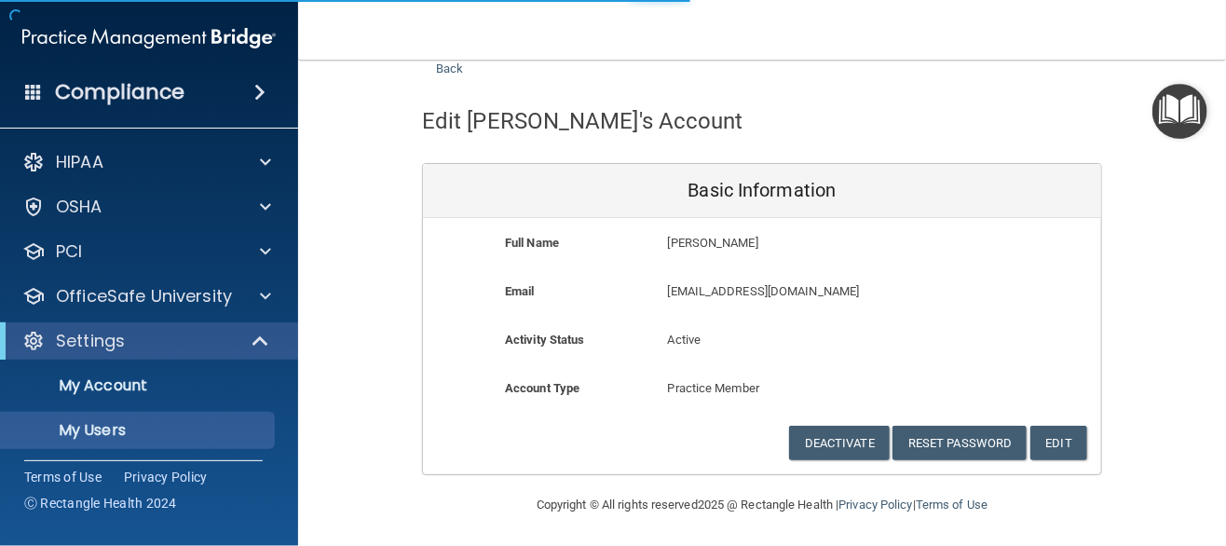
select select "20"
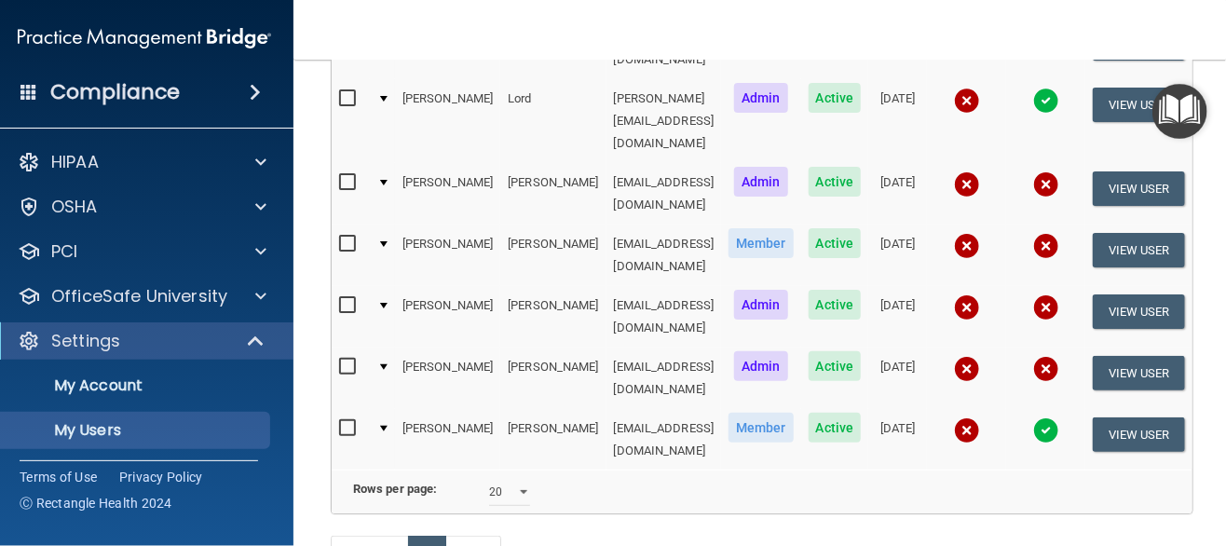
scroll to position [480, 0]
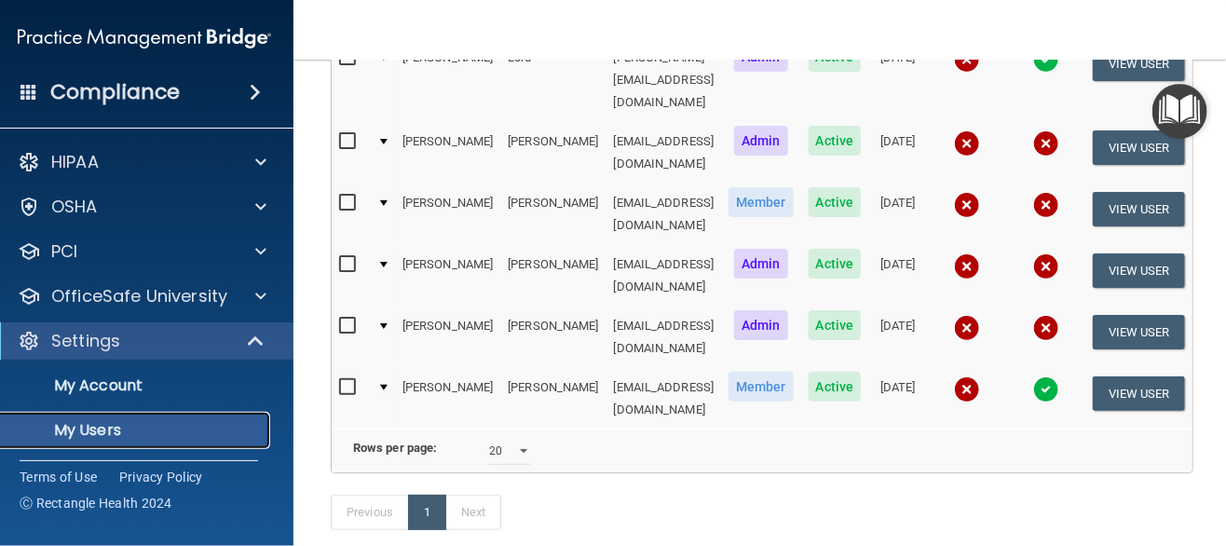
click at [128, 435] on p "My Users" at bounding box center [134, 430] width 254 height 19
click at [131, 435] on p "My Users" at bounding box center [134, 430] width 254 height 19
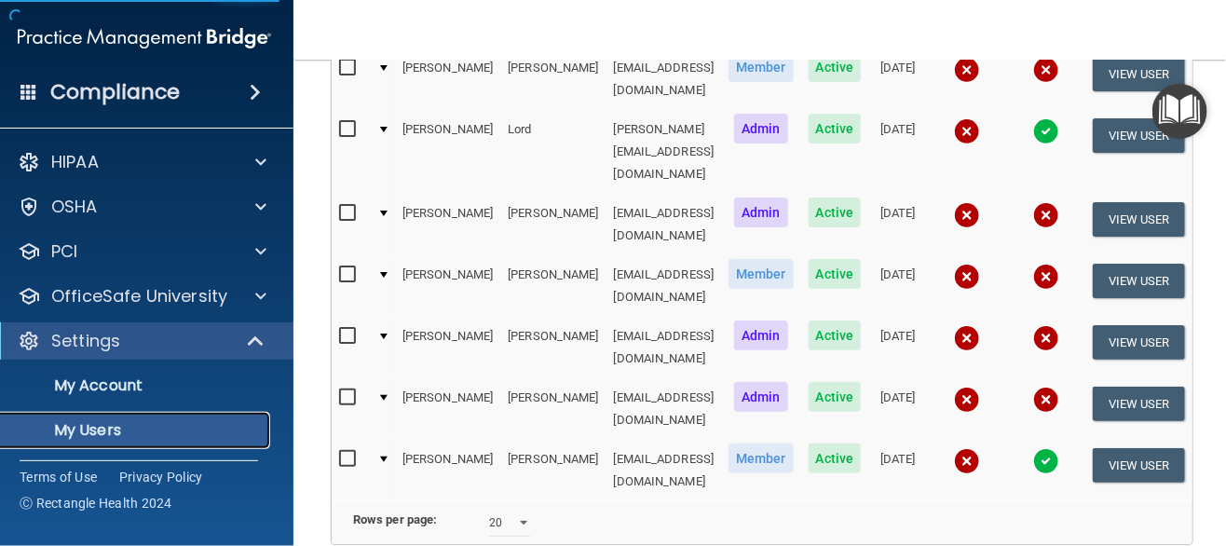
select select "20"
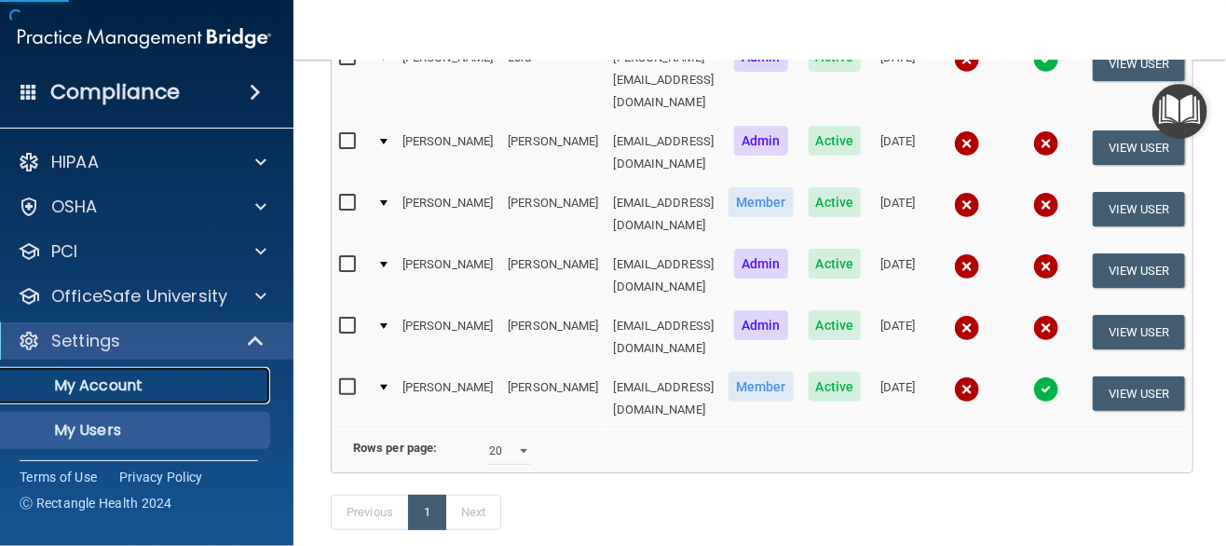
click at [128, 381] on p "My Account" at bounding box center [134, 385] width 254 height 19
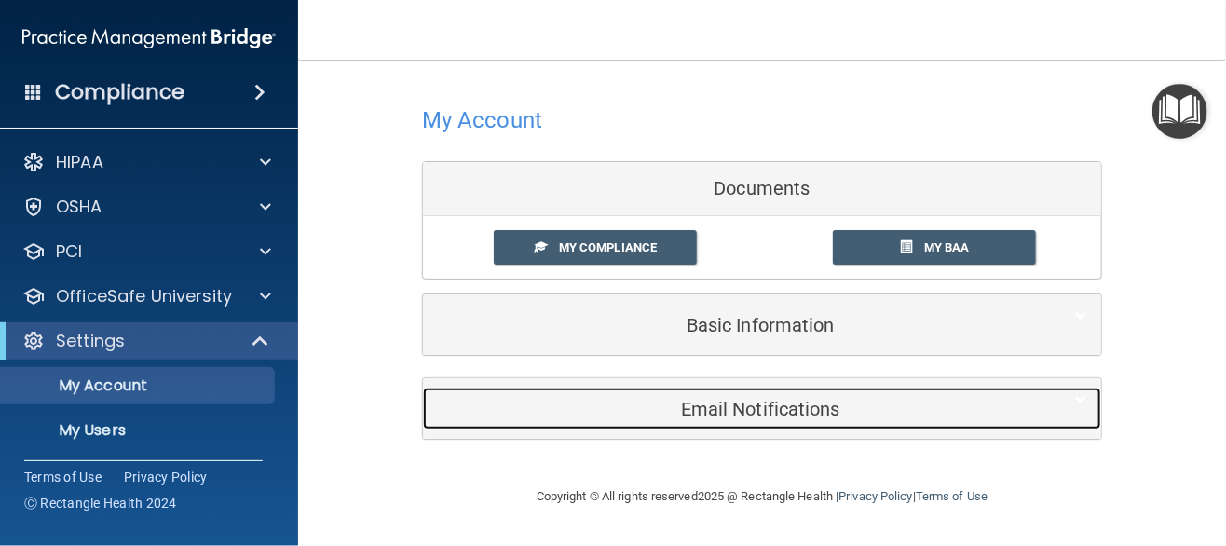
click at [764, 406] on h5 "Email Notifications" at bounding box center [733, 409] width 593 height 20
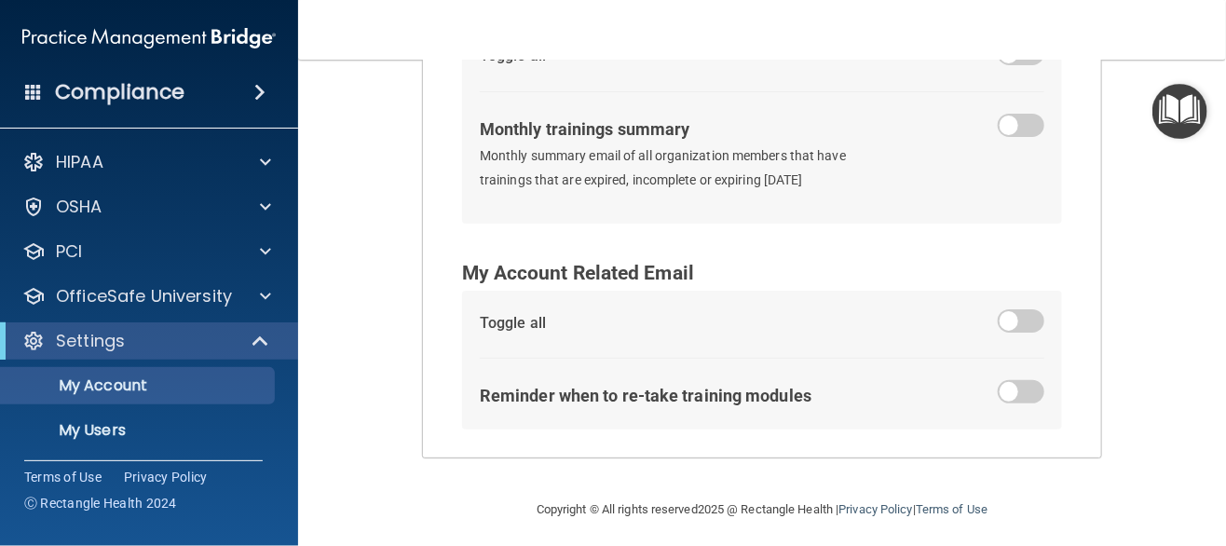
scroll to position [483, 0]
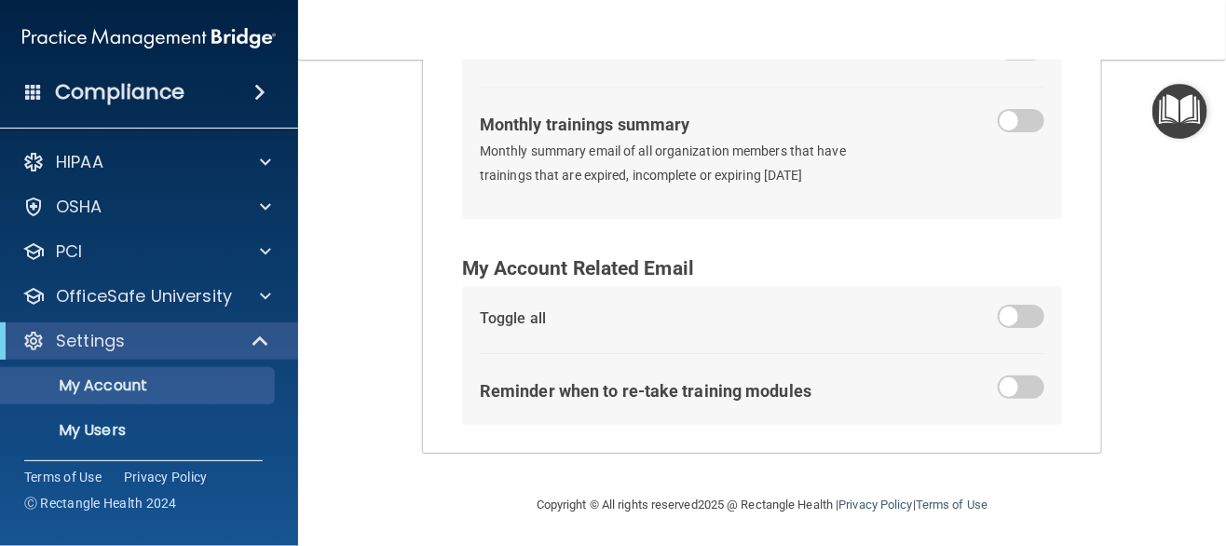
click at [998, 314] on span at bounding box center [1021, 316] width 47 height 23
click at [1009, 320] on input "checkbox" at bounding box center [1009, 320] width 0 height 0
click at [1001, 115] on span at bounding box center [1021, 120] width 47 height 23
click at [1009, 124] on input "checkbox" at bounding box center [1009, 124] width 0 height 0
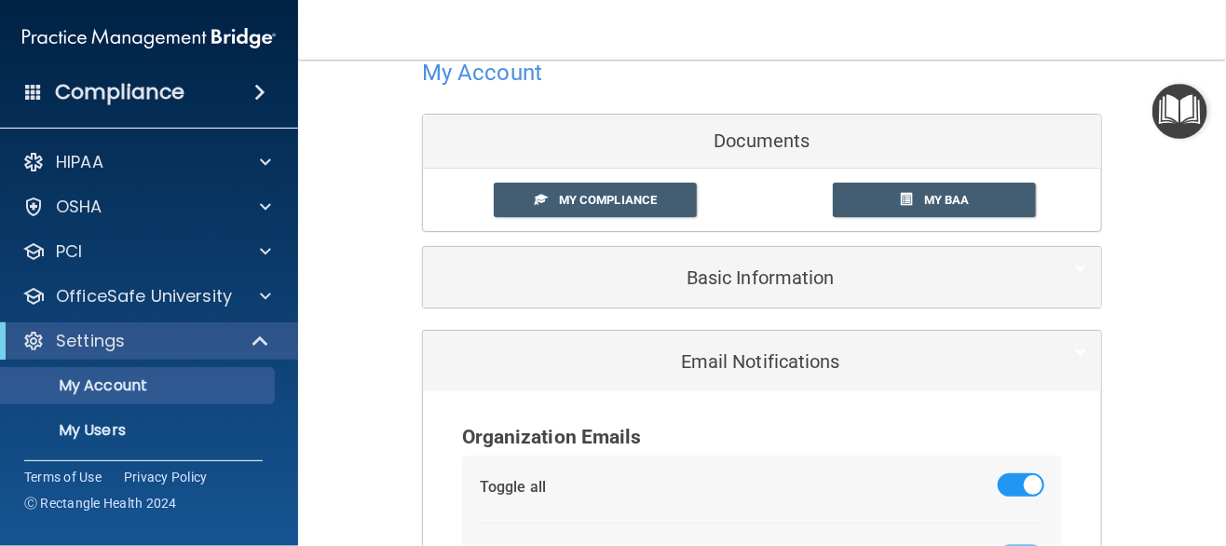
scroll to position [18, 0]
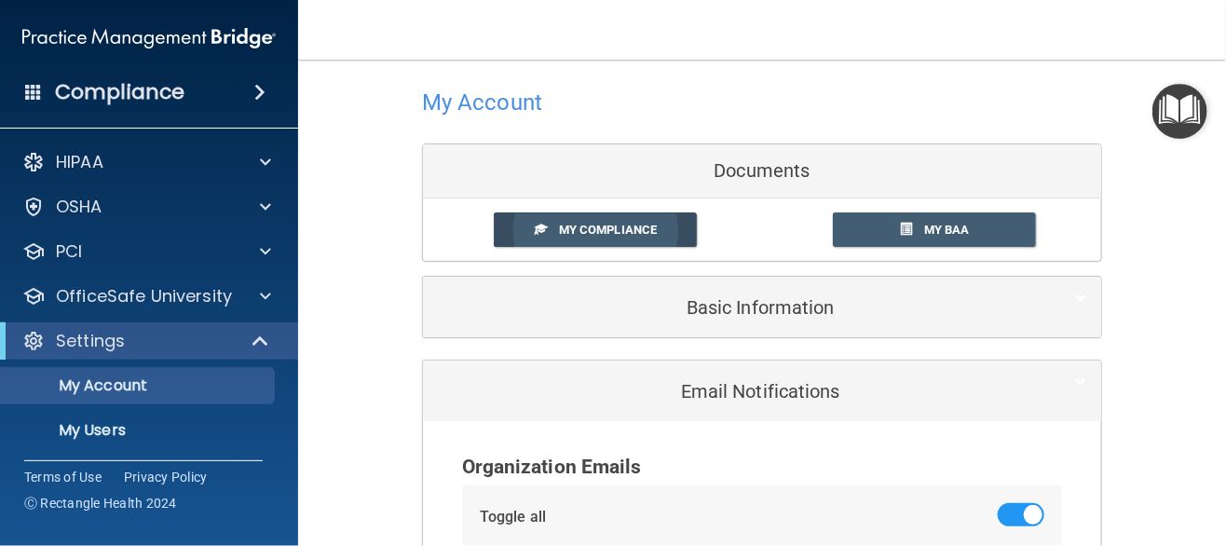
click at [603, 227] on span "My Compliance" at bounding box center [608, 230] width 98 height 14
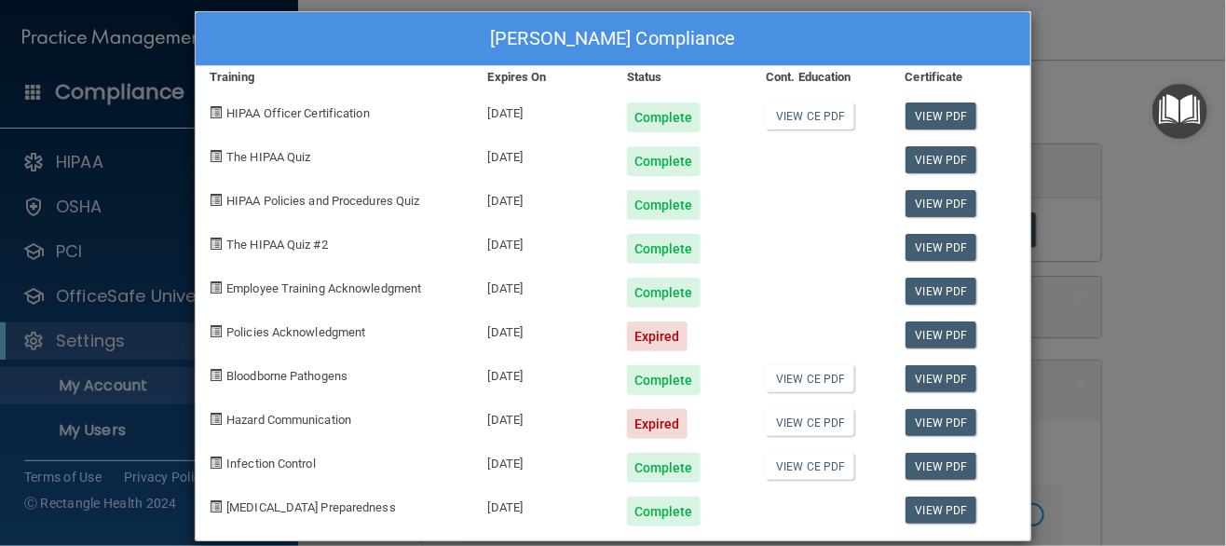
scroll to position [0, 0]
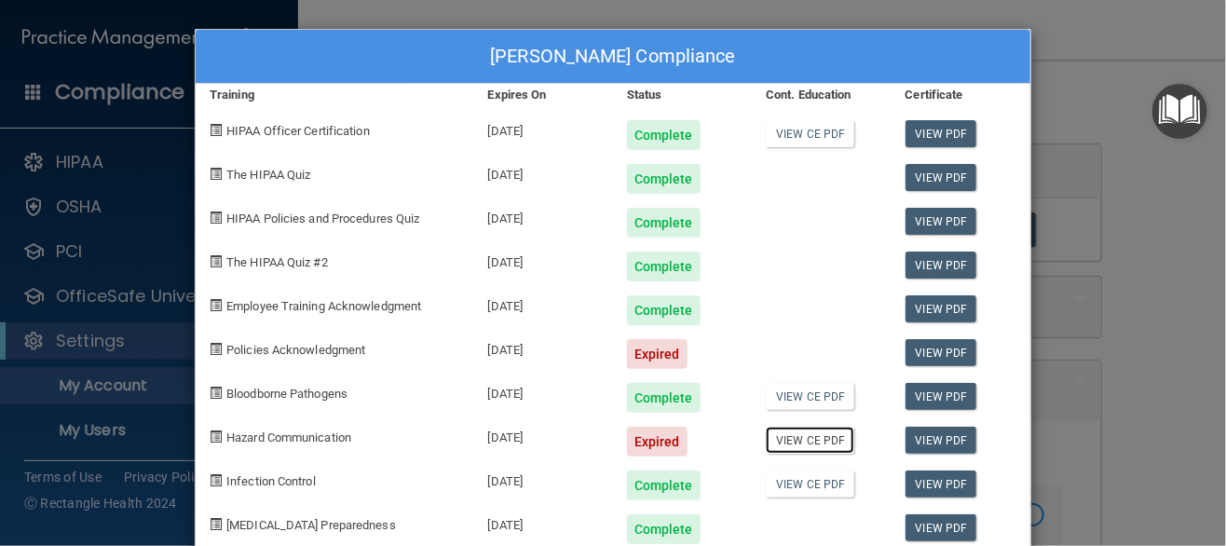
click at [808, 442] on link "View CE PDF" at bounding box center [810, 440] width 88 height 27
click at [927, 352] on link "View PDF" at bounding box center [941, 352] width 72 height 27
click at [1162, 249] on div "[PERSON_NAME] Compliance Training Expires On Status Cont. Education Certificate…" at bounding box center [613, 273] width 1226 height 546
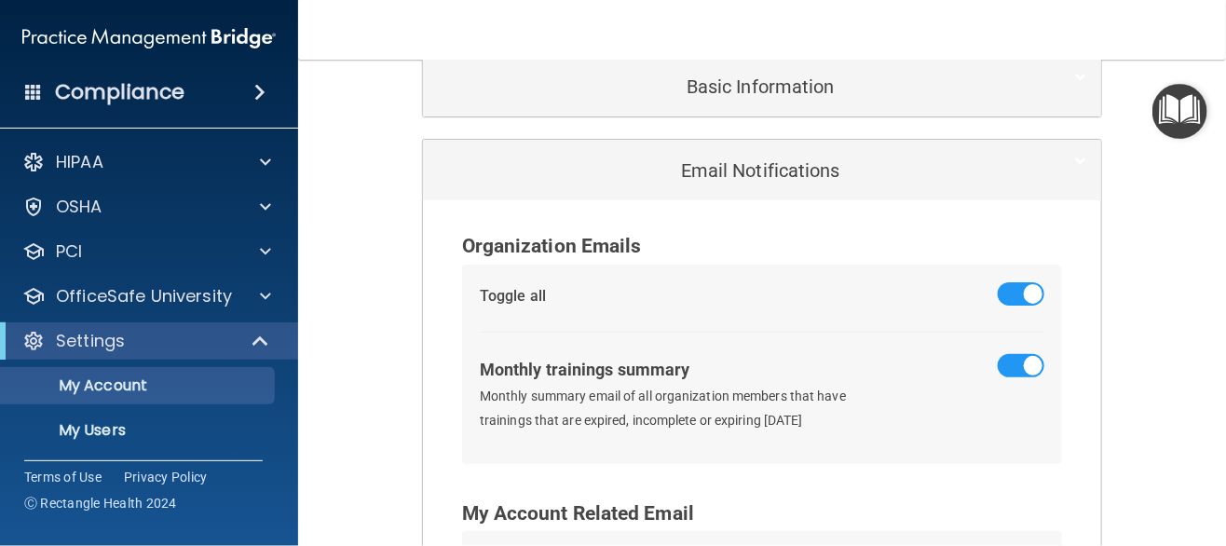
scroll to position [18, 0]
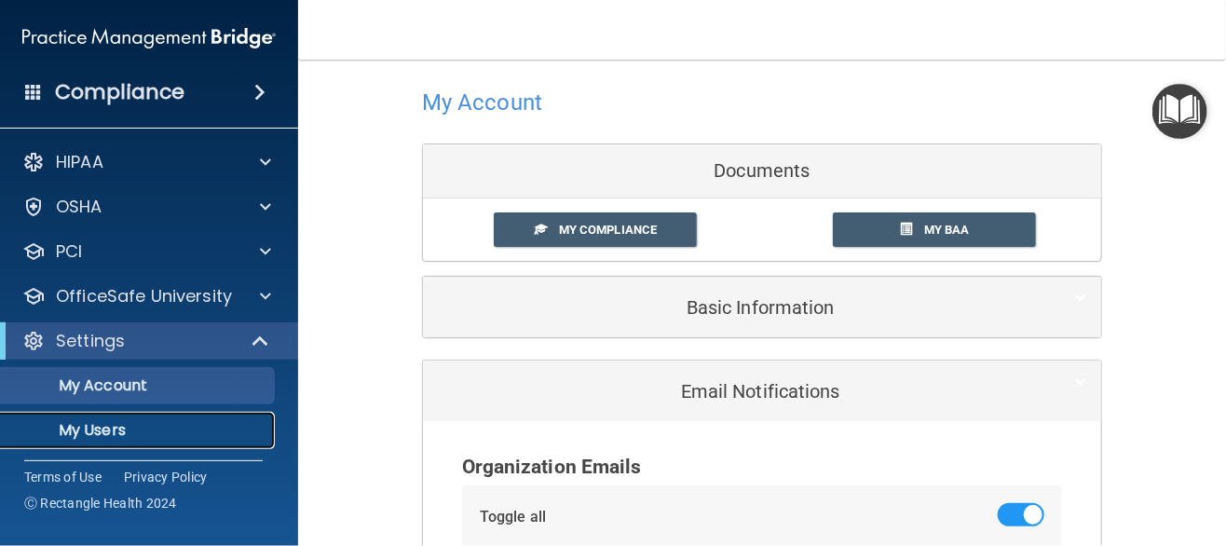
click at [117, 424] on p "My Users" at bounding box center [139, 430] width 254 height 19
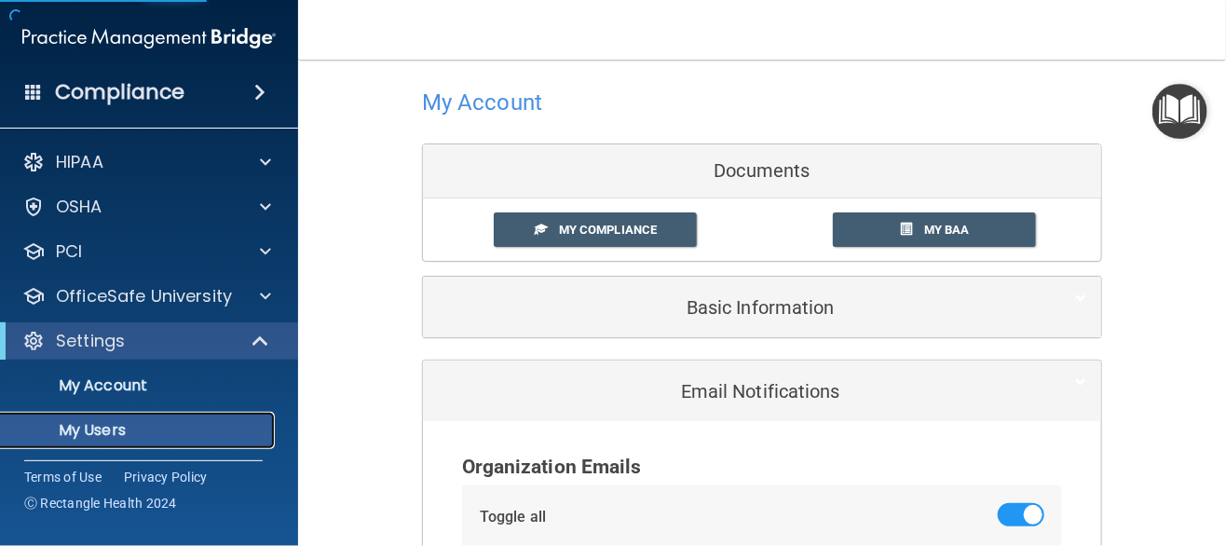
select select "20"
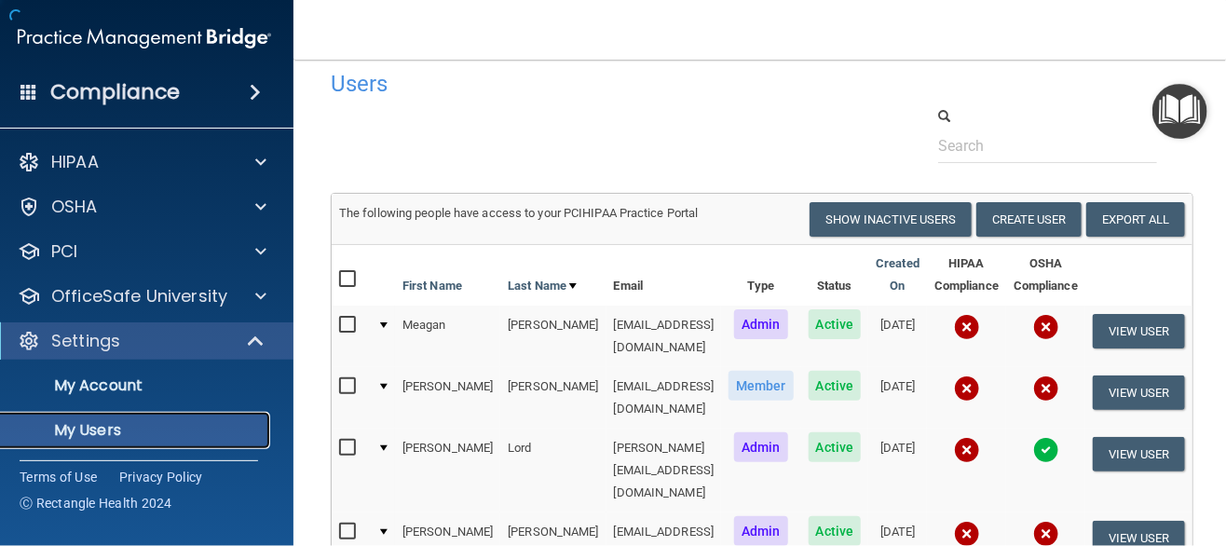
click at [136, 433] on p "My Users" at bounding box center [134, 430] width 254 height 19
click at [136, 430] on p "My Users" at bounding box center [134, 430] width 254 height 19
click at [1120, 320] on button "View User" at bounding box center [1139, 331] width 92 height 34
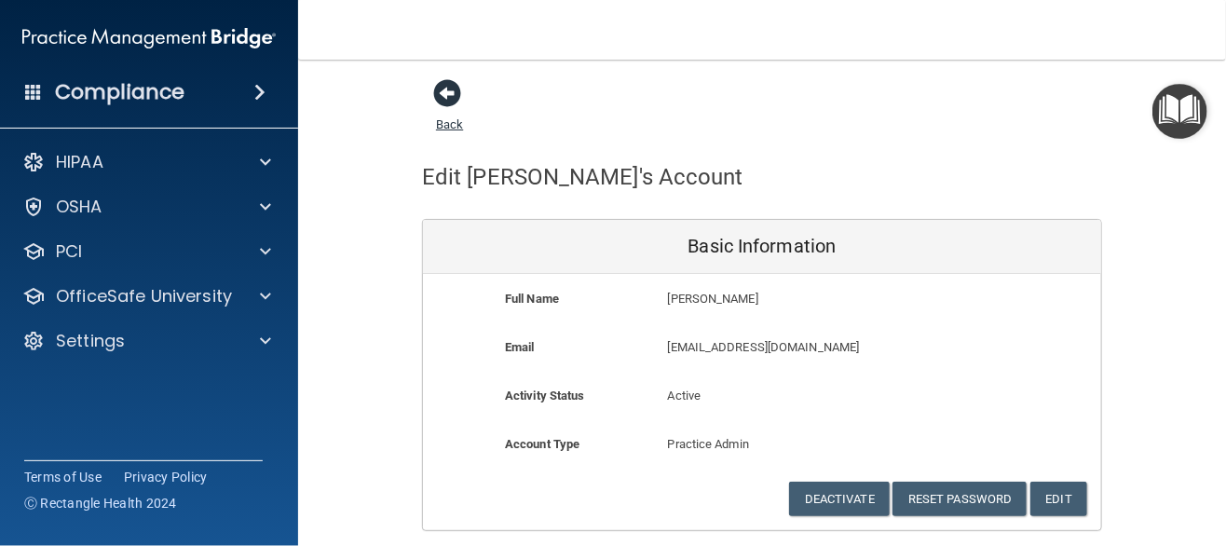
click at [437, 92] on span at bounding box center [447, 93] width 28 height 28
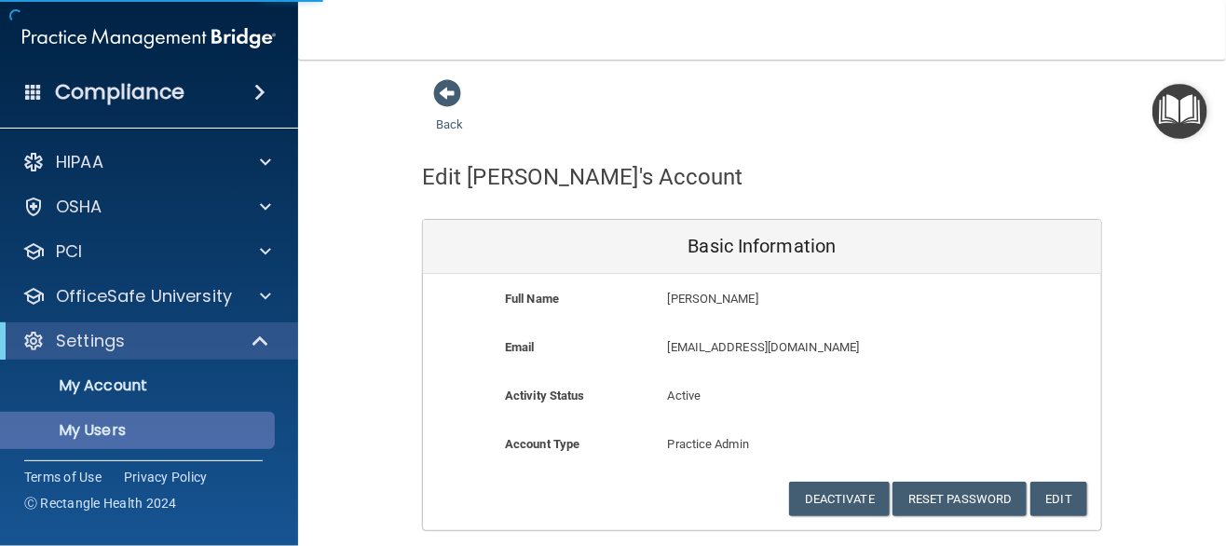
select select "20"
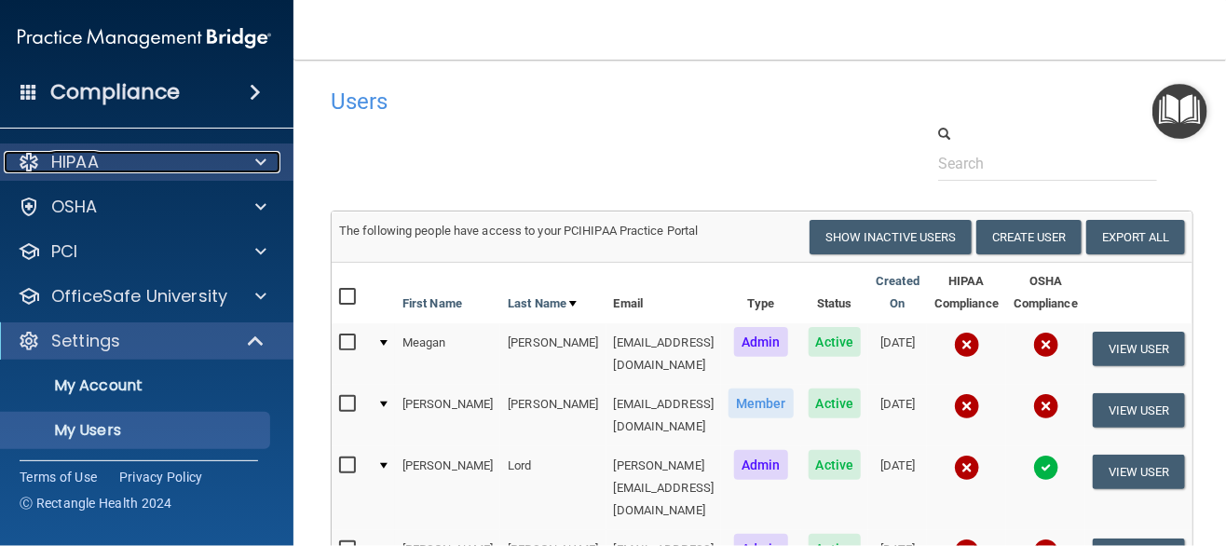
click at [255, 156] on span at bounding box center [260, 162] width 11 height 22
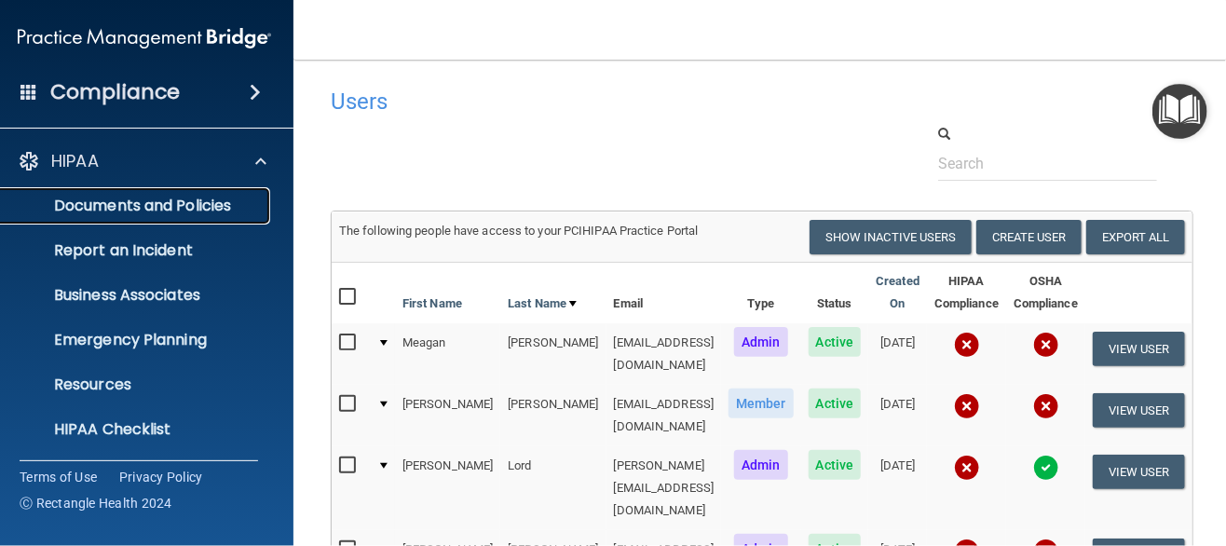
click at [196, 210] on p "Documents and Policies" at bounding box center [134, 206] width 254 height 19
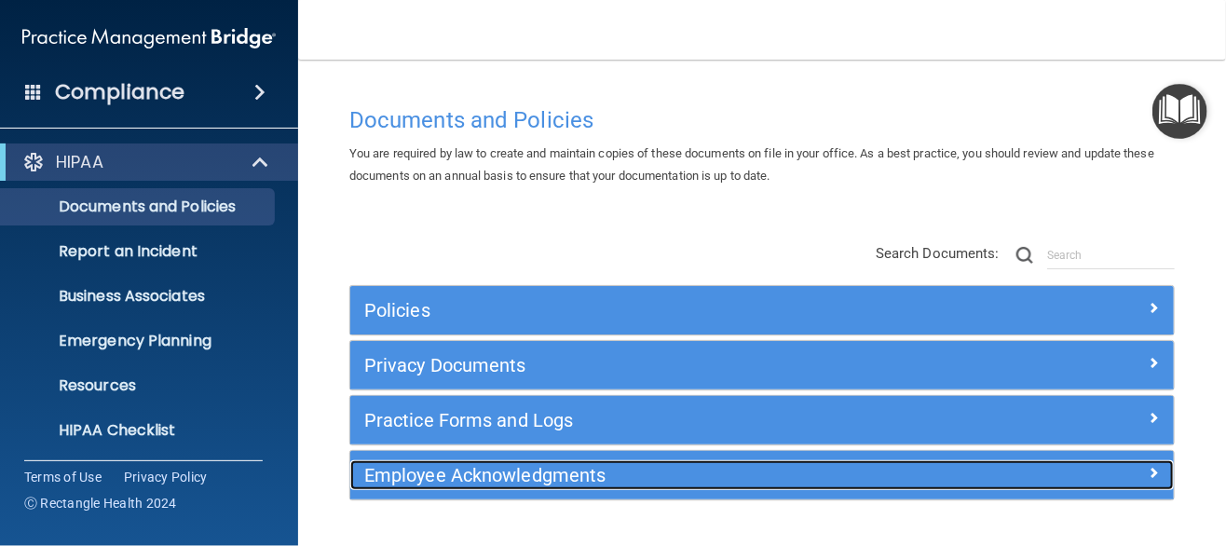
click at [1146, 468] on div at bounding box center [1071, 471] width 206 height 22
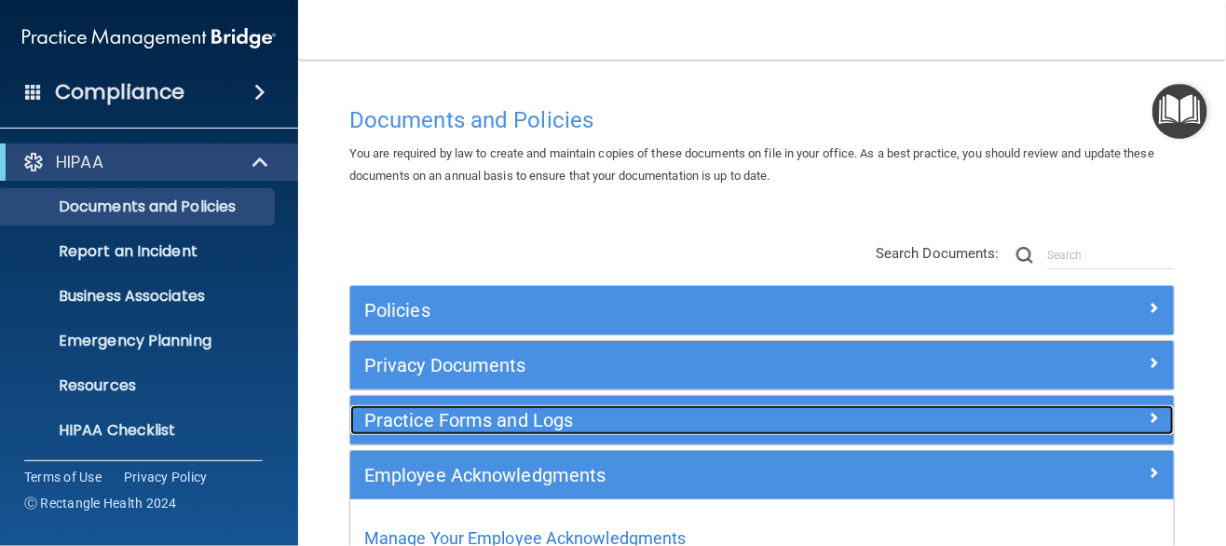
click at [1149, 414] on span at bounding box center [1154, 417] width 11 height 22
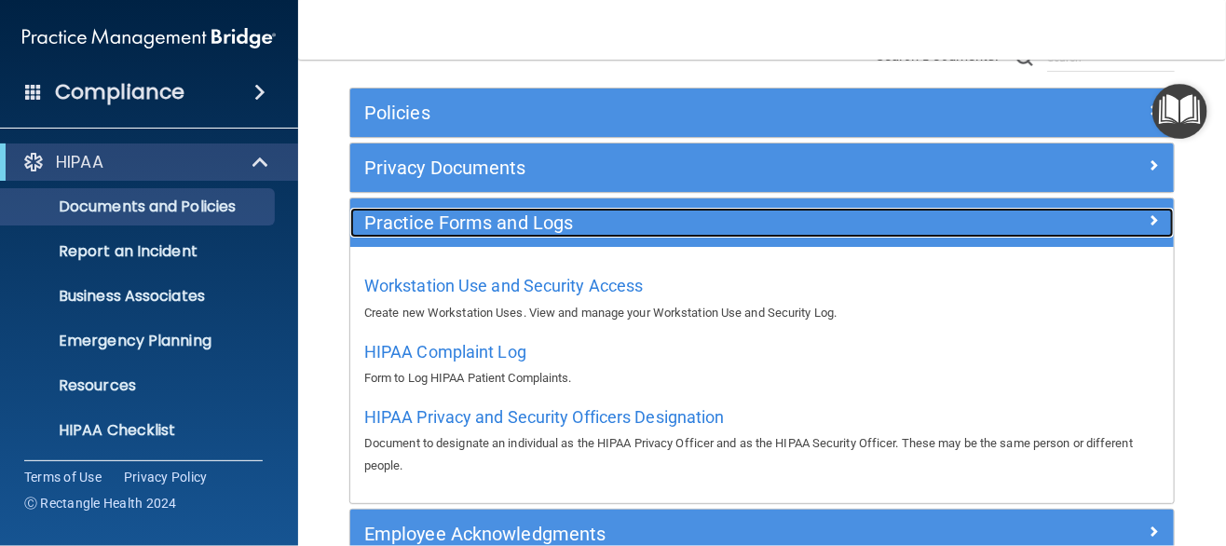
scroll to position [279, 0]
